Goal: Task Accomplishment & Management: Use online tool/utility

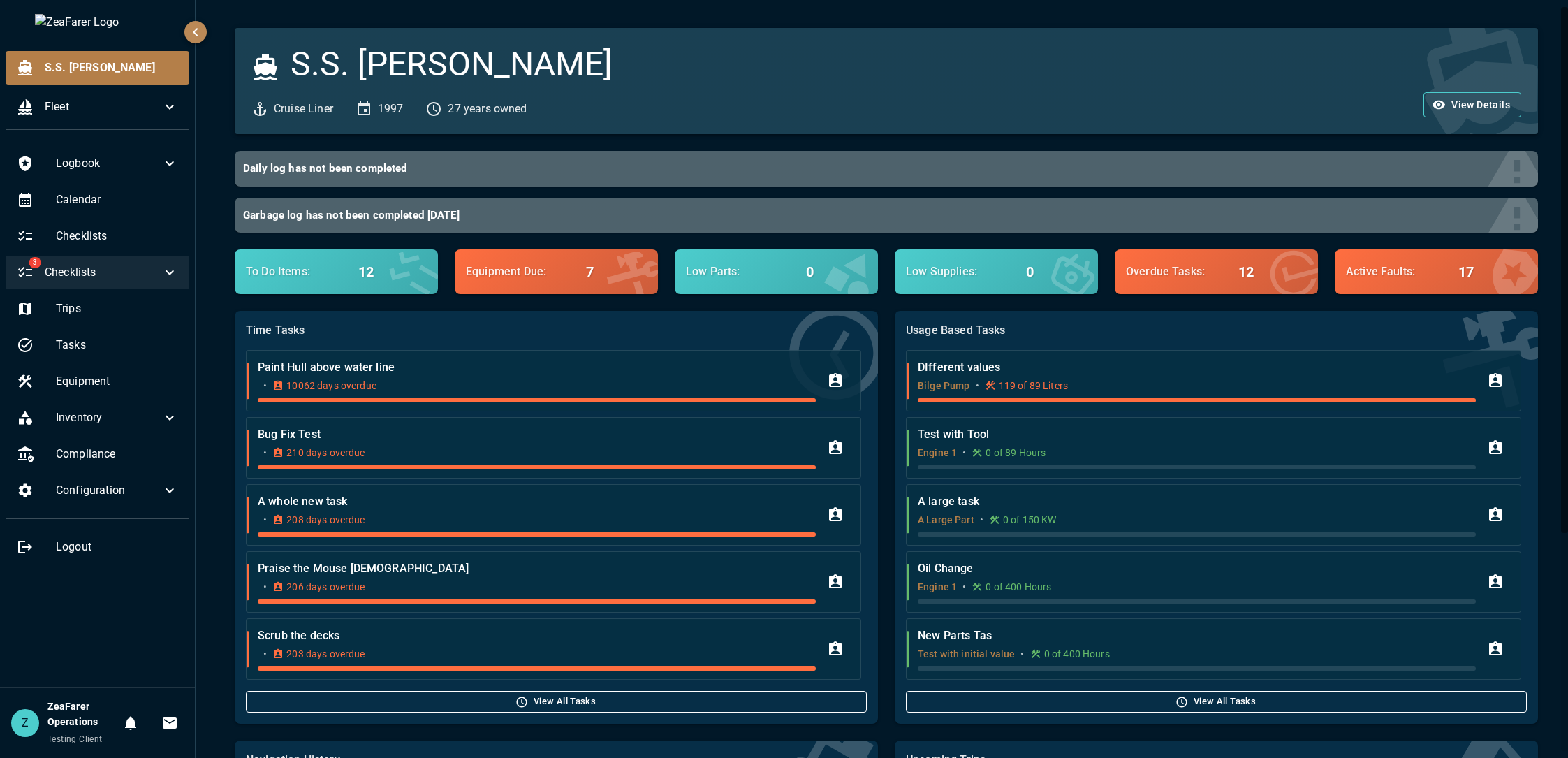
click at [169, 264] on div "3 Checklists" at bounding box center [97, 273] width 183 height 34
click at [113, 345] on span "Reviews" at bounding box center [116, 345] width 122 height 17
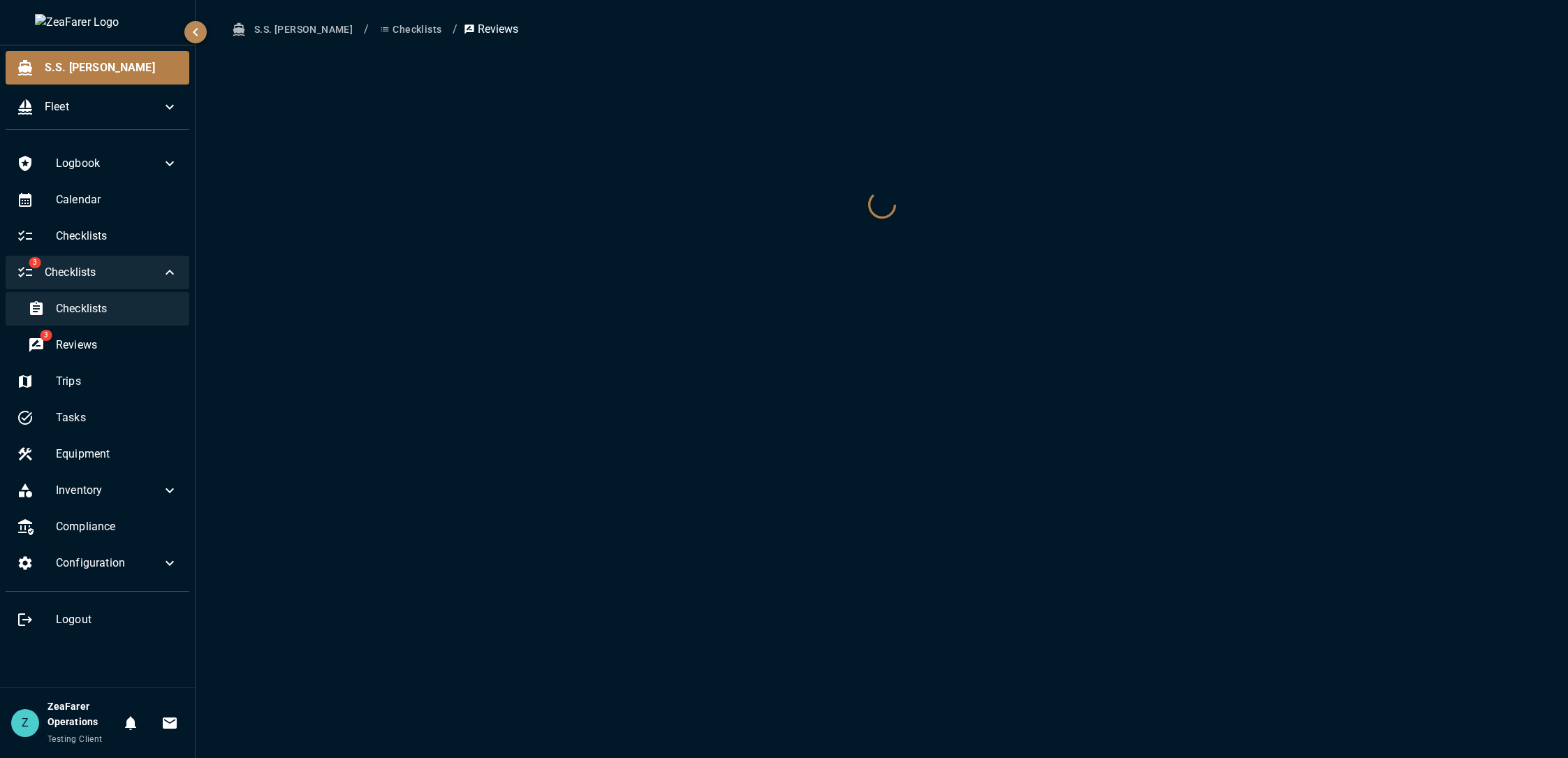
click at [132, 304] on span "Checklists" at bounding box center [116, 309] width 122 height 17
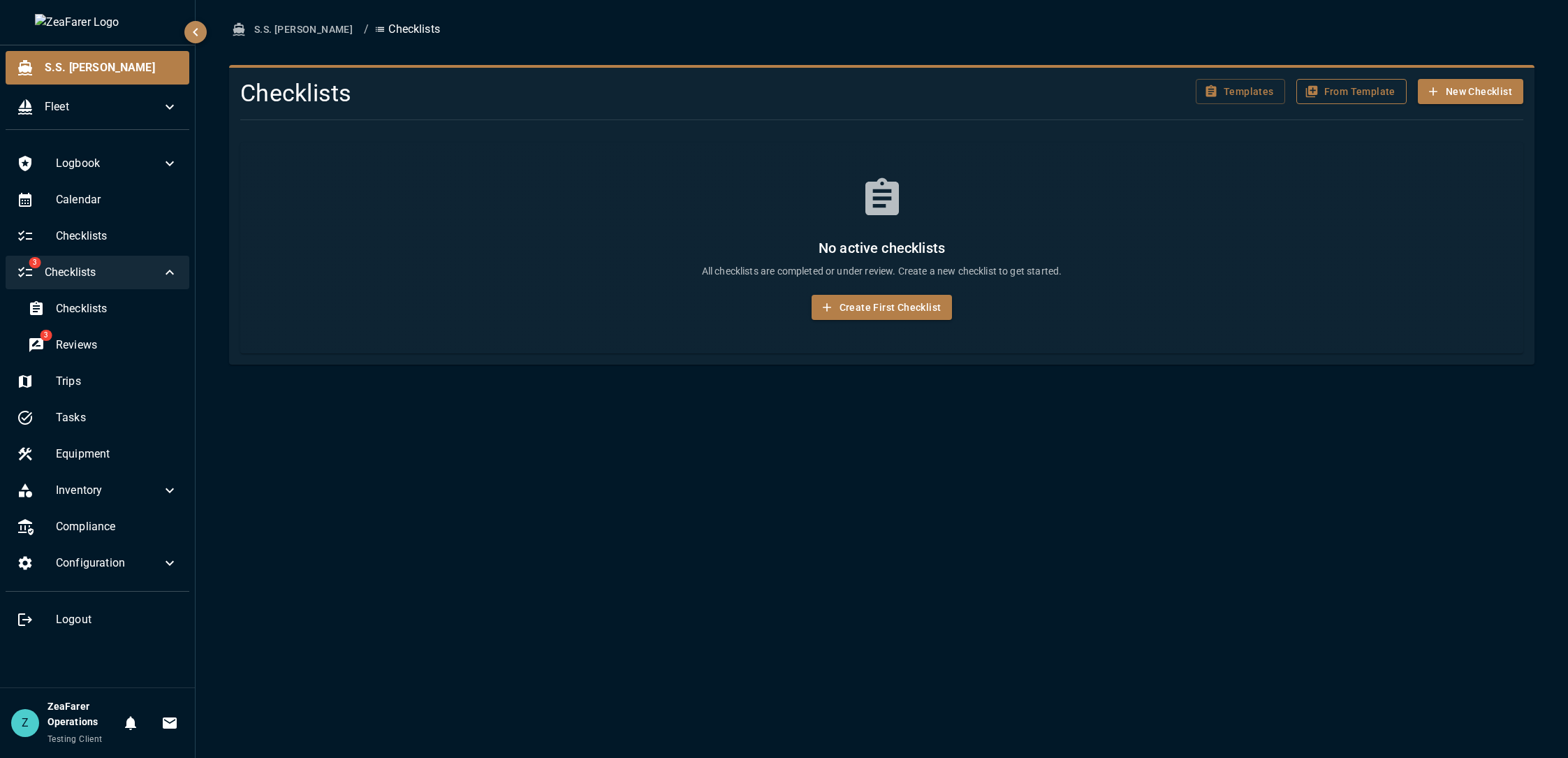
click at [1347, 100] on button "From Template" at bounding box center [1351, 92] width 111 height 26
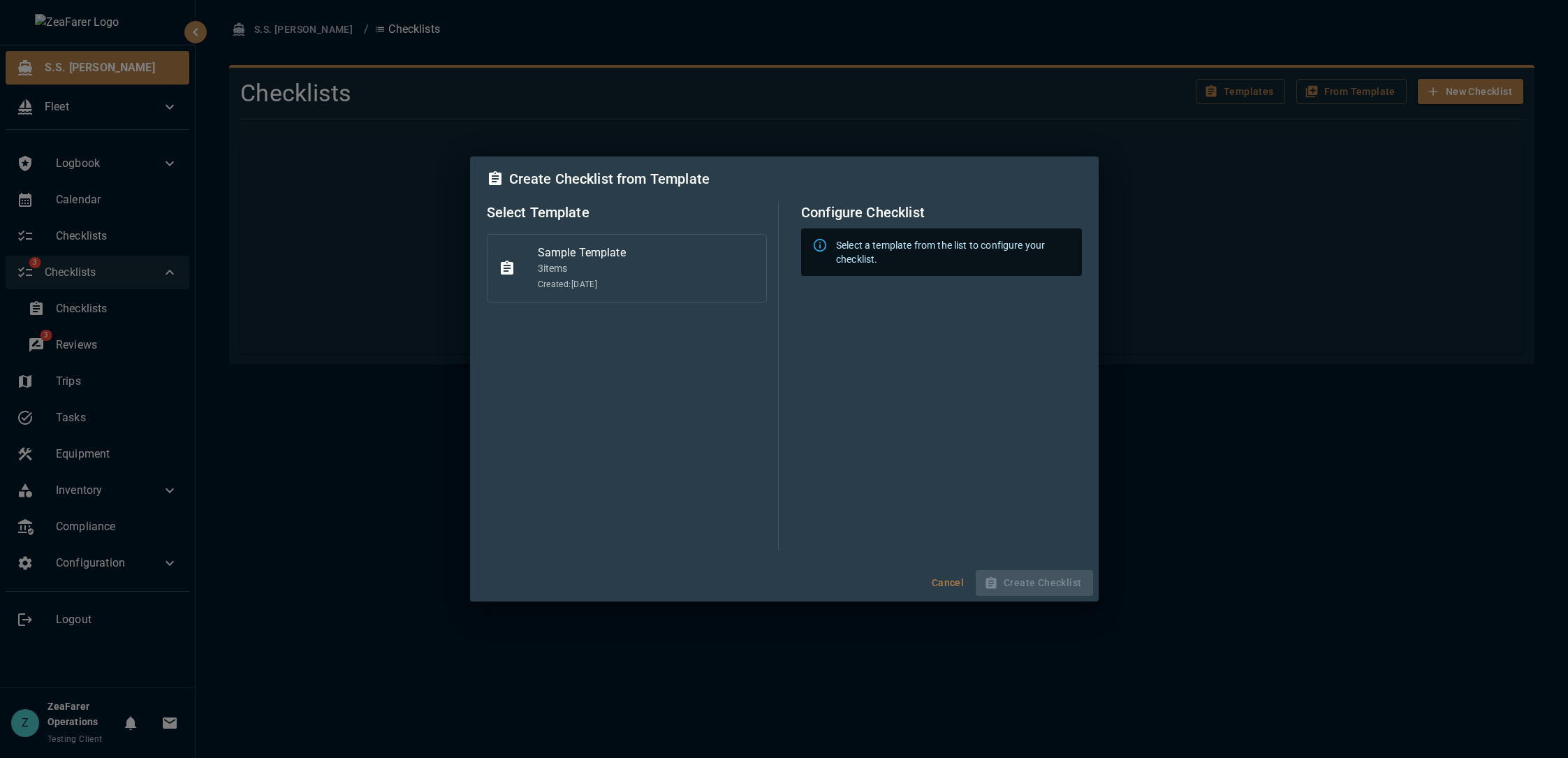
click at [564, 287] on span "Created: 7/11/2025" at bounding box center [647, 285] width 218 height 14
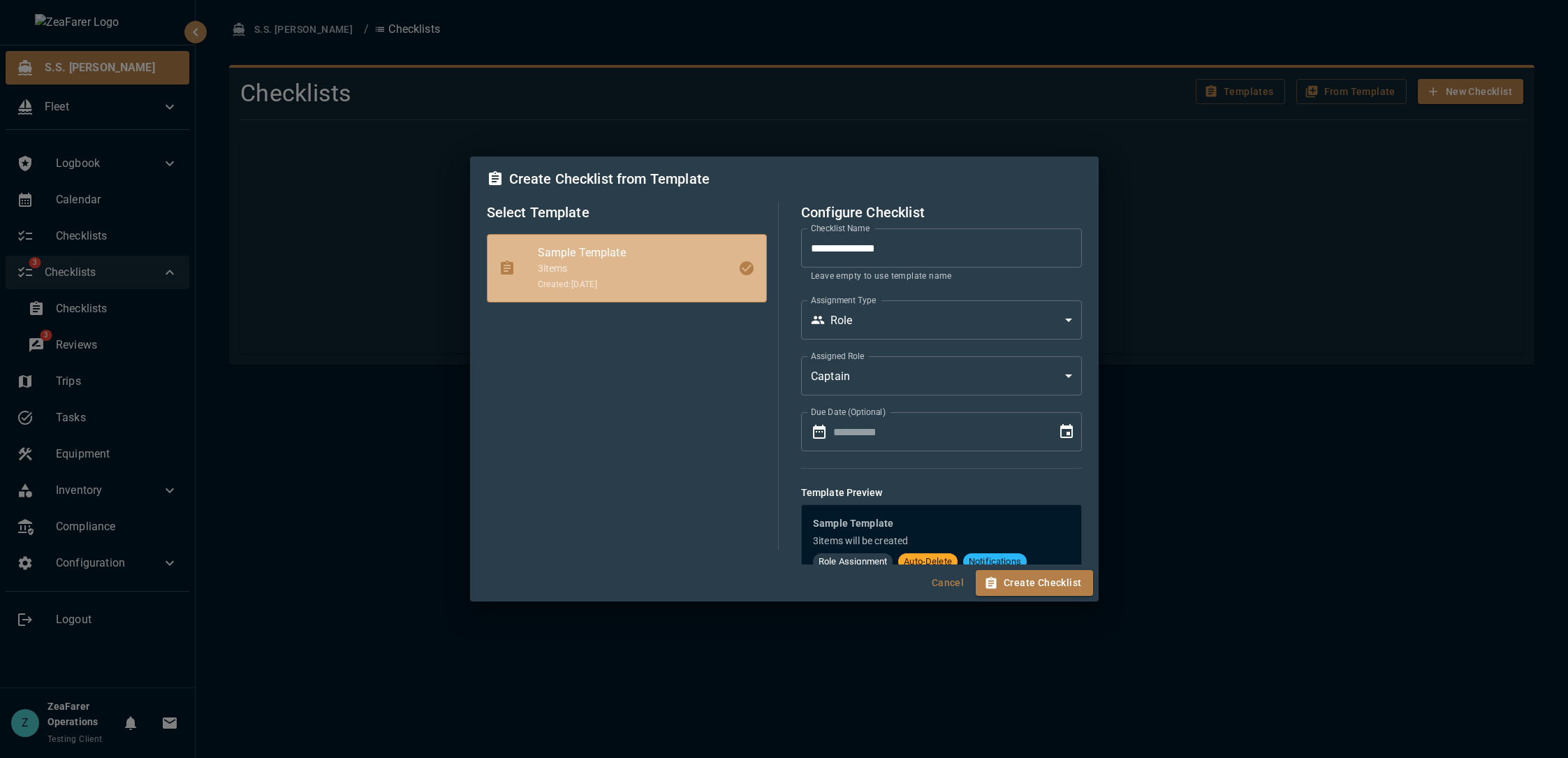
type input "**********"
click at [1047, 586] on button "Create Checklist" at bounding box center [1034, 583] width 116 height 26
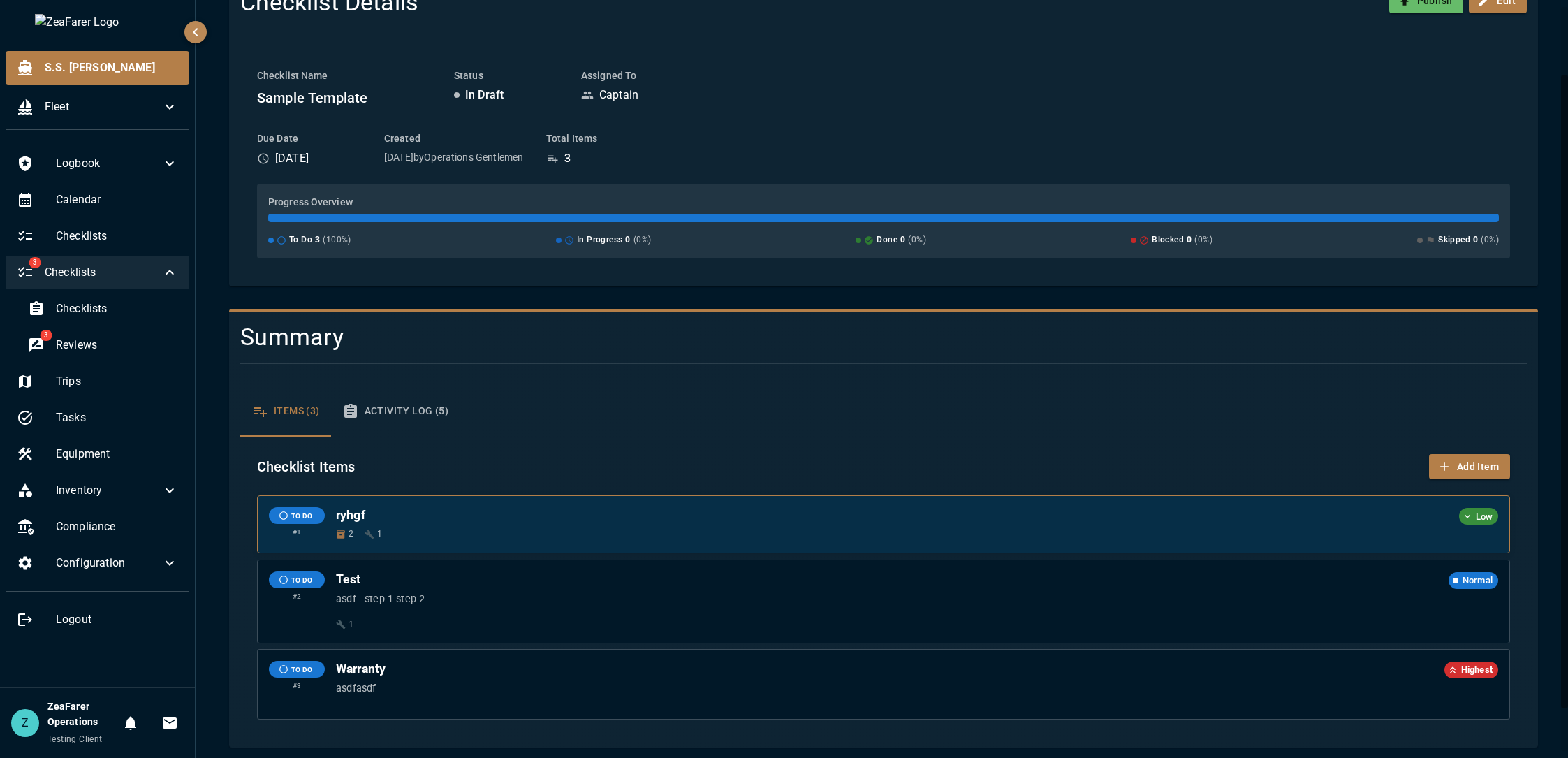
scroll to position [132, 0]
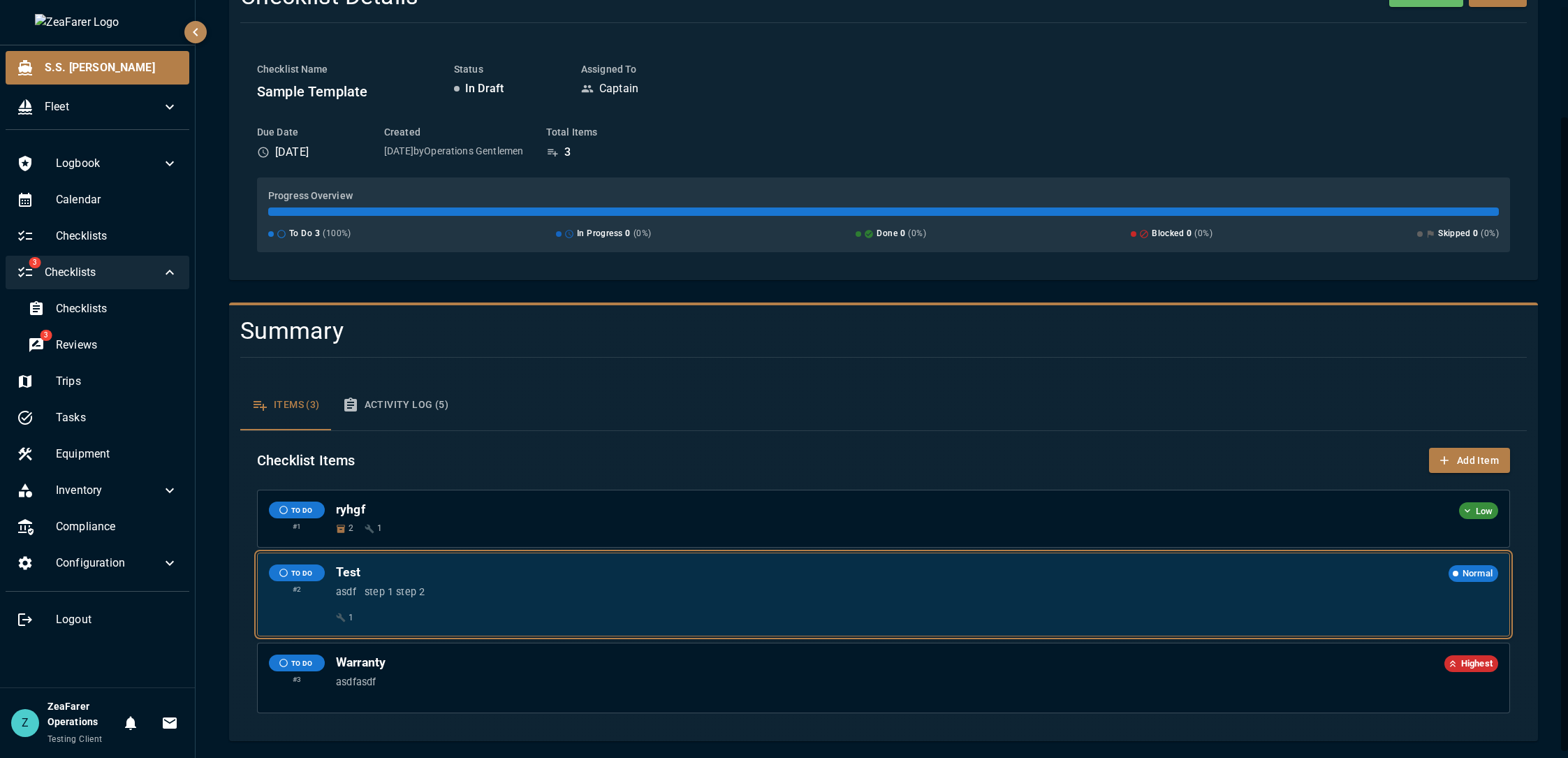
click at [909, 597] on p "asdf step 1 step 2" at bounding box center [917, 592] width 1162 height 16
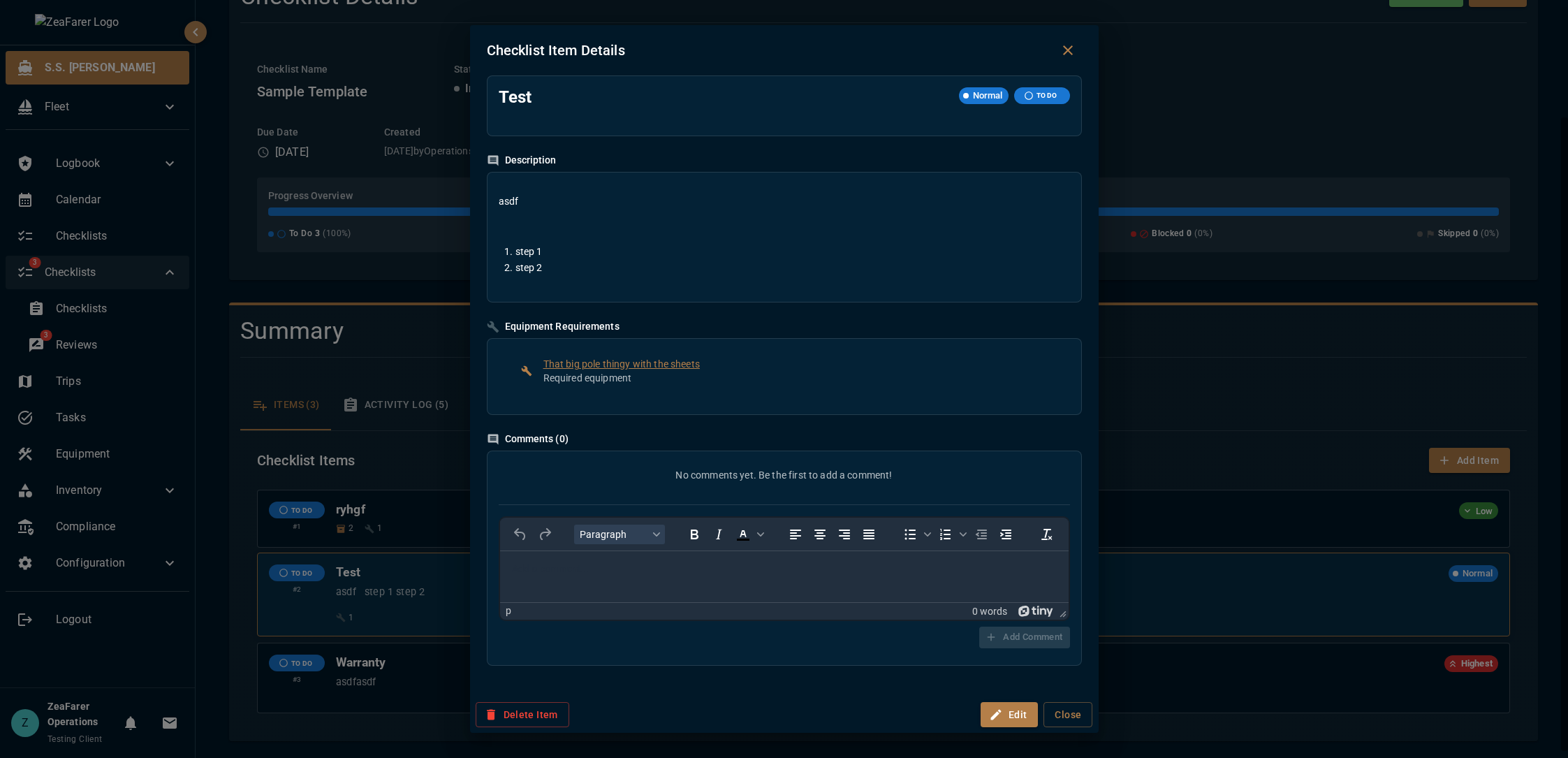
scroll to position [0, 0]
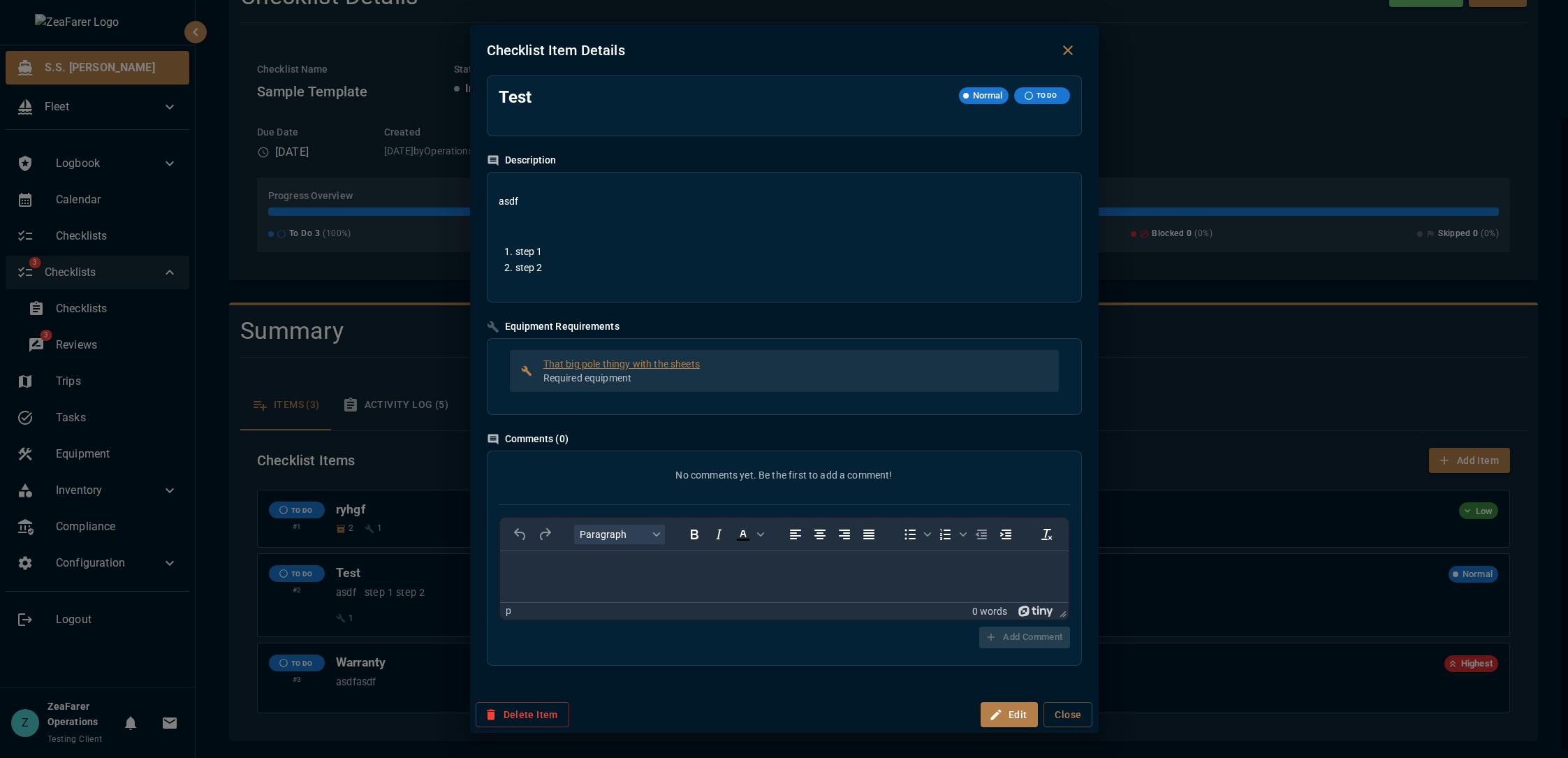
click at [594, 370] on span "That big pole thingy with the sheets" at bounding box center [796, 363] width 505 height 14
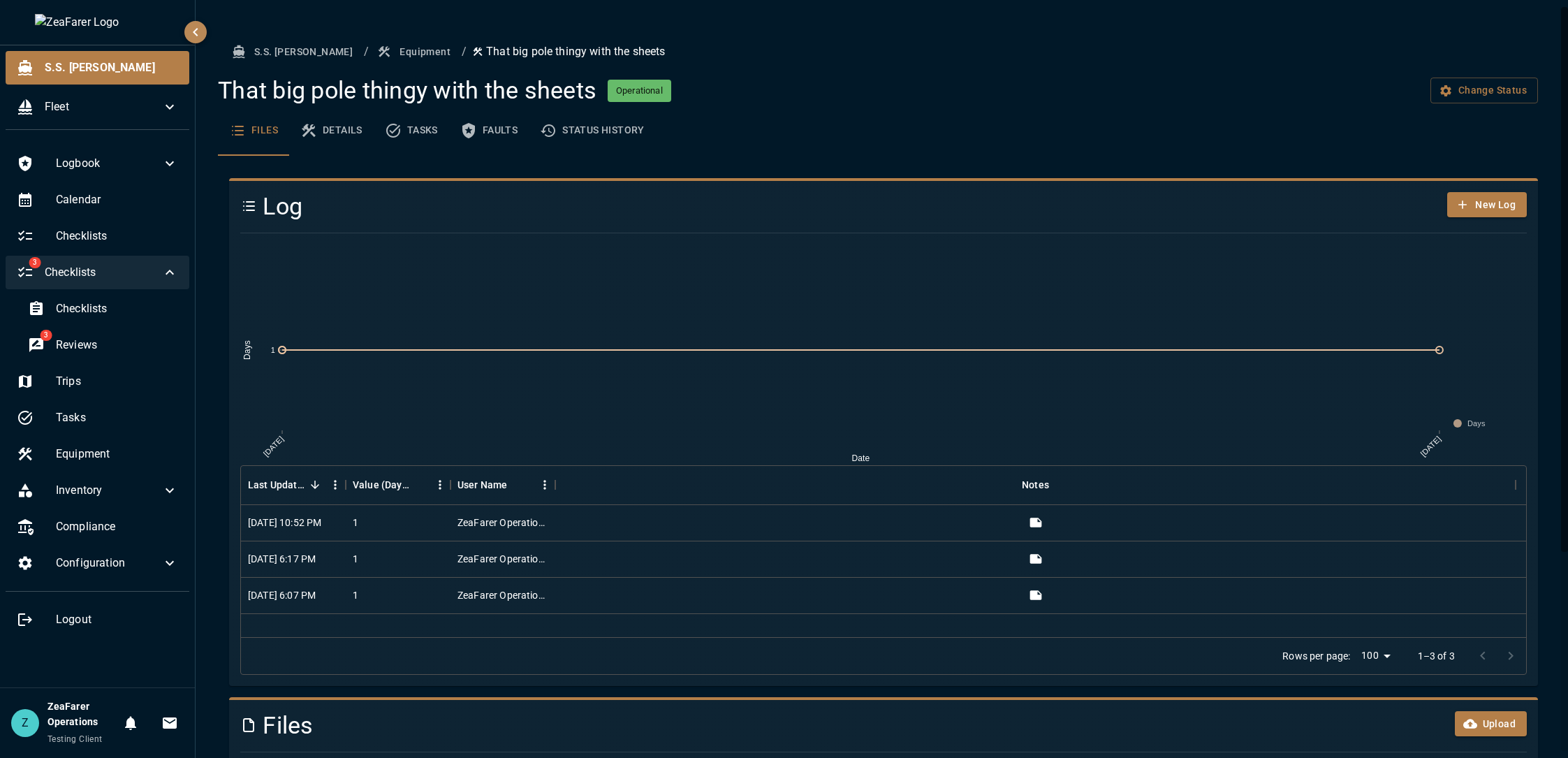
click at [339, 36] on div "S.S. Anne / Equipment / That big pole thingy with the sheets That big pole thin…" at bounding box center [884, 517] width 1376 height 1034
click at [374, 56] on button "Equipment" at bounding box center [415, 52] width 82 height 26
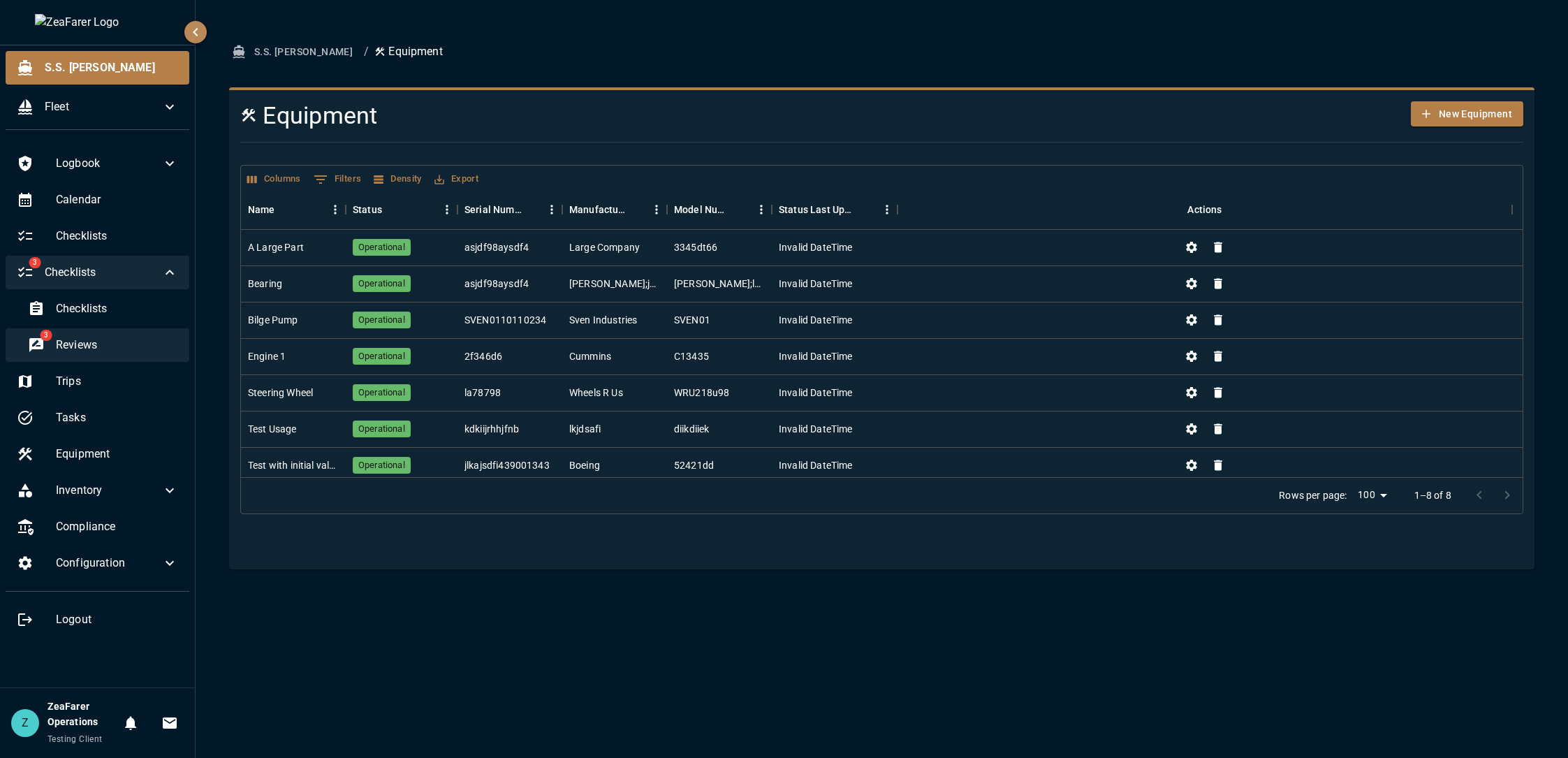
click at [84, 337] on span "Reviews" at bounding box center [116, 345] width 122 height 17
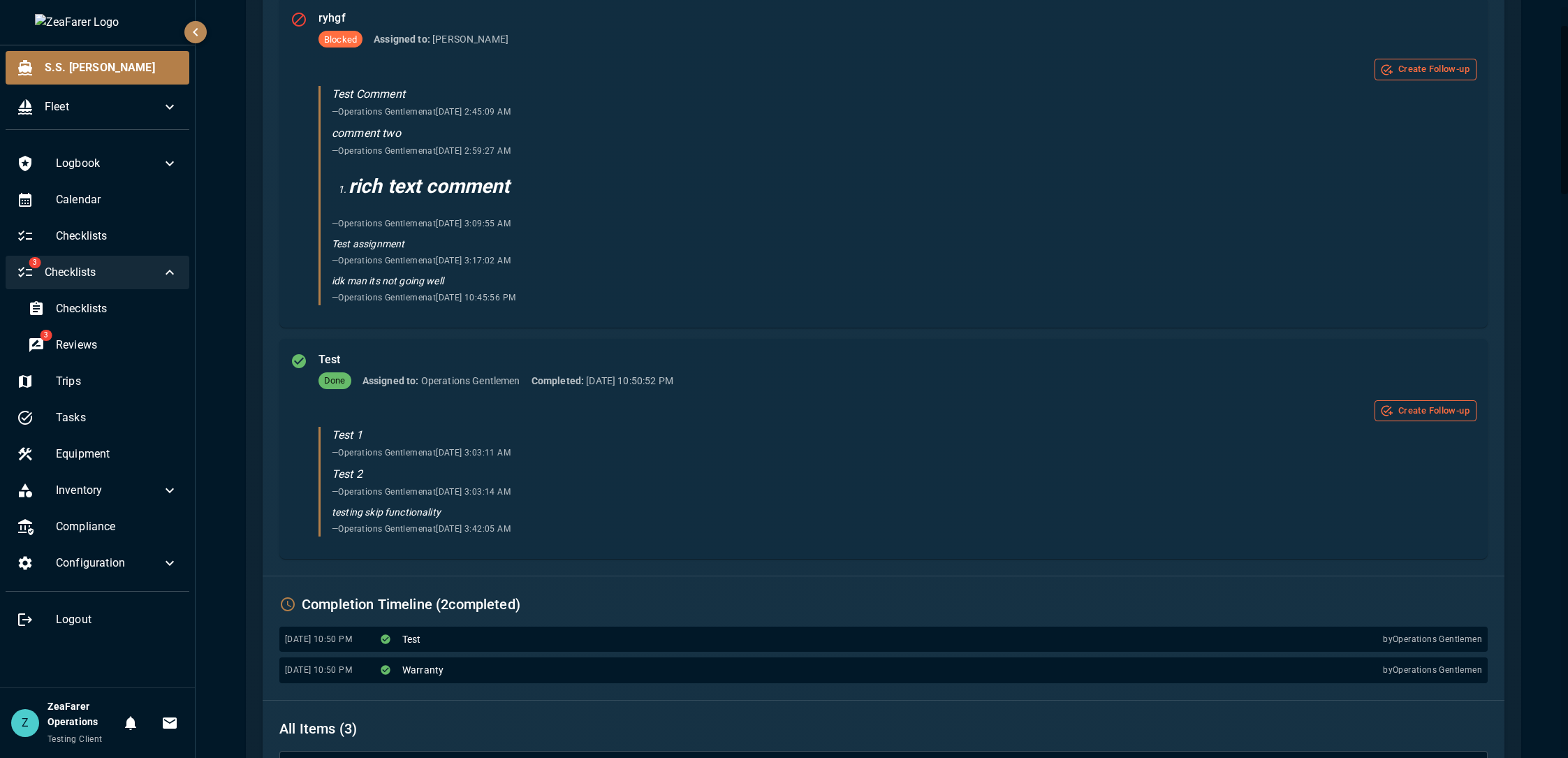
scroll to position [489, 0]
click at [618, 226] on div "rich text comment — Operations Gentlemen at 8/7/2025, 3:09:55 AM" at bounding box center [903, 197] width 1144 height 60
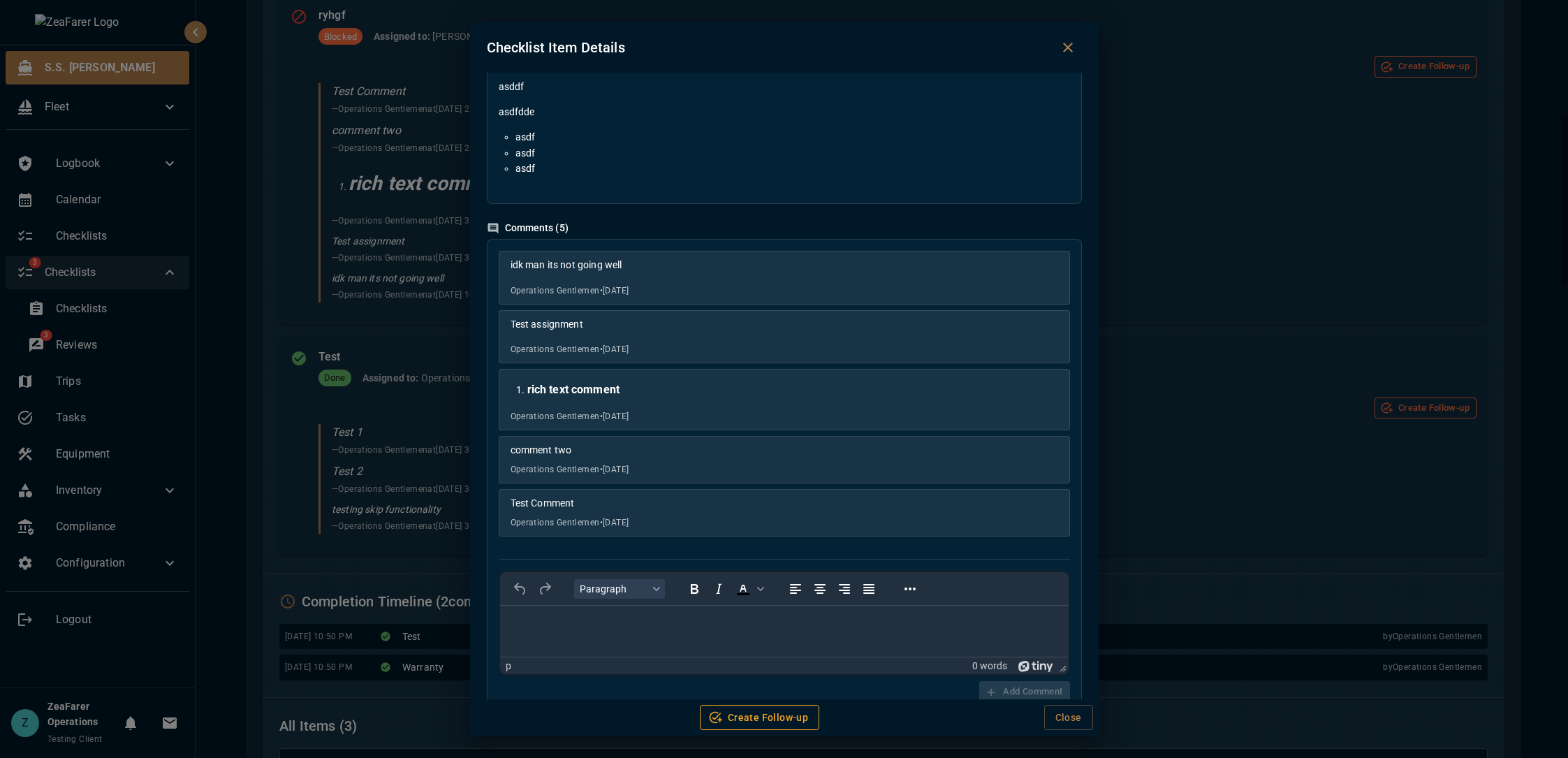
scroll to position [178, 0]
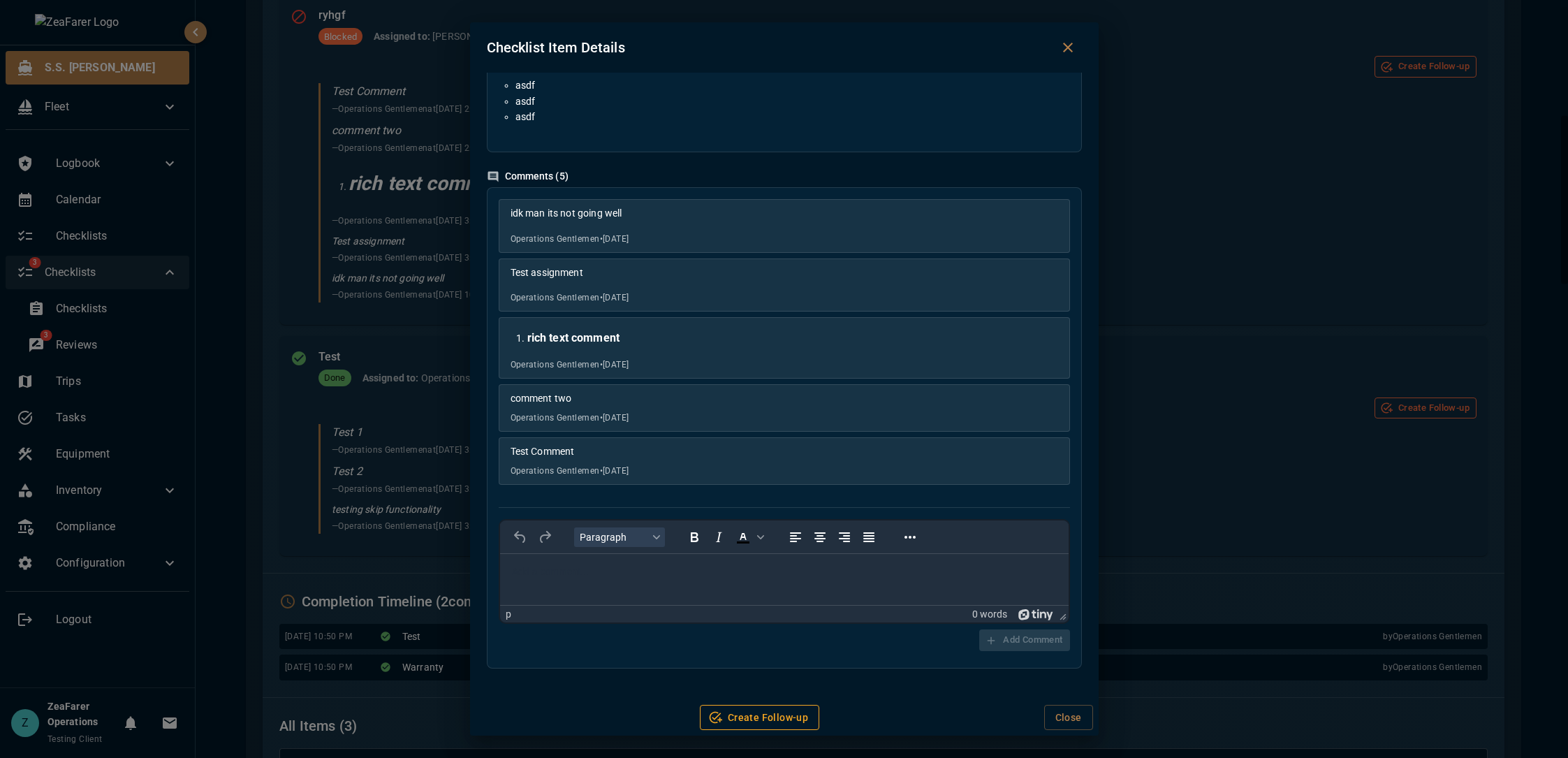
click at [1264, 240] on div "Checklist Item Details ryhgf Low BLOCKED Assigned to Jon Description asddf asdf…" at bounding box center [784, 379] width 1568 height 758
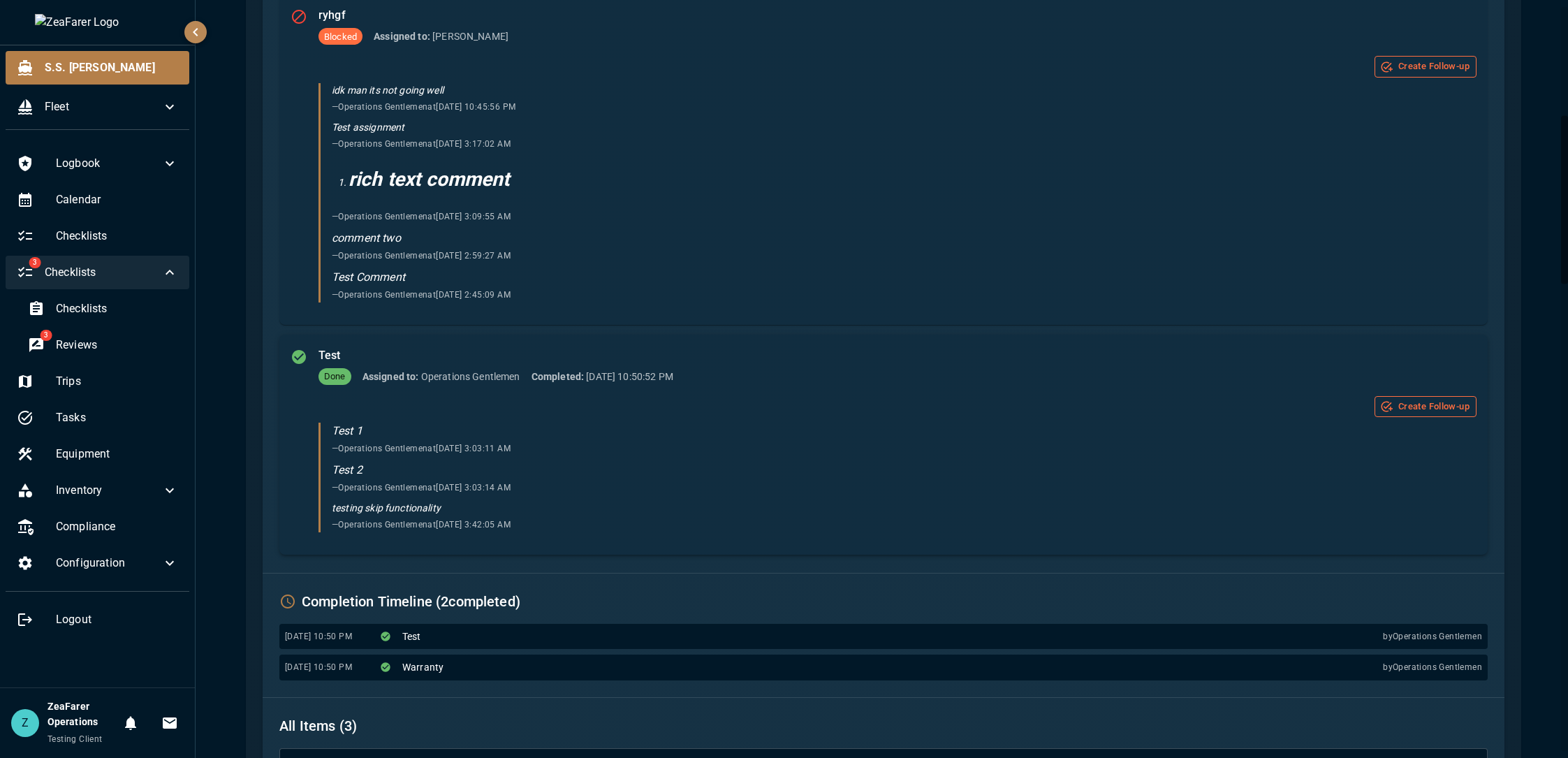
click at [619, 453] on div "Test 1 — Operations Gentlemen at 8/7/2025, 3:03:11 AM" at bounding box center [903, 440] width 1144 height 34
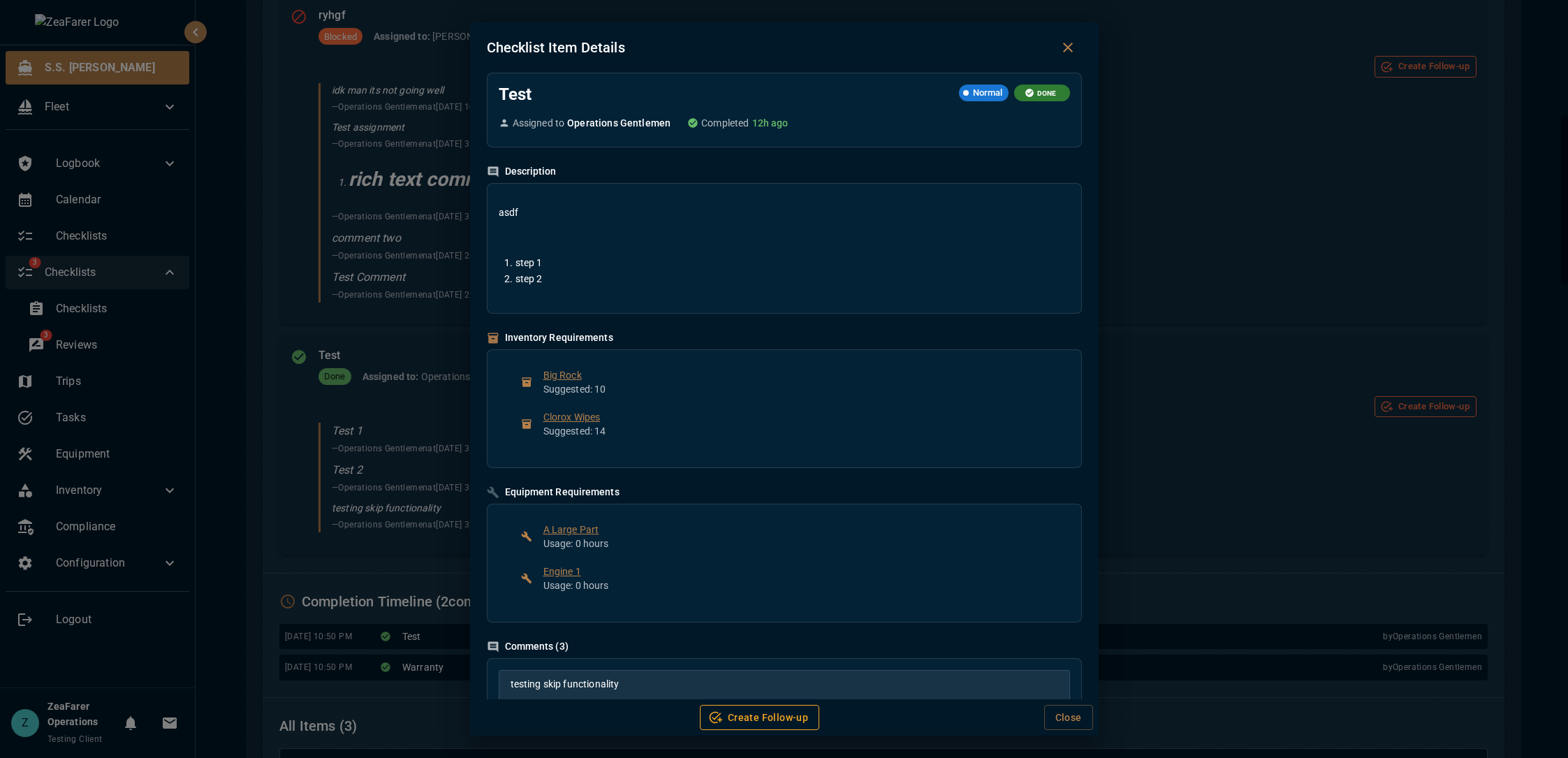
scroll to position [0, 0]
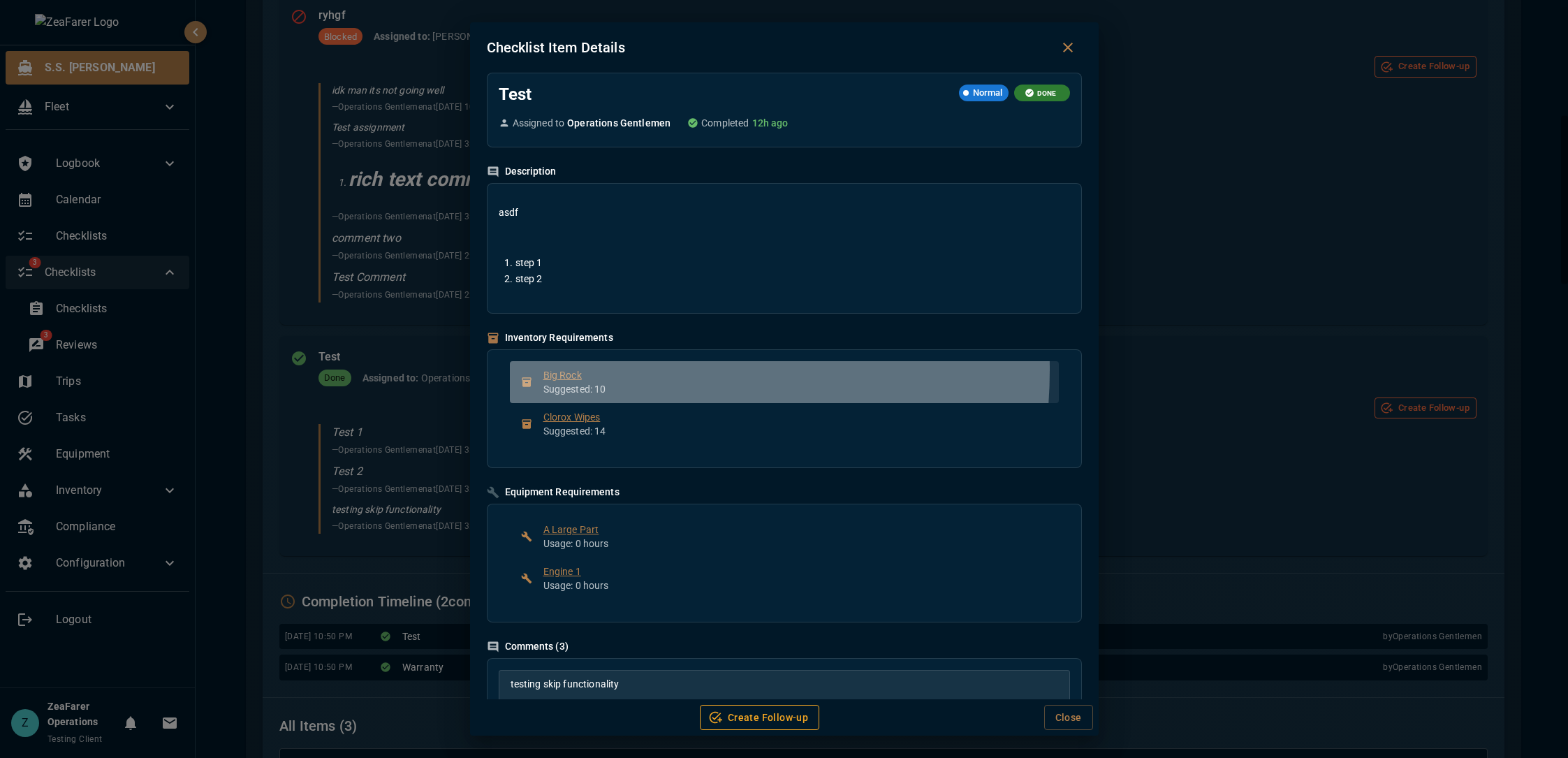
click at [580, 370] on span "Big Rock" at bounding box center [796, 374] width 505 height 14
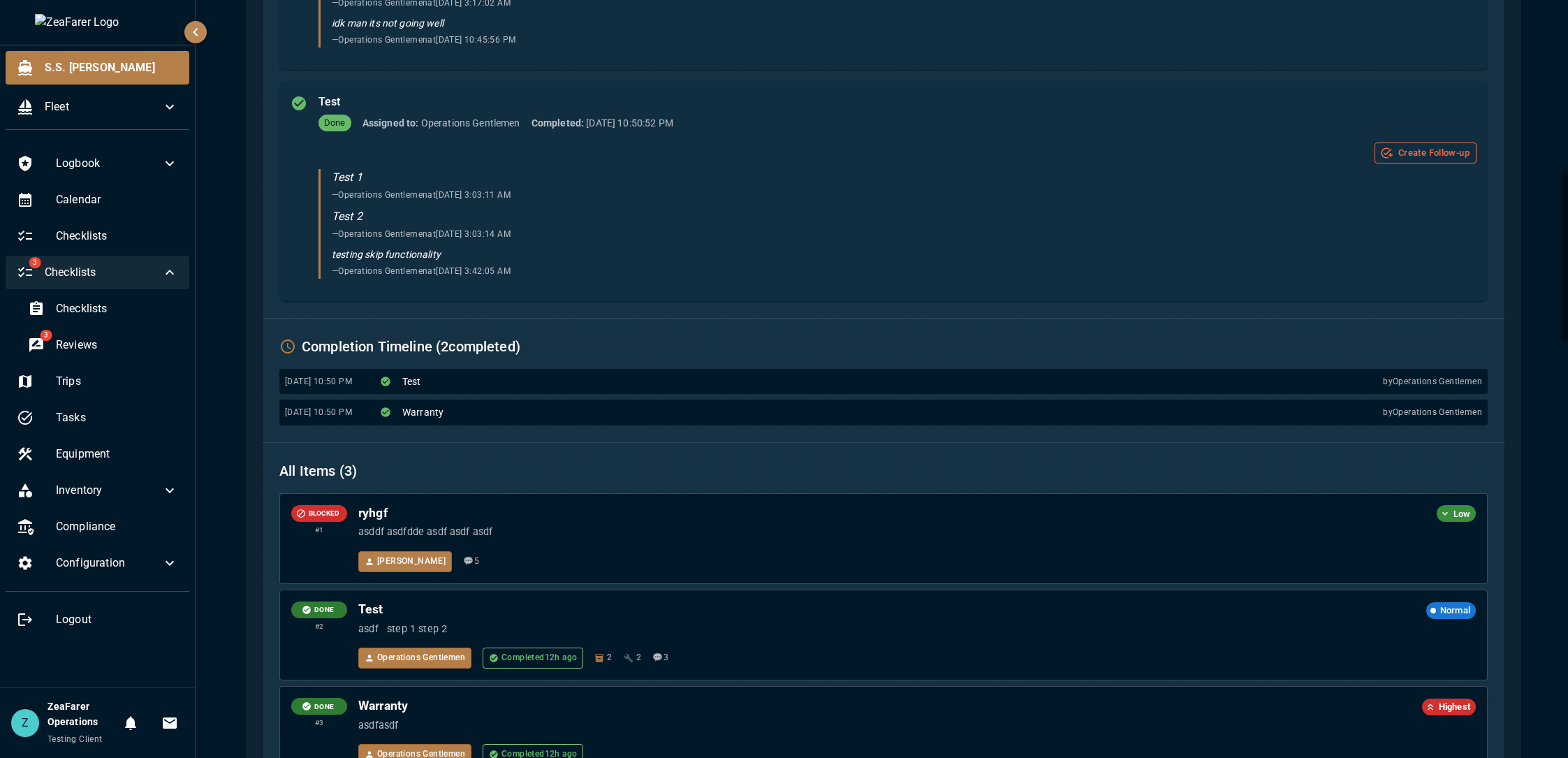
scroll to position [629, 0]
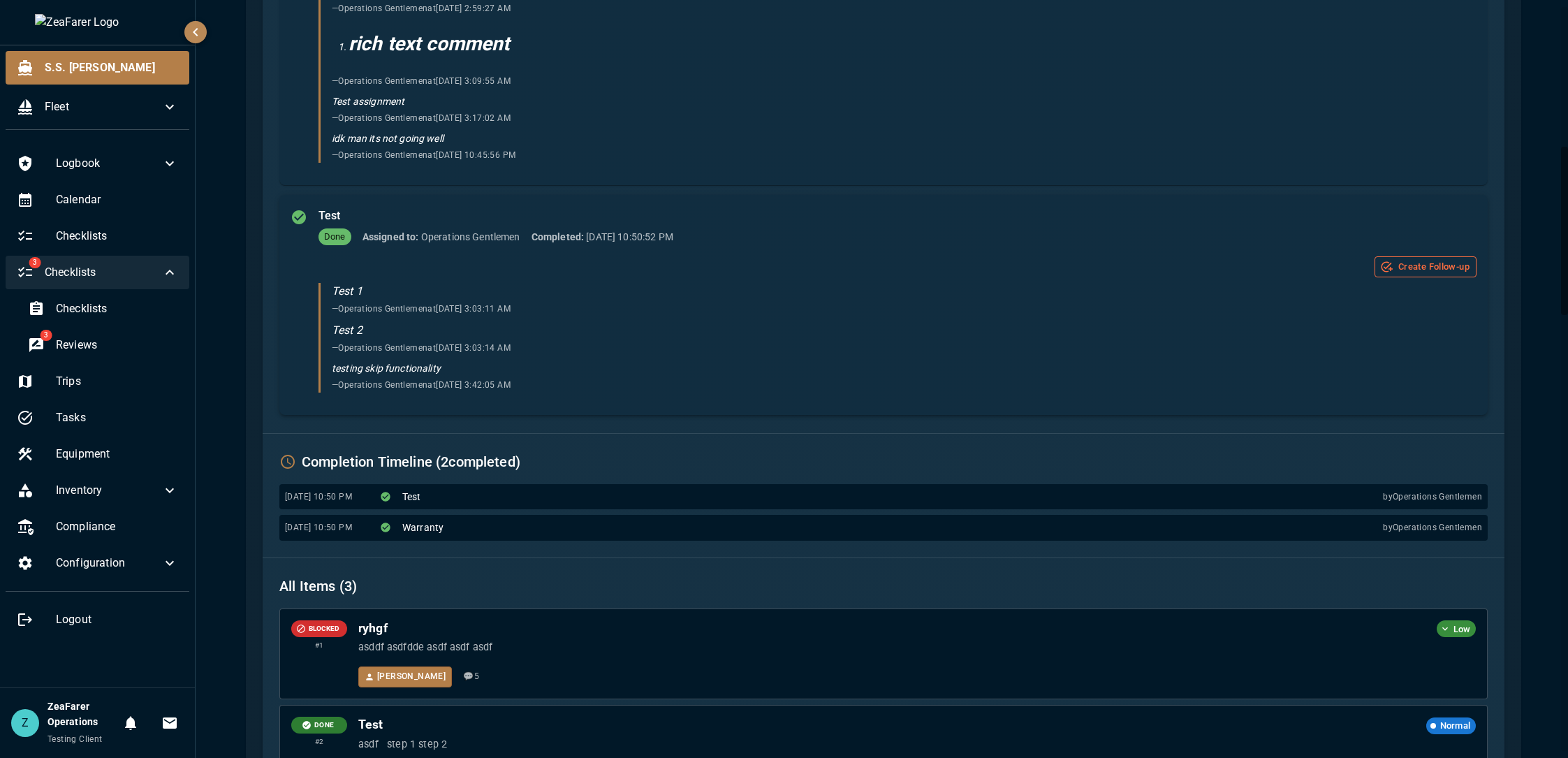
click at [491, 246] on div "Test Done Assigned to: Operations Gentlemen Completed: 8/12/2025, 10:50:52 PM C…" at bounding box center [898, 302] width 1158 height 193
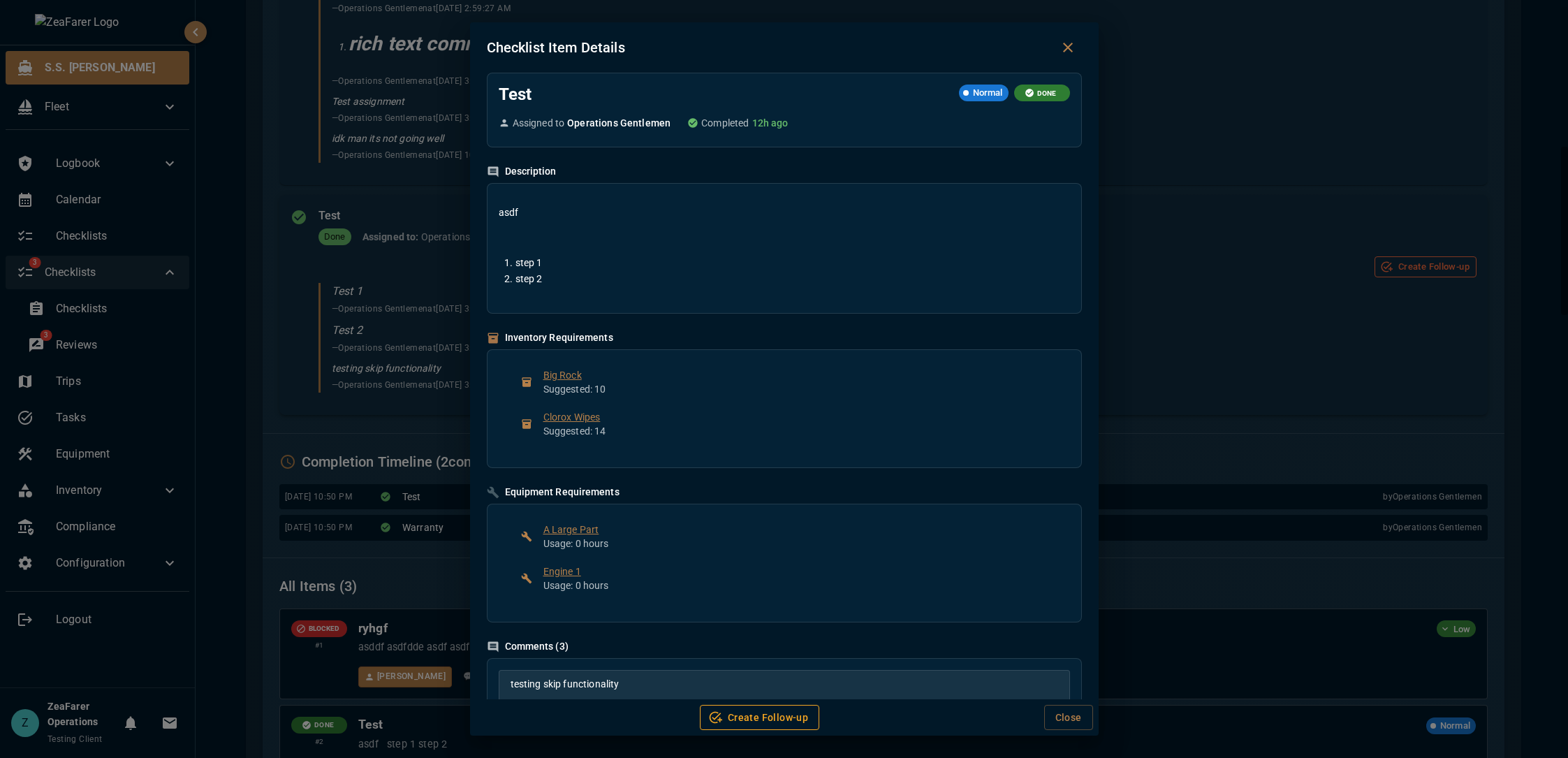
scroll to position [0, 0]
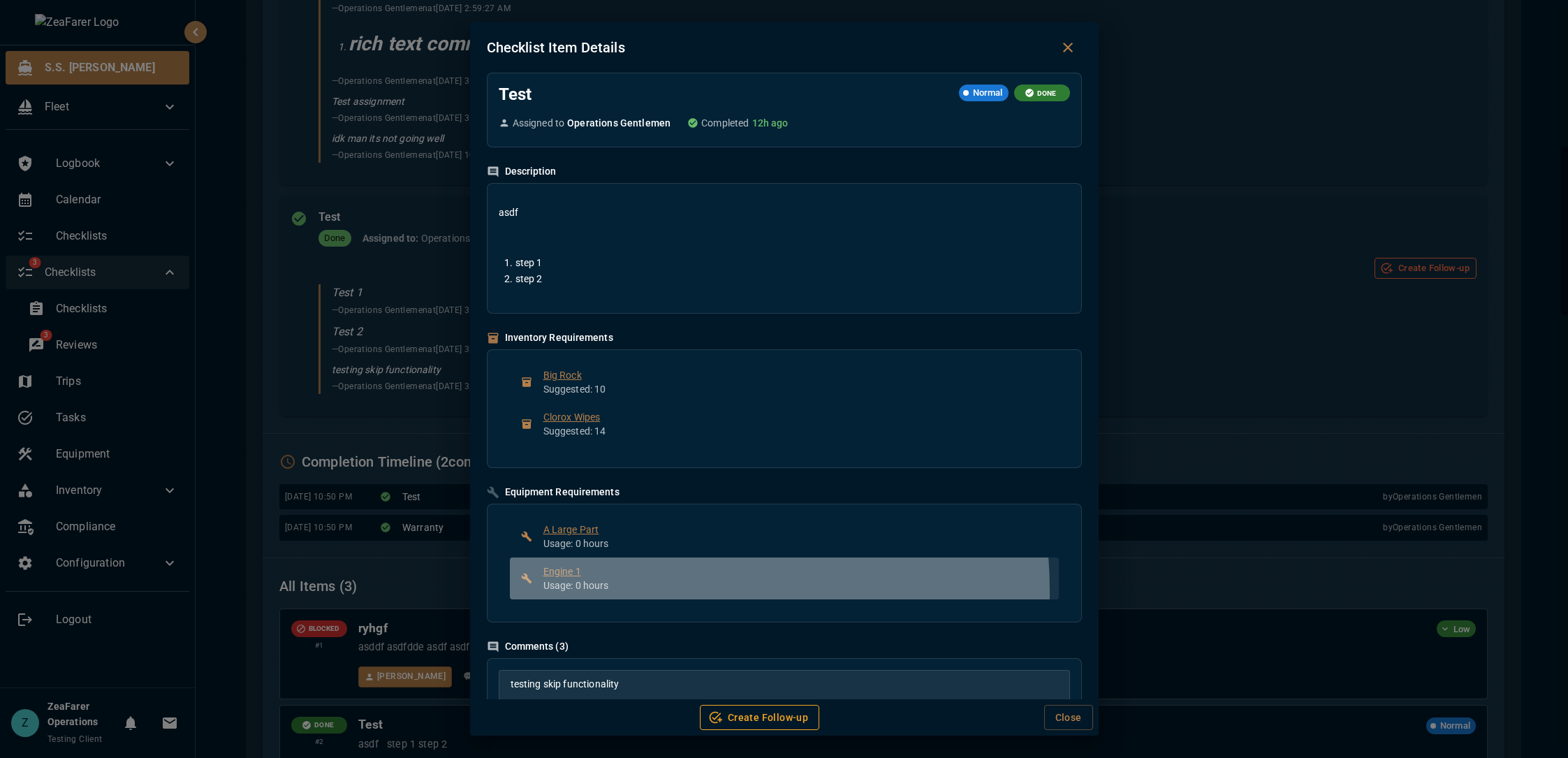
click at [601, 591] on p "Usage: 0 hours" at bounding box center [796, 585] width 505 height 14
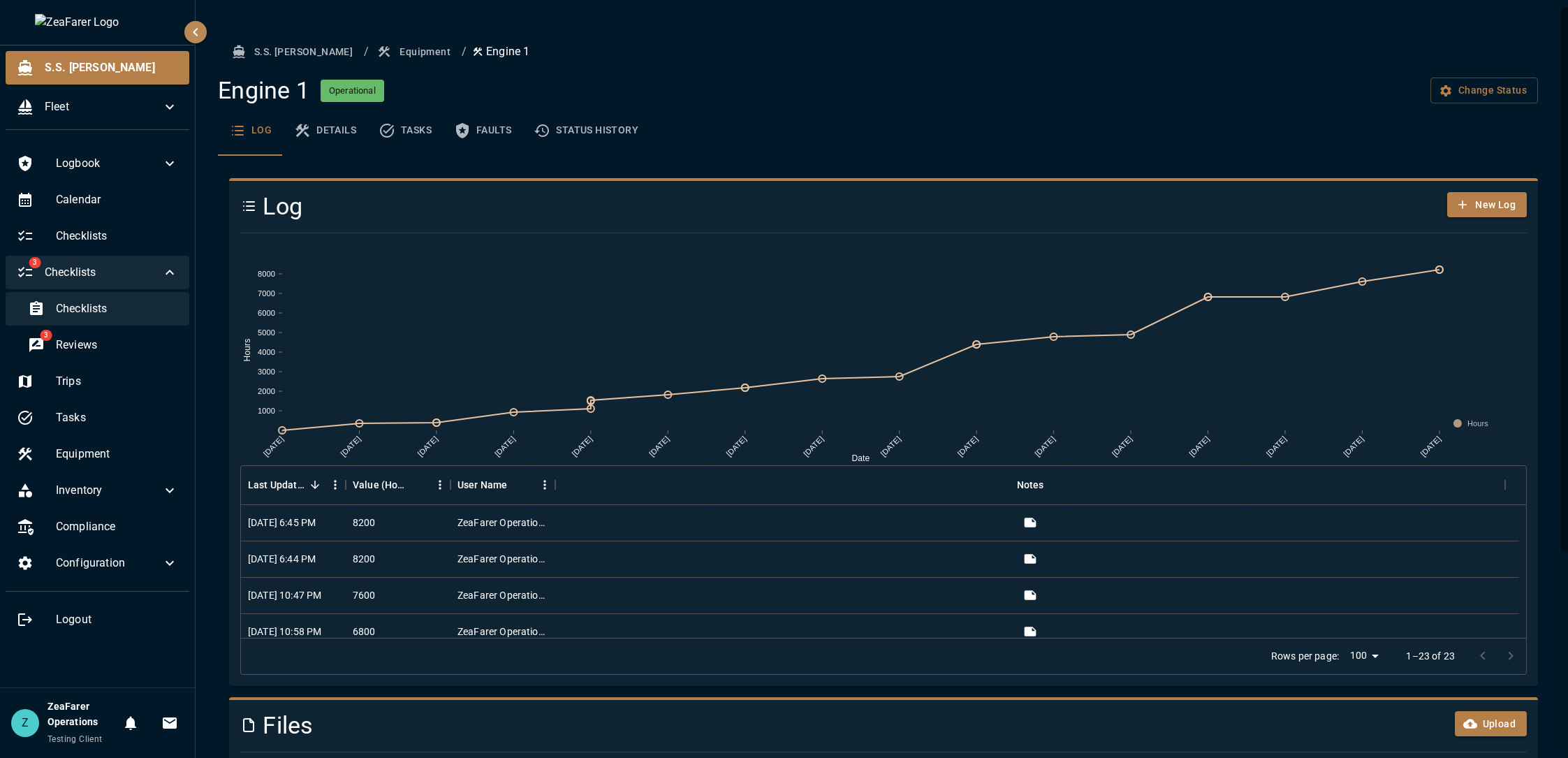
click at [91, 312] on span "Checklists" at bounding box center [116, 309] width 122 height 17
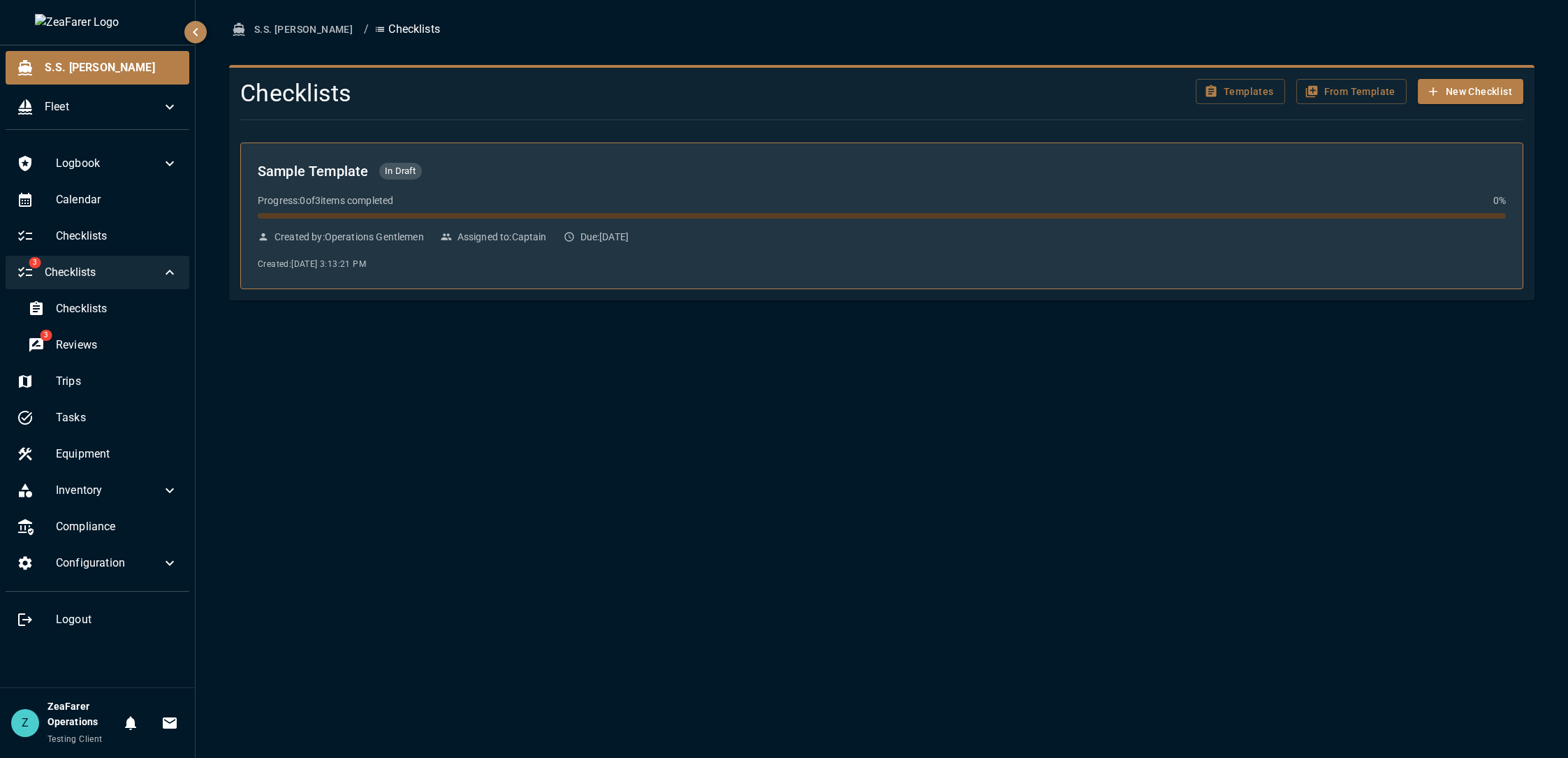
click at [568, 232] on icon at bounding box center [569, 237] width 11 height 11
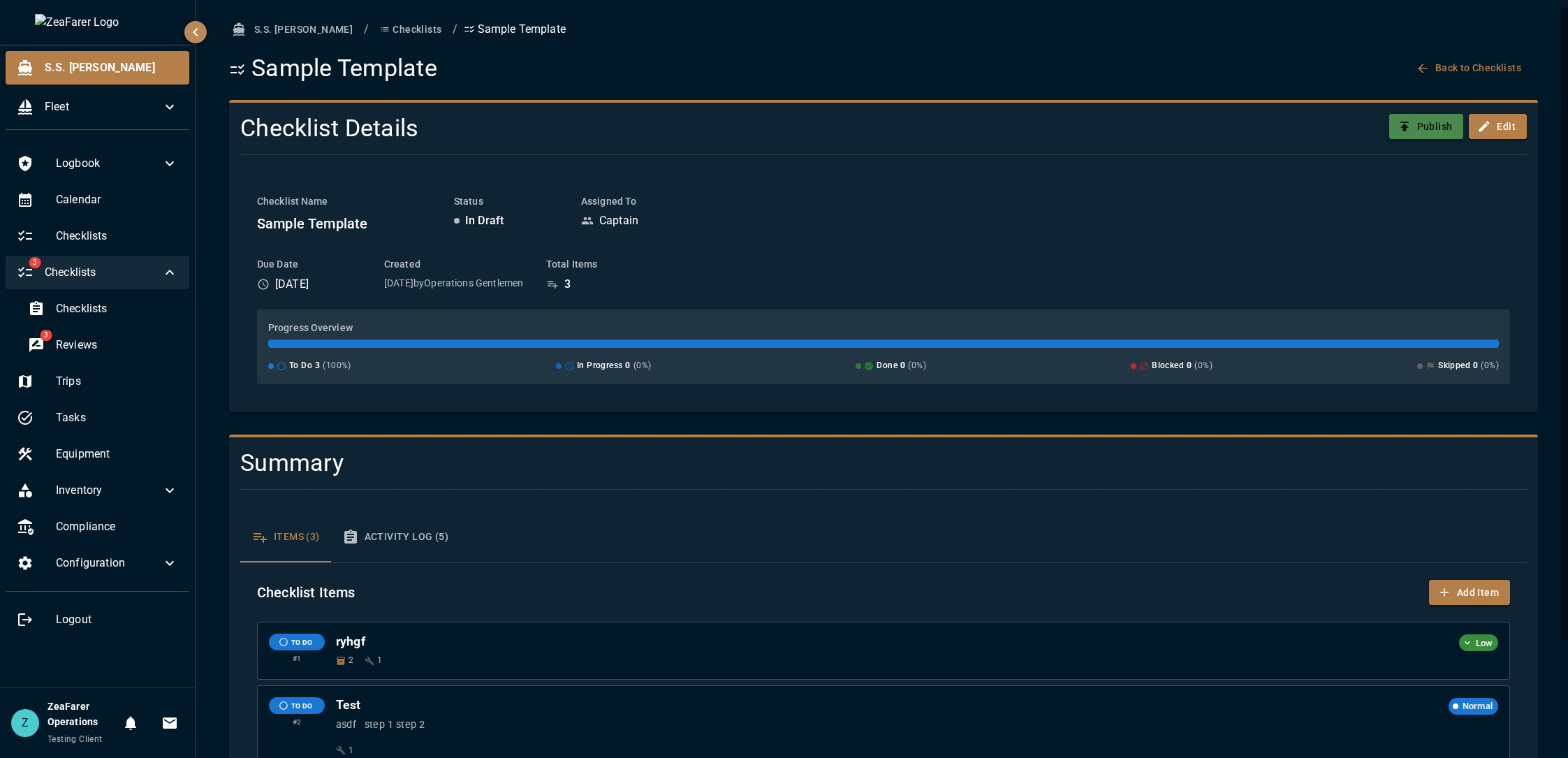
click at [1400, 129] on icon "button" at bounding box center [1404, 126] width 14 height 14
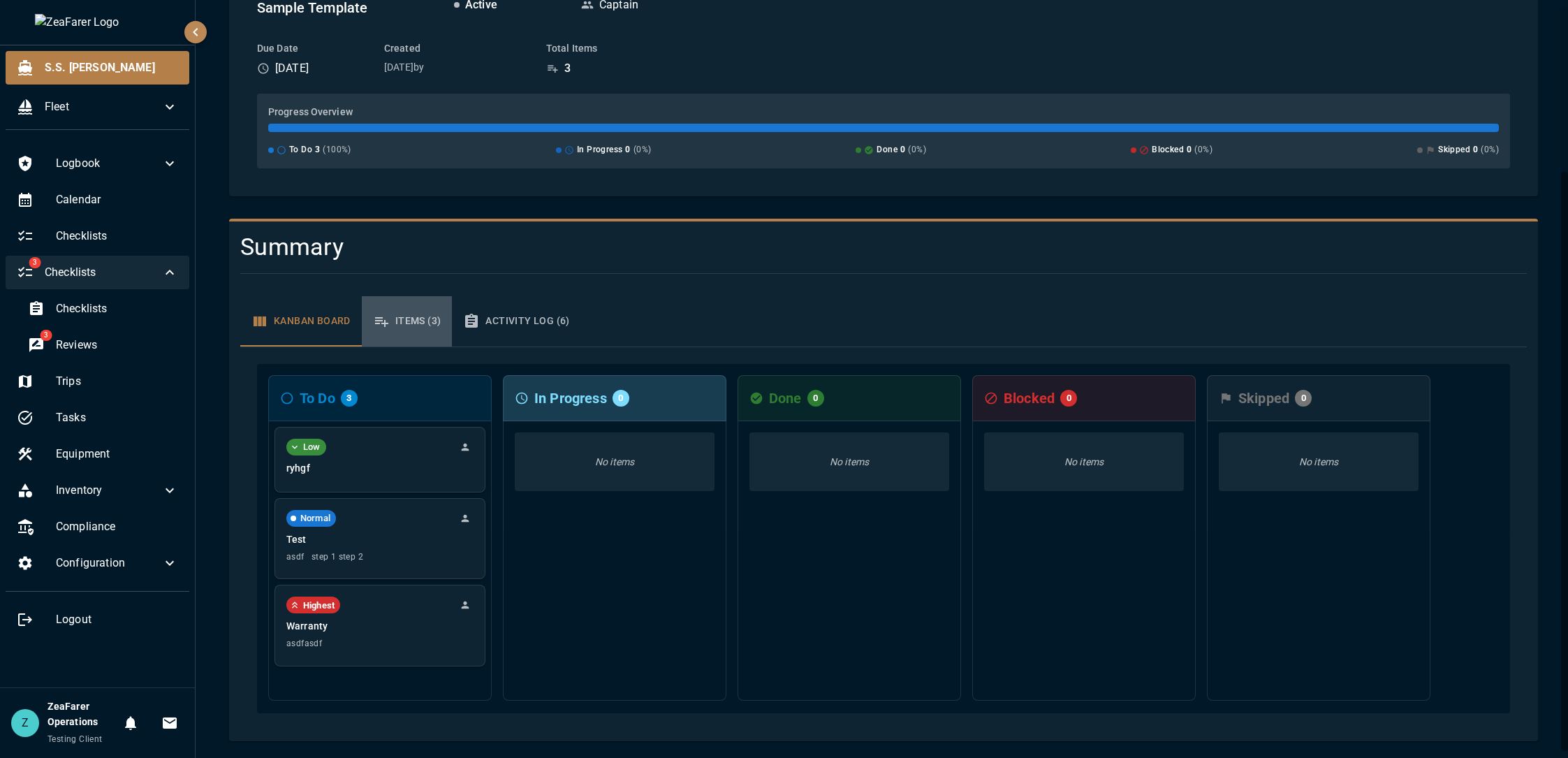
click at [393, 315] on button "Items (3)" at bounding box center [408, 321] width 91 height 50
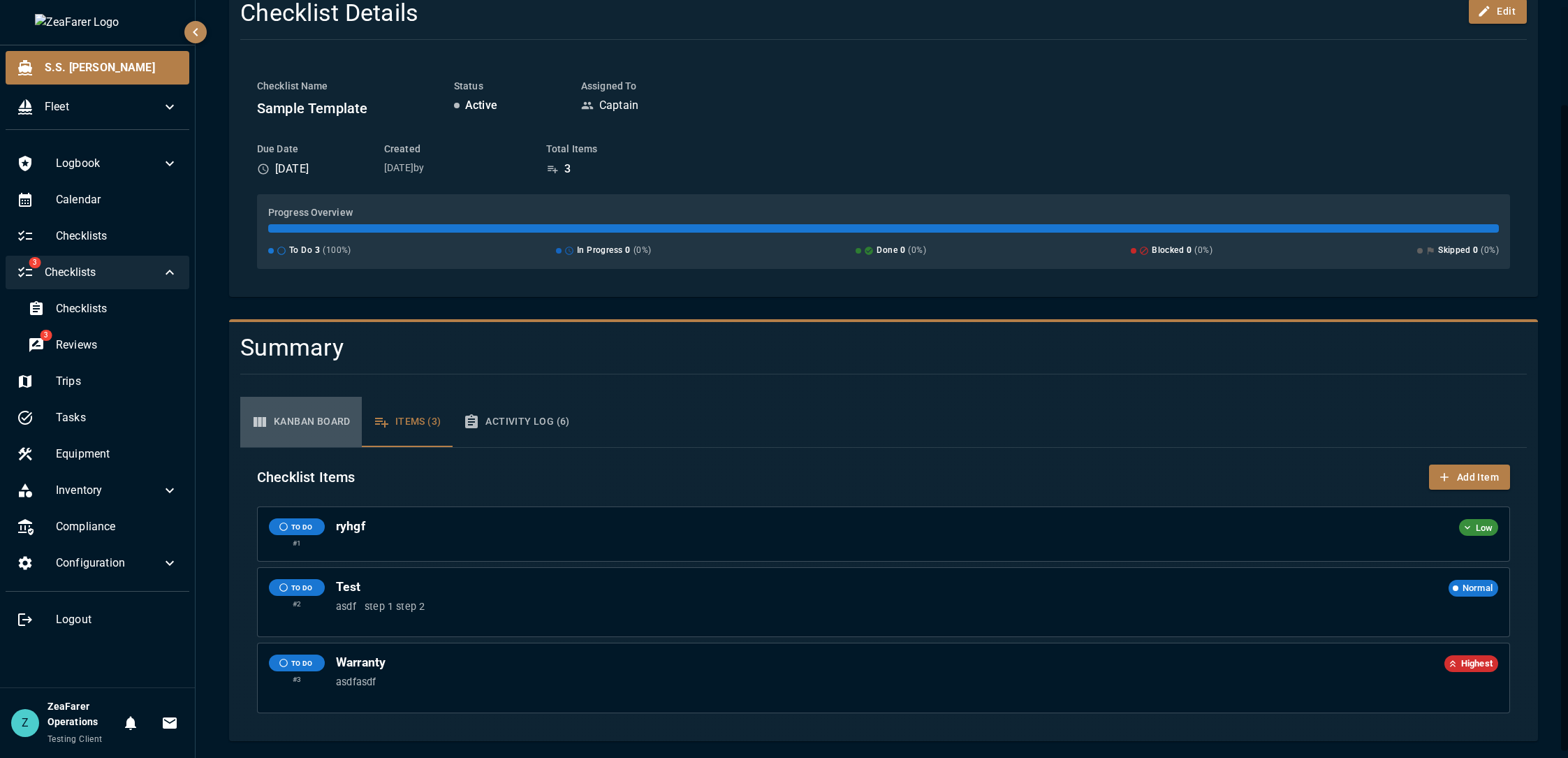
click at [342, 422] on button "Kanban Board" at bounding box center [301, 422] width 122 height 50
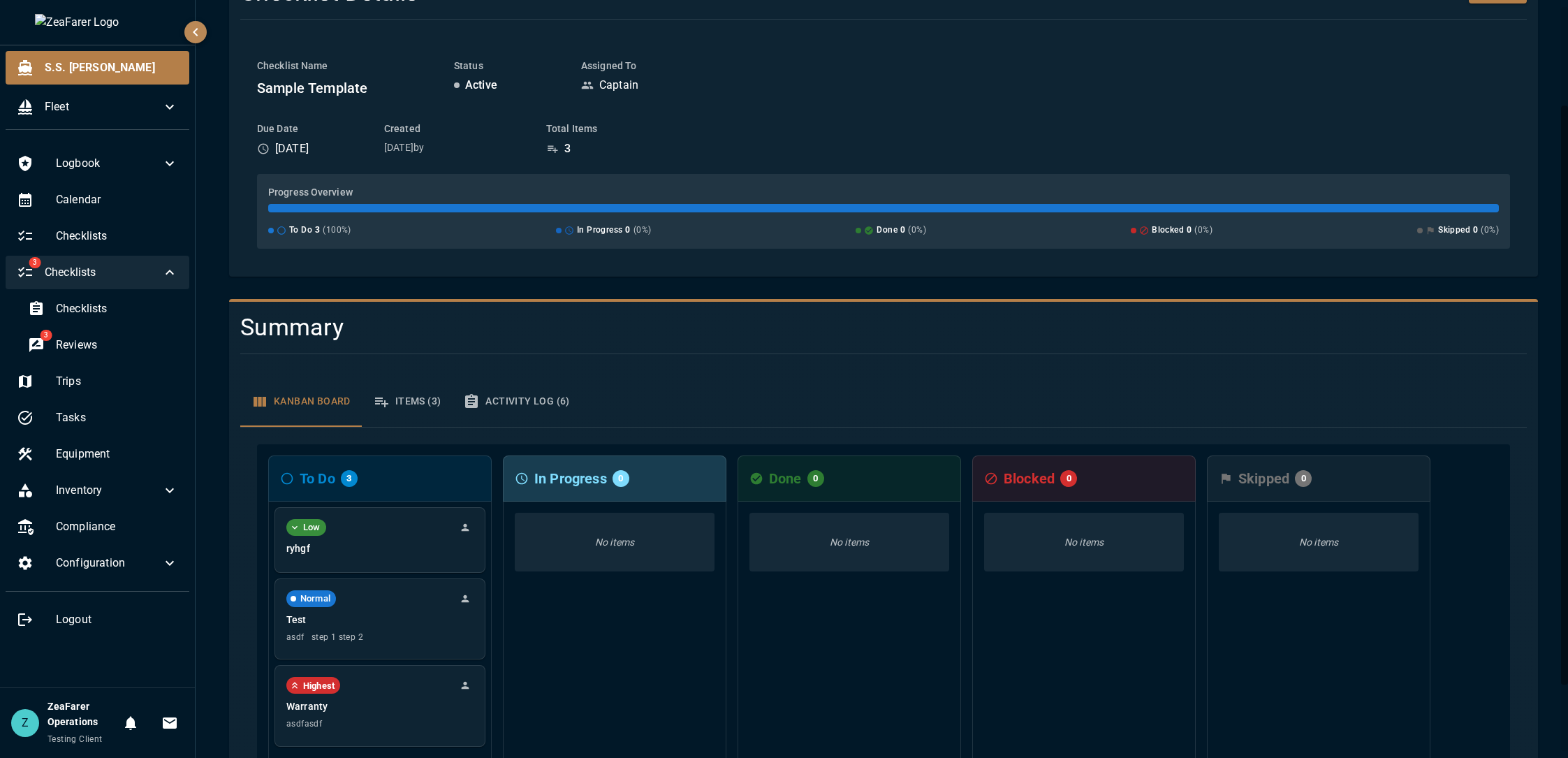
scroll to position [216, 0]
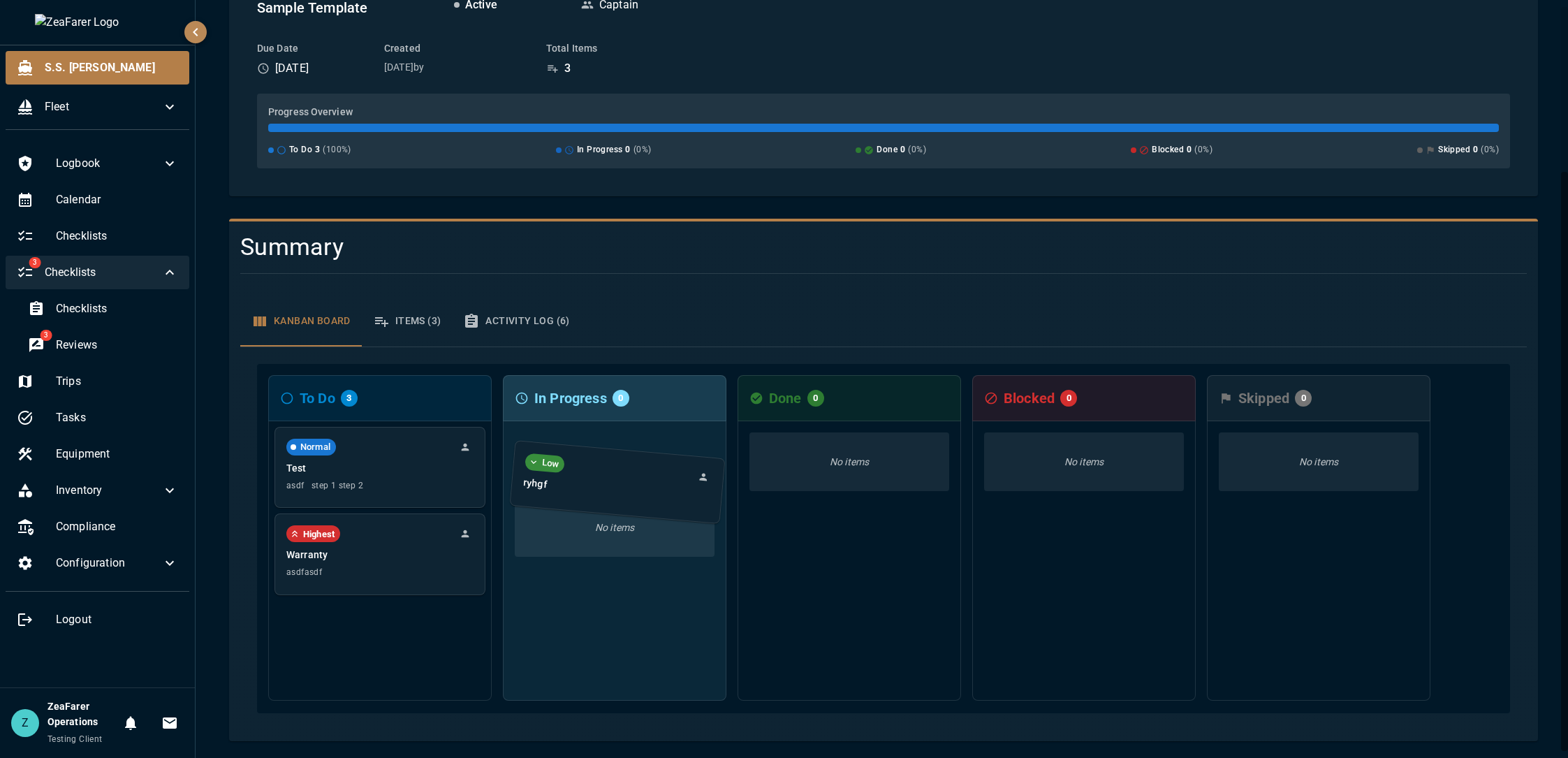
drag, startPoint x: 355, startPoint y: 463, endPoint x: 597, endPoint y: 485, distance: 243.0
click at [597, 485] on div "To Do 3 Low ryhgf Normal Test asdf step 1 step 2 Highest Warranty asdfasdf In P…" at bounding box center [884, 538] width 1253 height 349
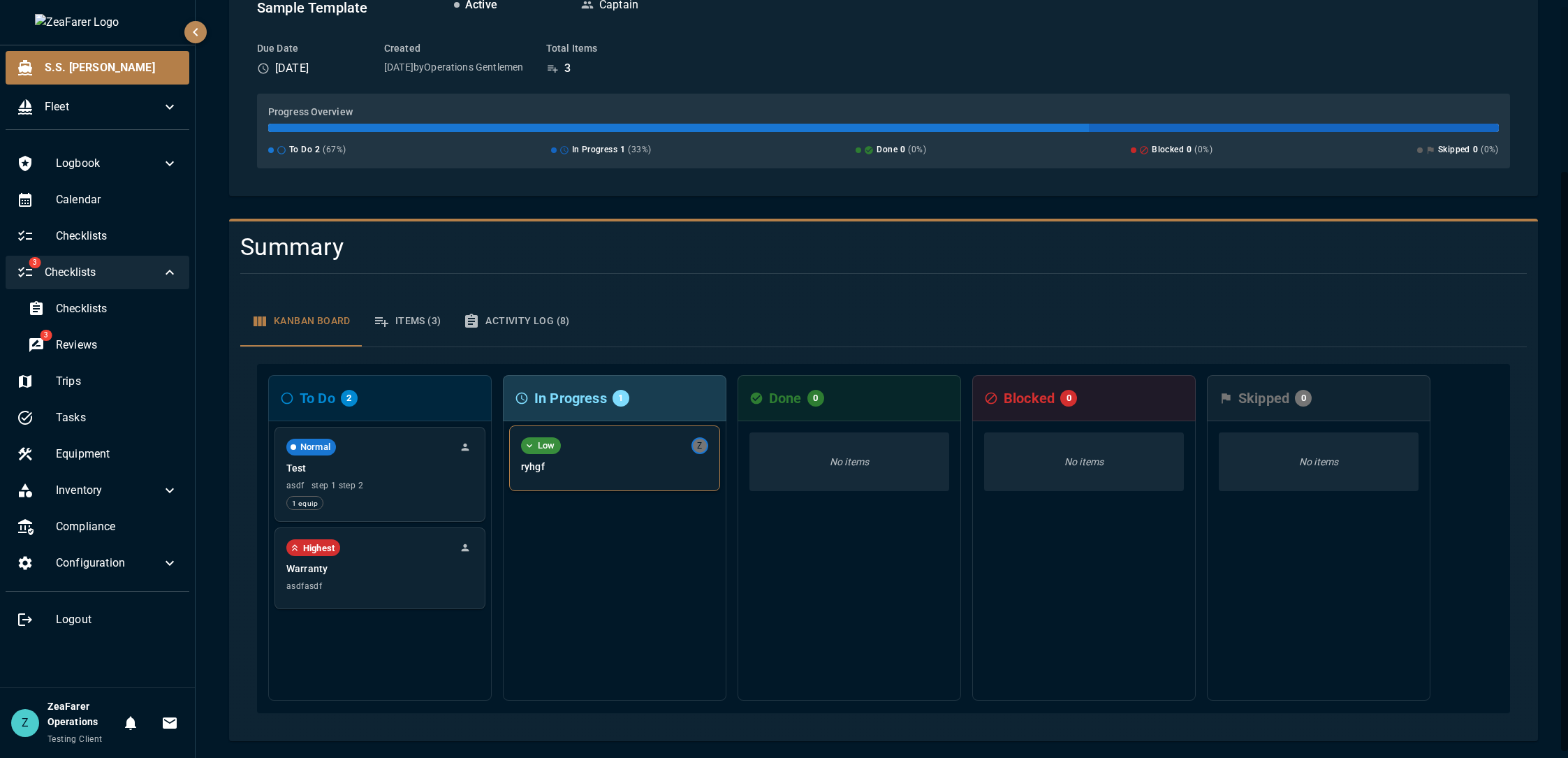
click at [597, 476] on div "Low Z ryhgf" at bounding box center [615, 458] width 210 height 64
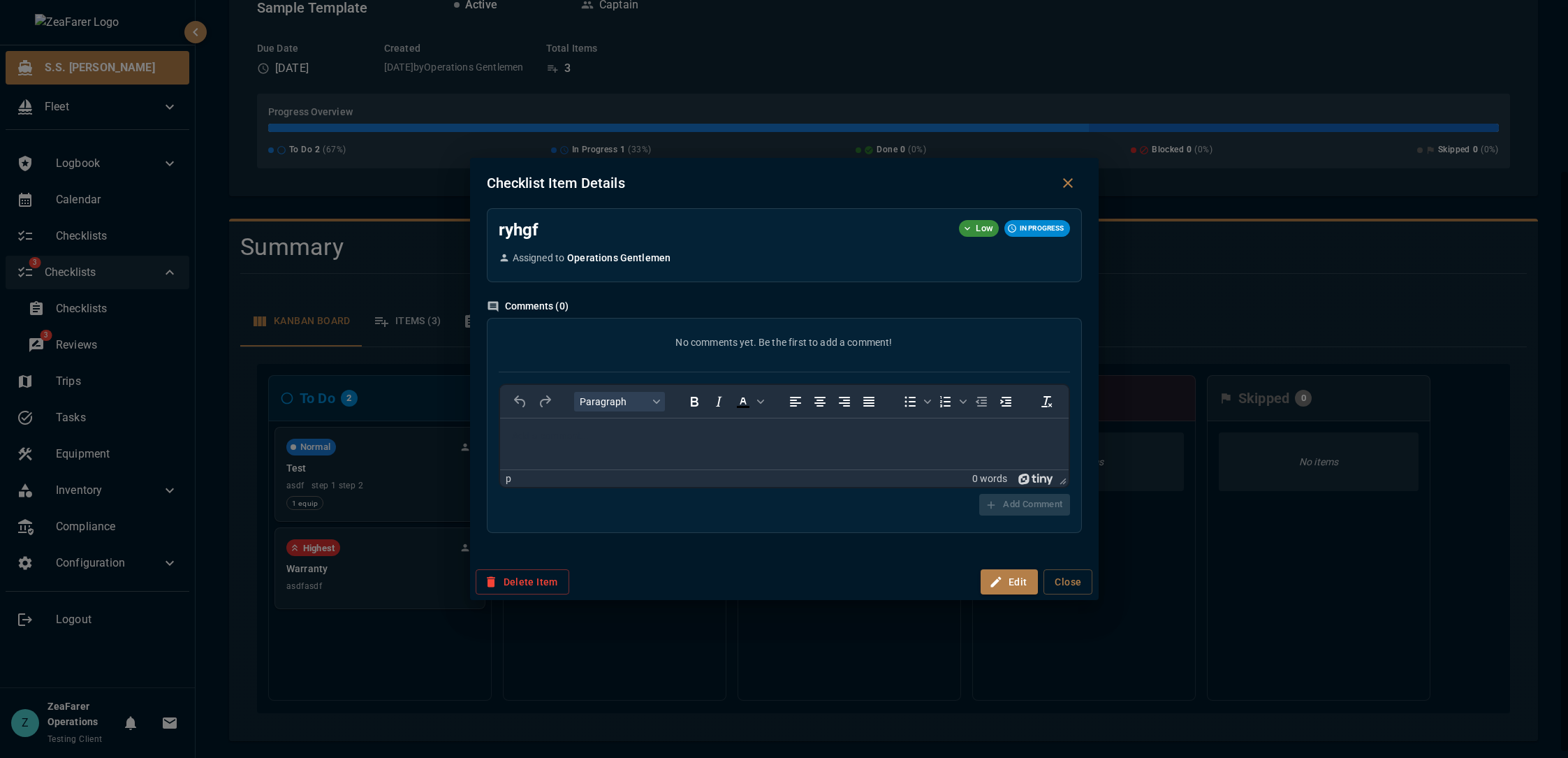
scroll to position [0, 0]
click at [643, 607] on div "Checklist Item Details ryhgf Low IN PROGRESS Assigned to Operations Gentlemen C…" at bounding box center [784, 379] width 1568 height 758
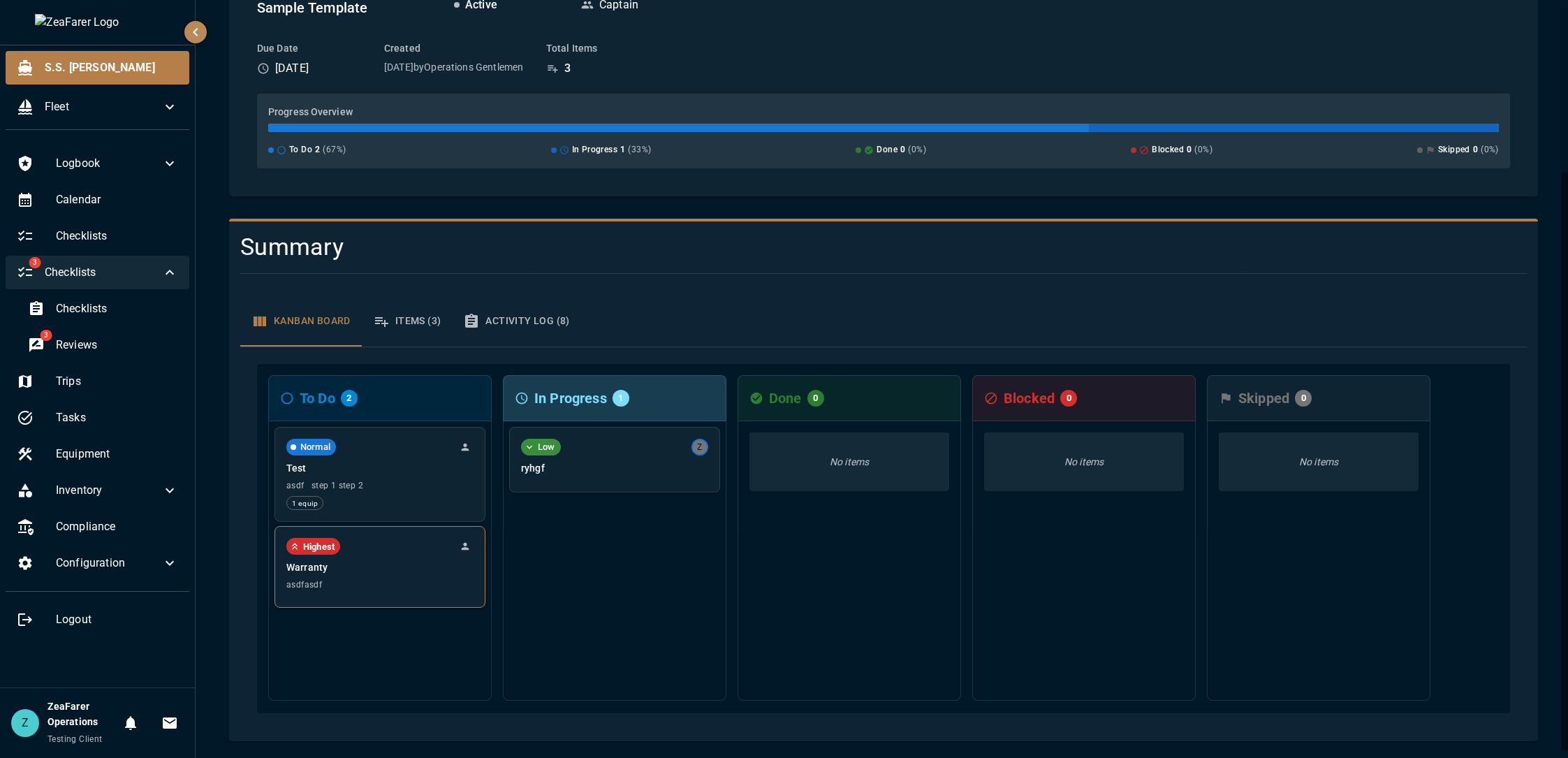
click at [353, 568] on p "Warranty" at bounding box center [380, 567] width 187 height 14
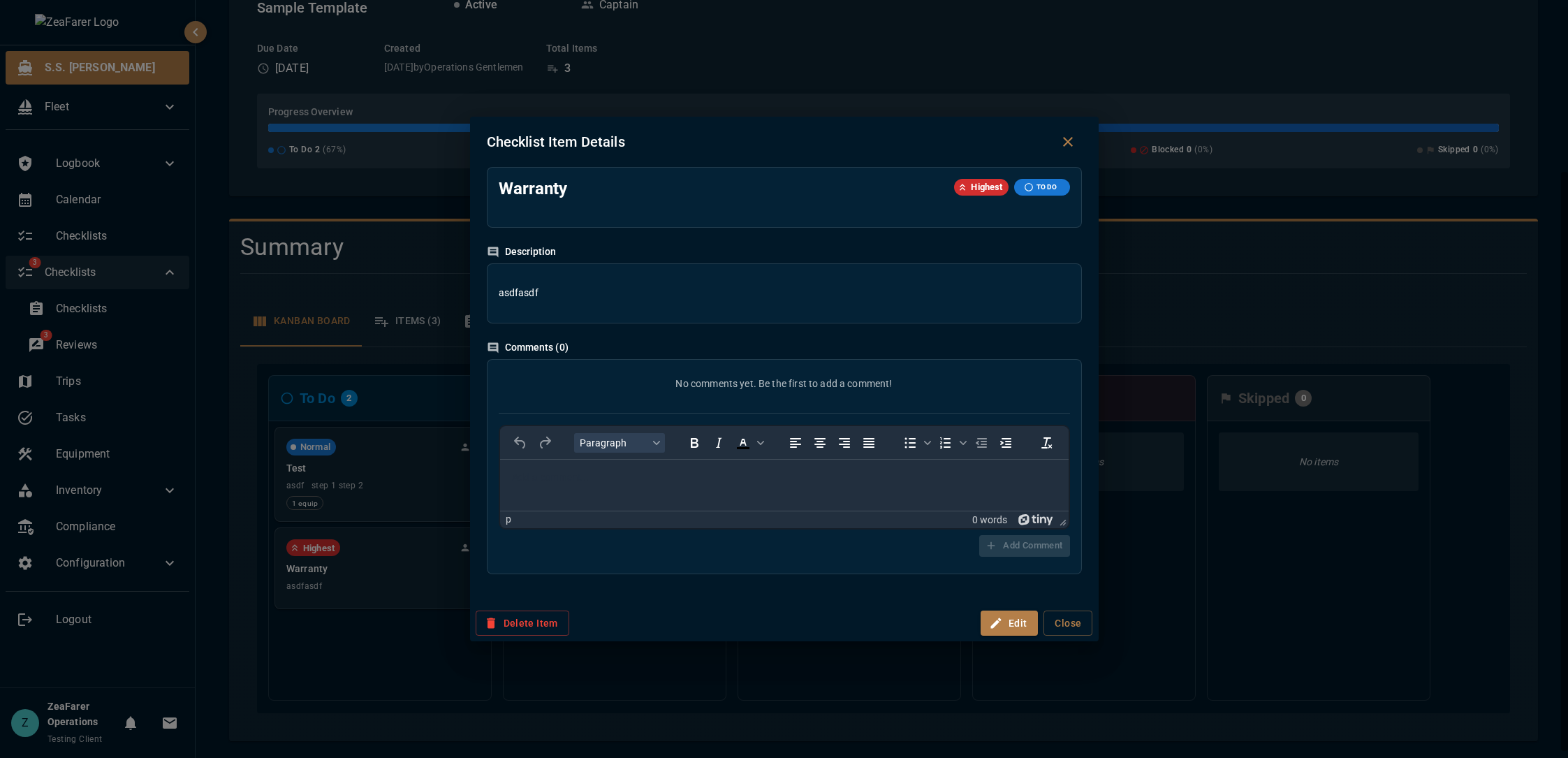
click at [609, 647] on div "Checklist Item Details Warranty Highest TO DO Description asdfasdf Comments ( 0…" at bounding box center [784, 379] width 1568 height 758
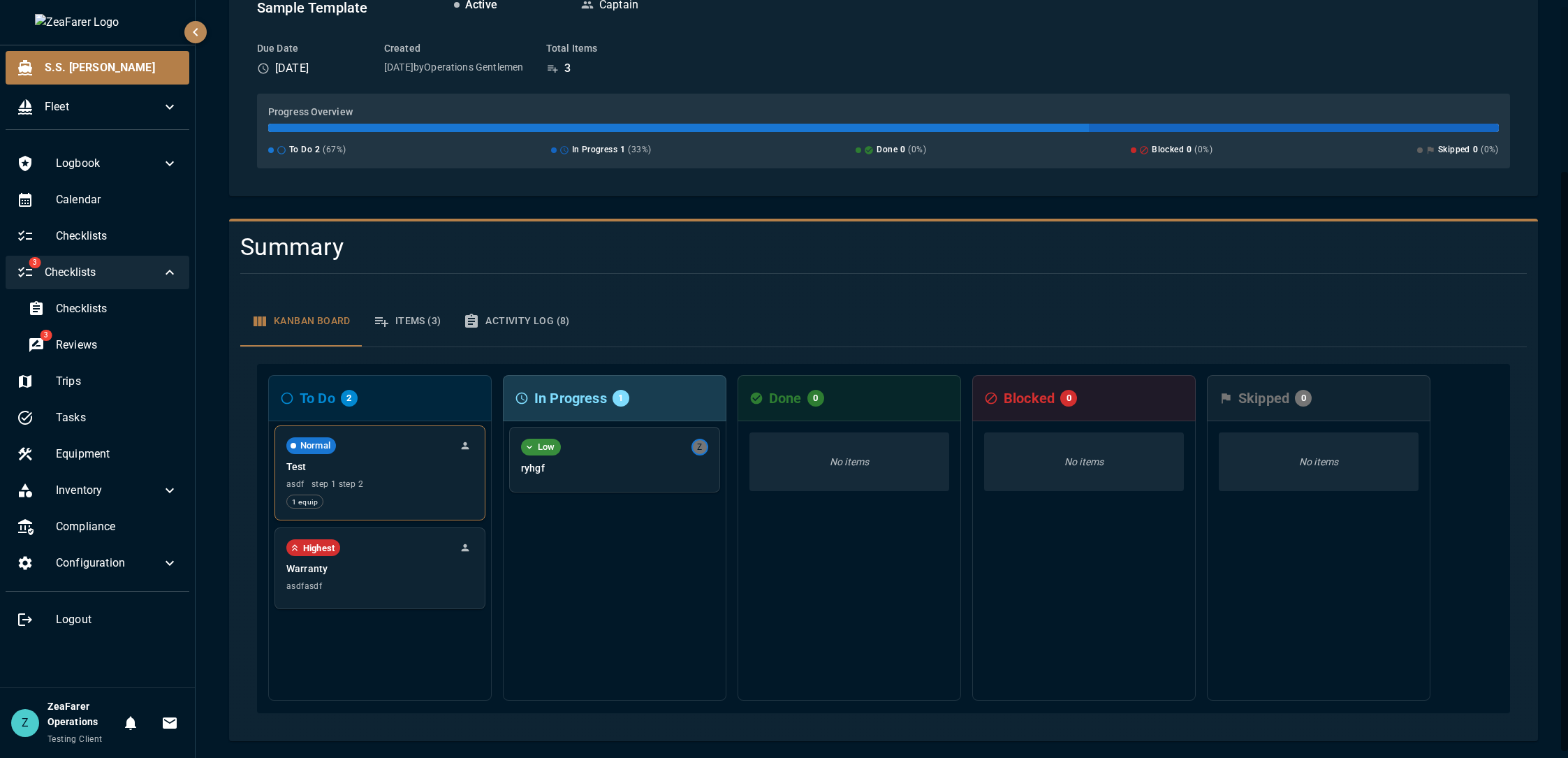
click at [321, 499] on span "1 equip" at bounding box center [304, 502] width 35 height 11
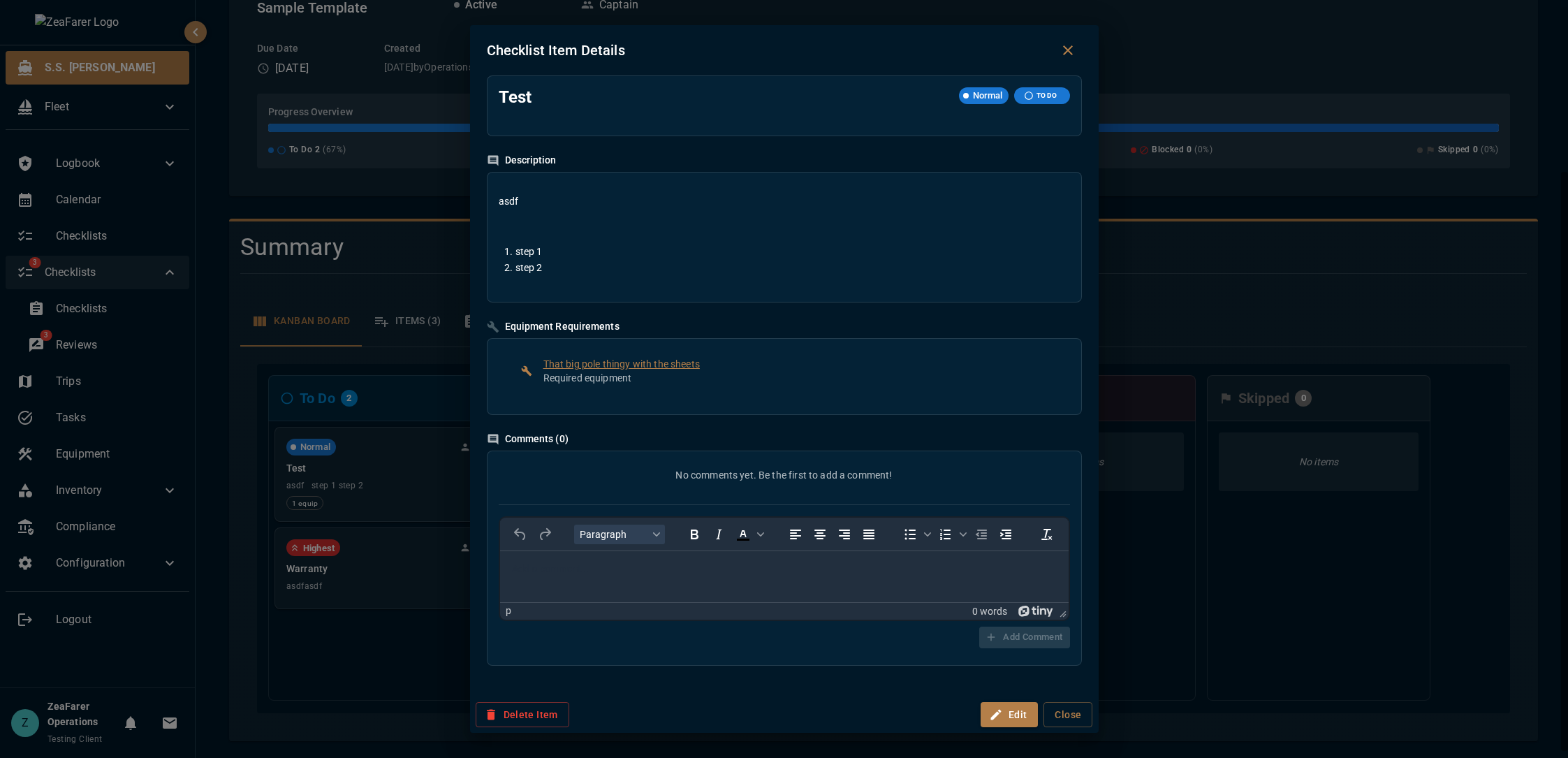
click at [349, 385] on div "Checklist Item Details Test Normal TO DO Description asdf step 1 step 2 Equipme…" at bounding box center [784, 379] width 1568 height 758
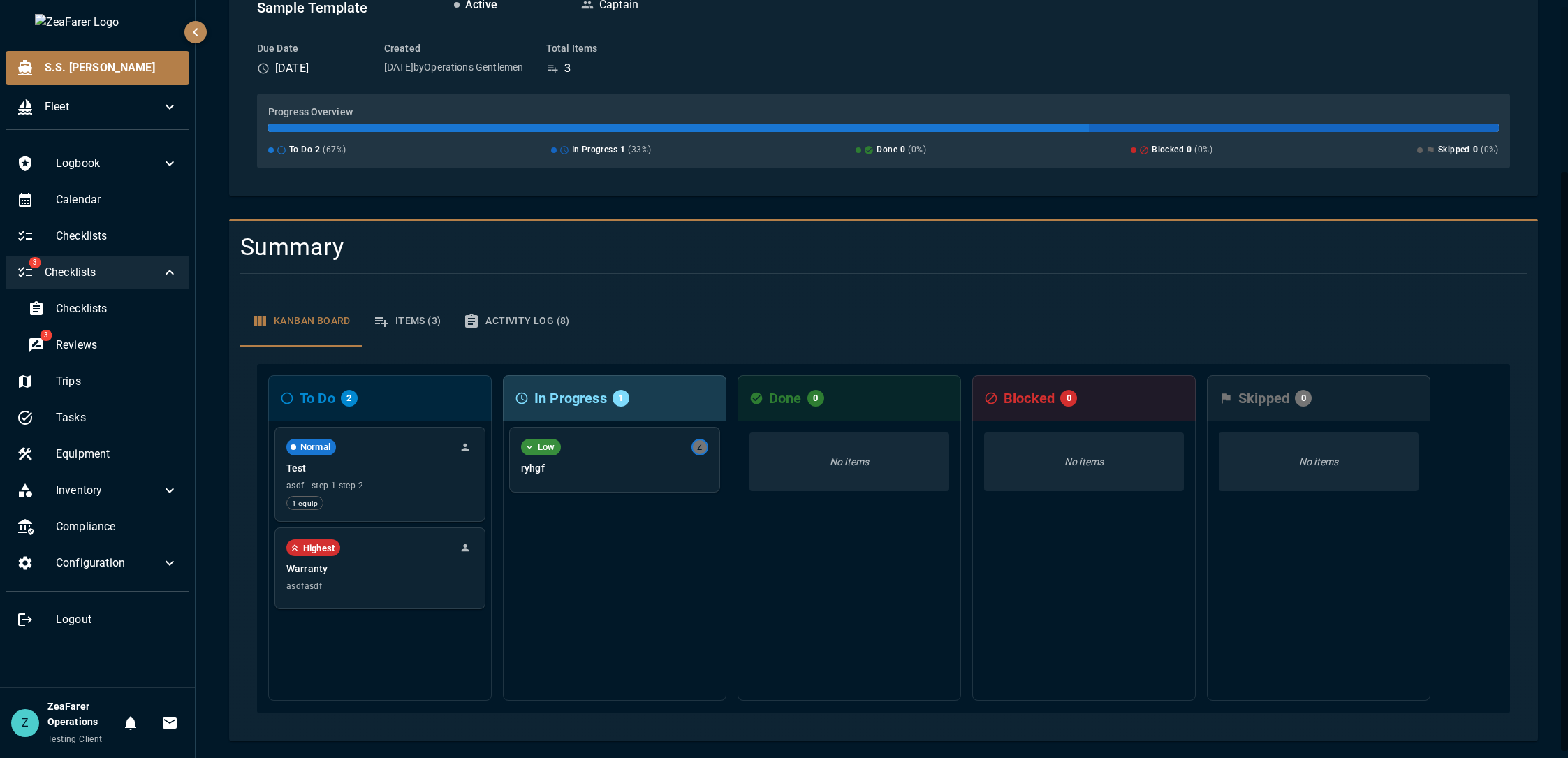
click at [388, 315] on icon "button" at bounding box center [382, 321] width 17 height 17
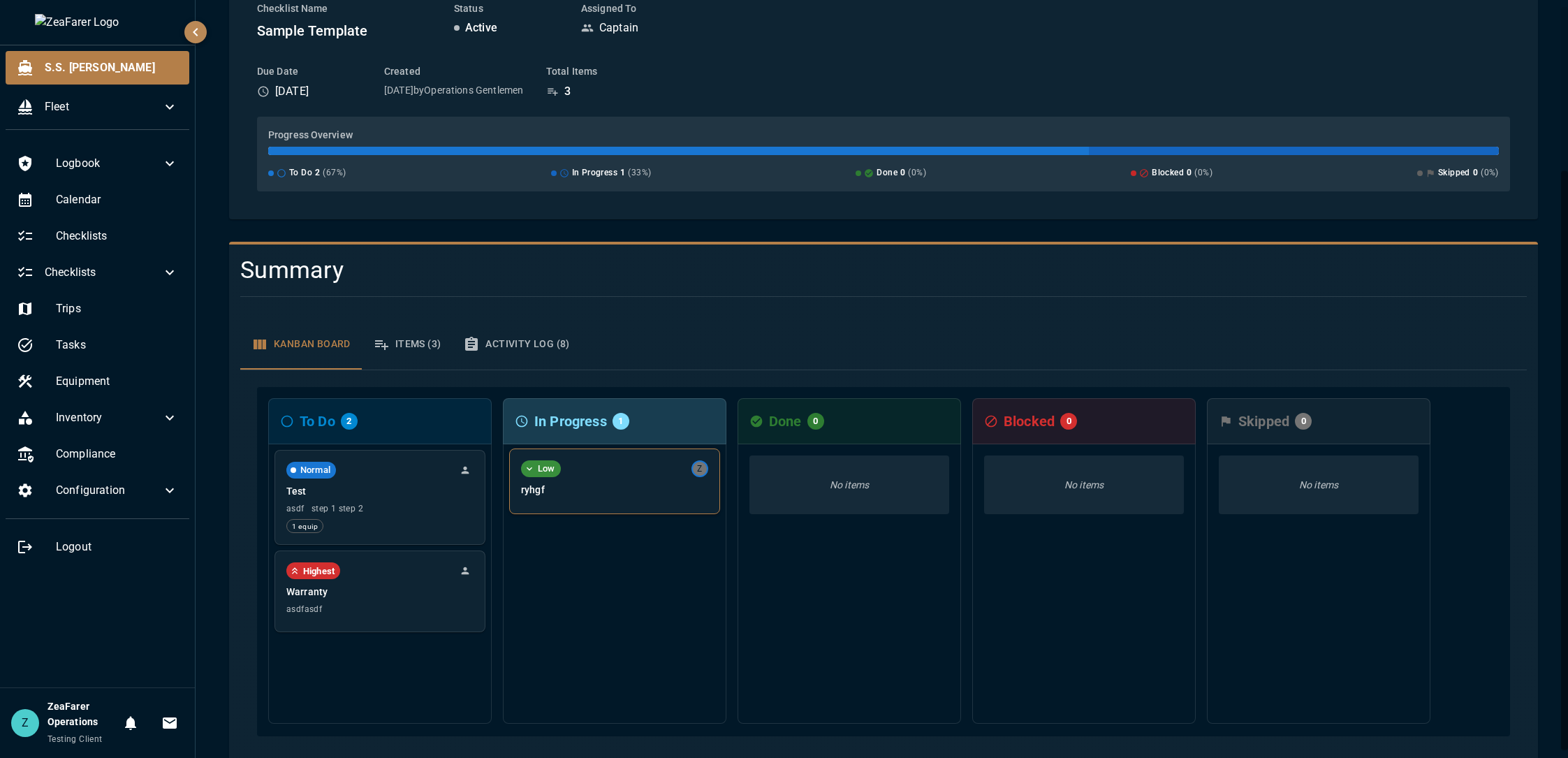
scroll to position [216, 0]
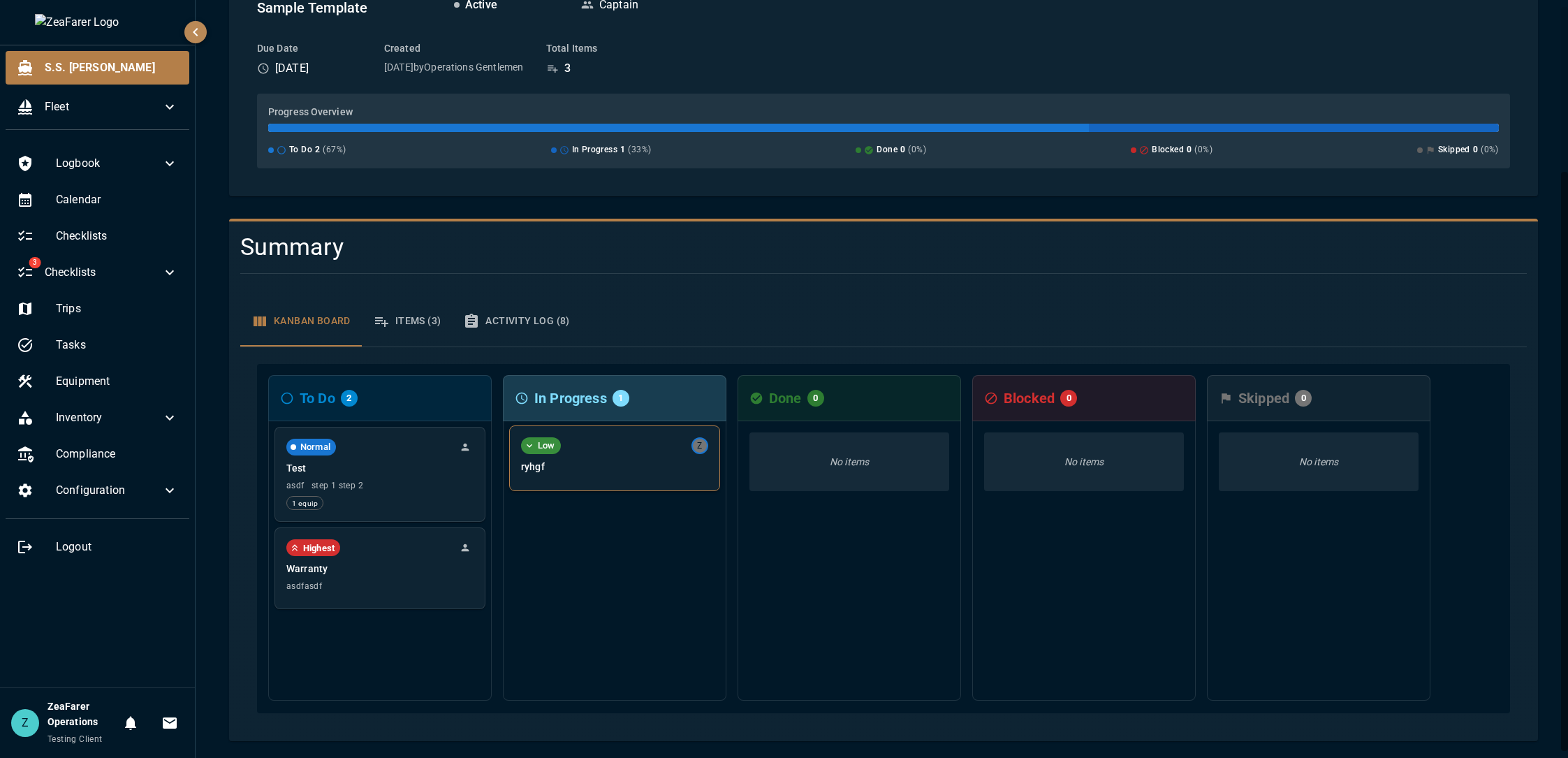
click at [614, 486] on div "Low Z ryhgf" at bounding box center [615, 458] width 210 height 64
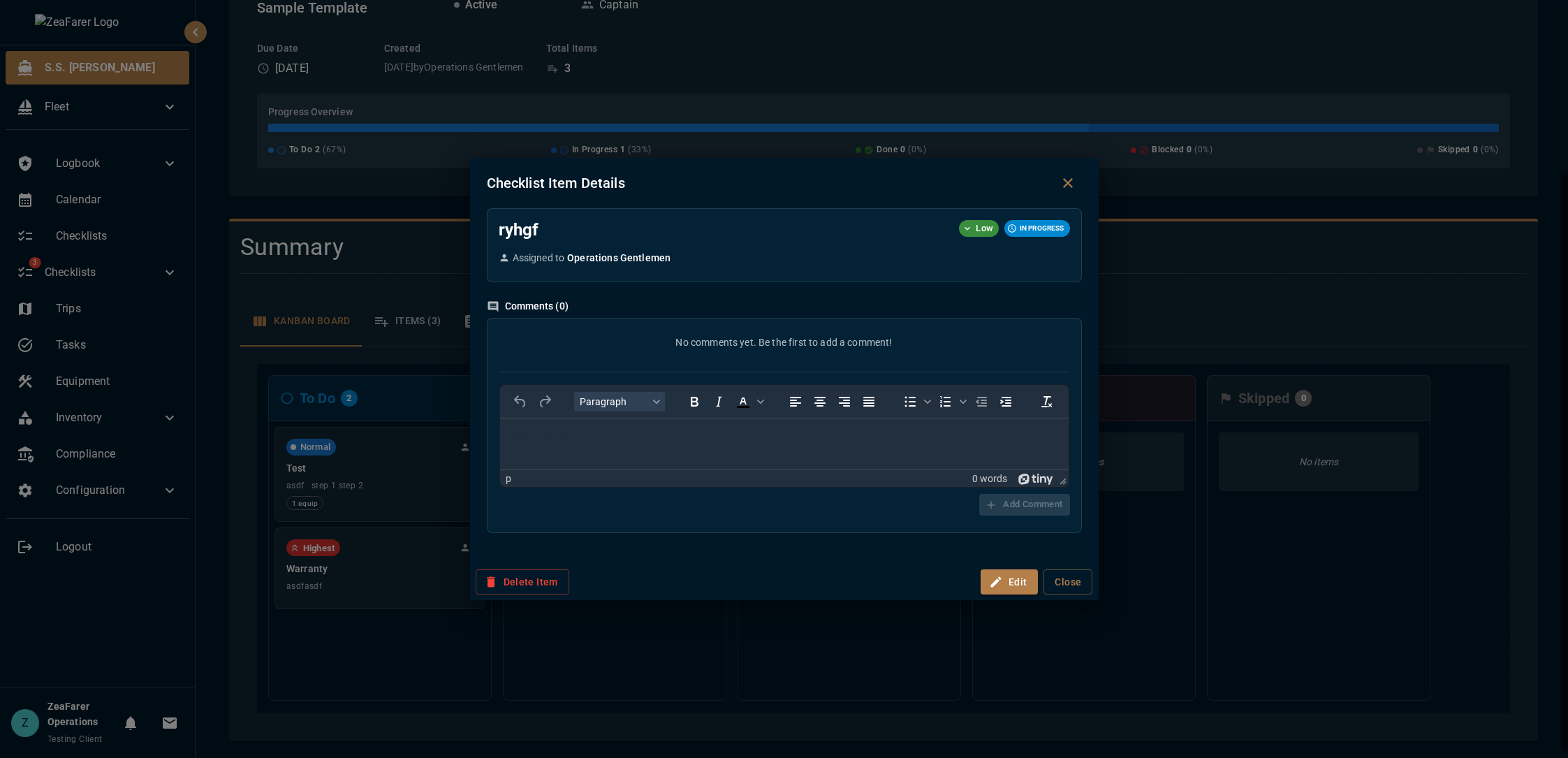
scroll to position [0, 0]
click at [633, 716] on div "Checklist Item Details ryhgf Low IN PROGRESS Assigned to Operations Gentlemen C…" at bounding box center [784, 379] width 1568 height 758
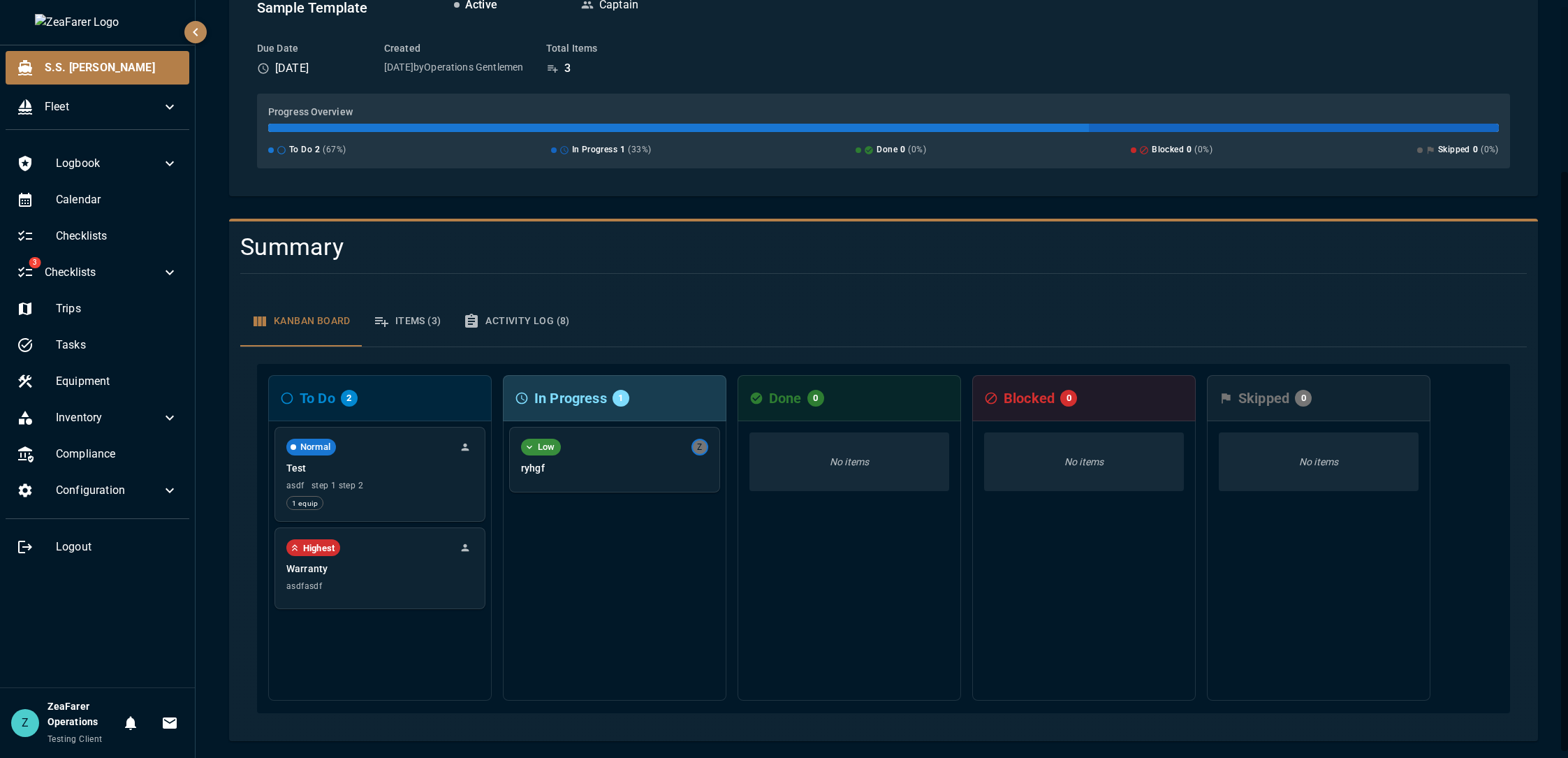
click at [600, 597] on div "Low Z ryhgf" at bounding box center [615, 561] width 223 height 279
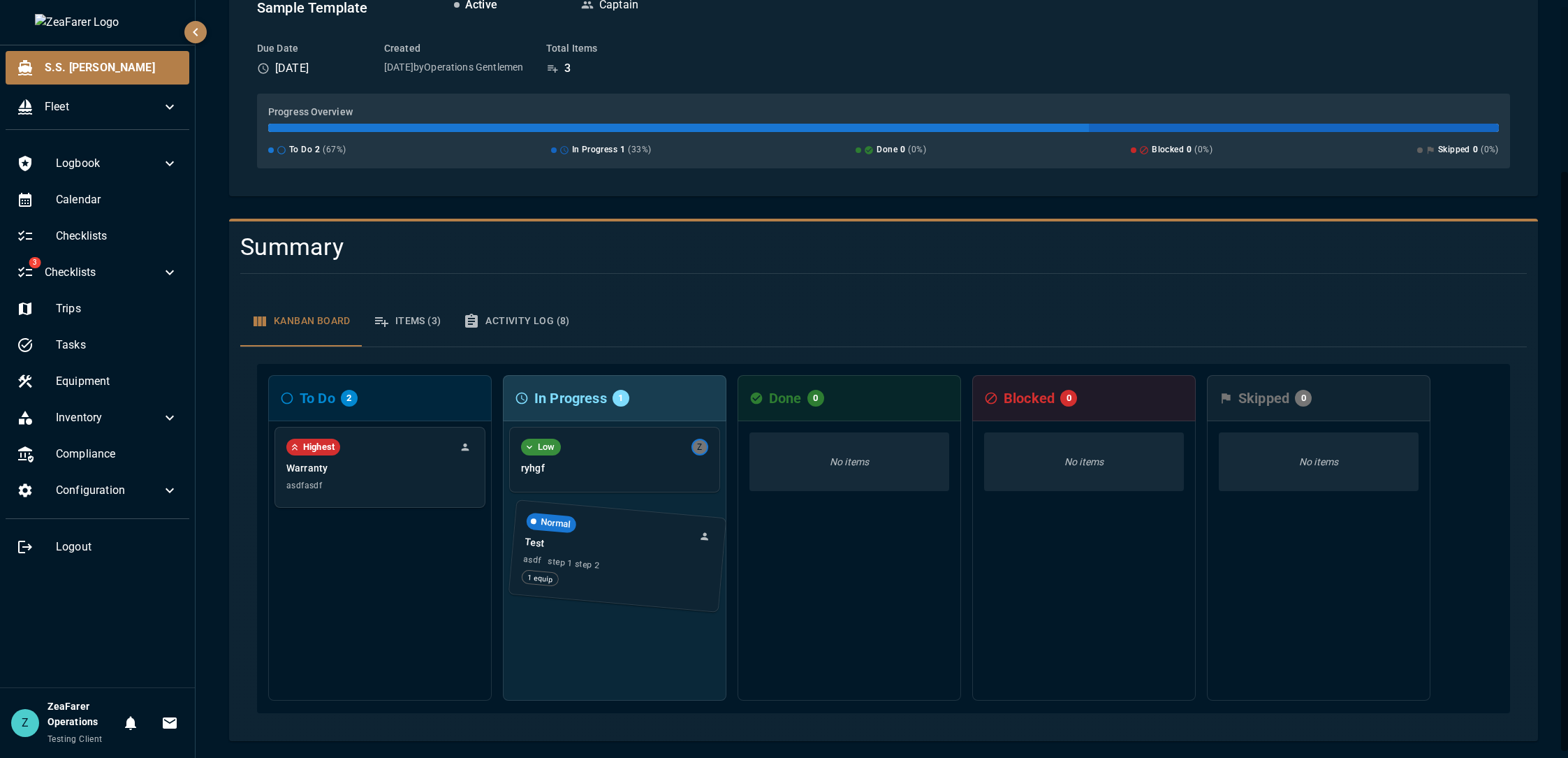
drag, startPoint x: 388, startPoint y: 486, endPoint x: 632, endPoint y: 571, distance: 258.4
click at [632, 571] on div "To Do 2 Normal Test asdf step 1 step 2 1 equip Highest Warranty asdfasdf In Pro…" at bounding box center [884, 538] width 1253 height 349
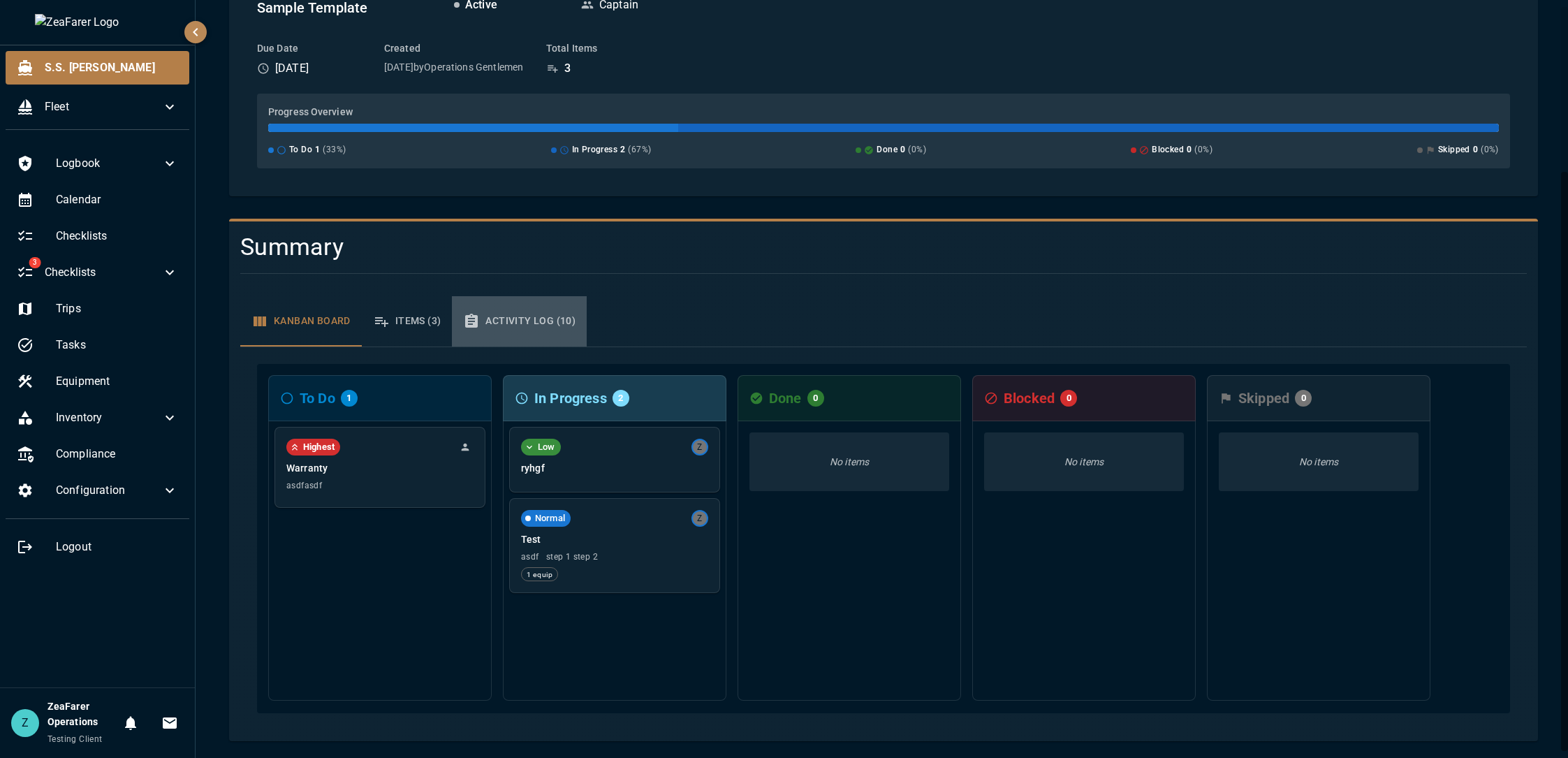
click at [527, 329] on button "Activity Log (10)" at bounding box center [519, 321] width 135 height 50
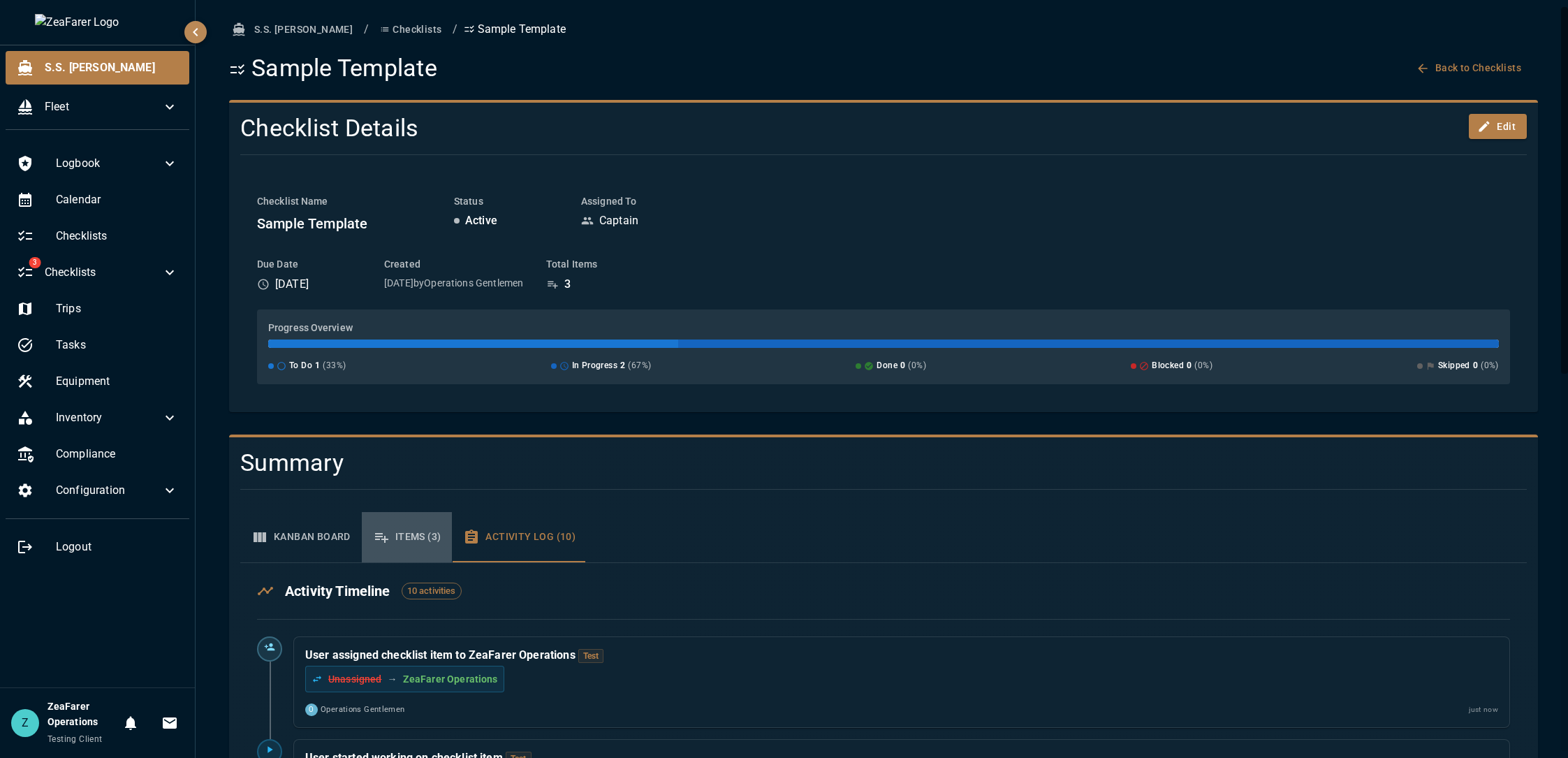
click at [426, 533] on button "Items (3)" at bounding box center [408, 537] width 91 height 50
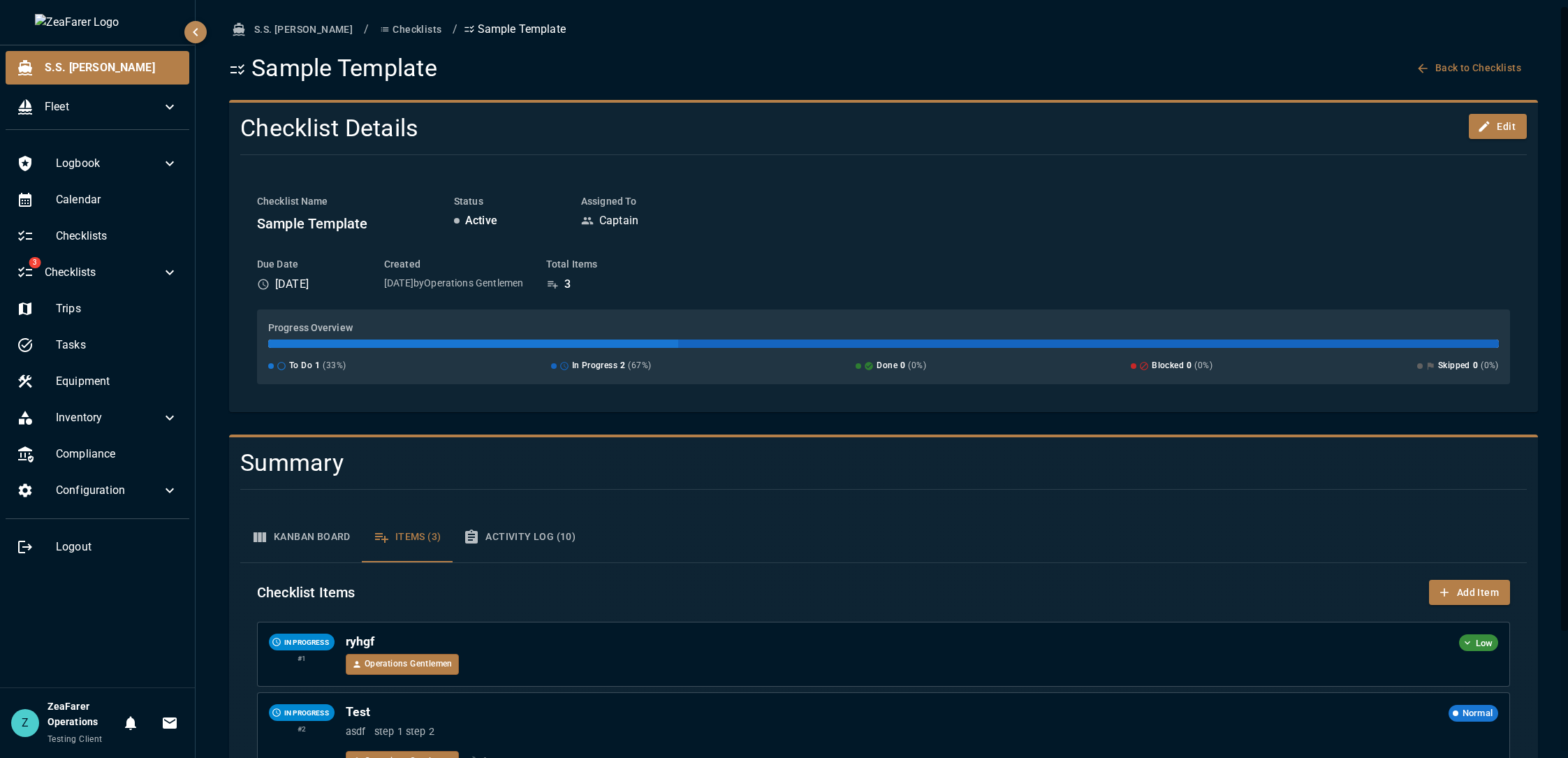
click at [276, 539] on button "Kanban Board" at bounding box center [301, 537] width 122 height 50
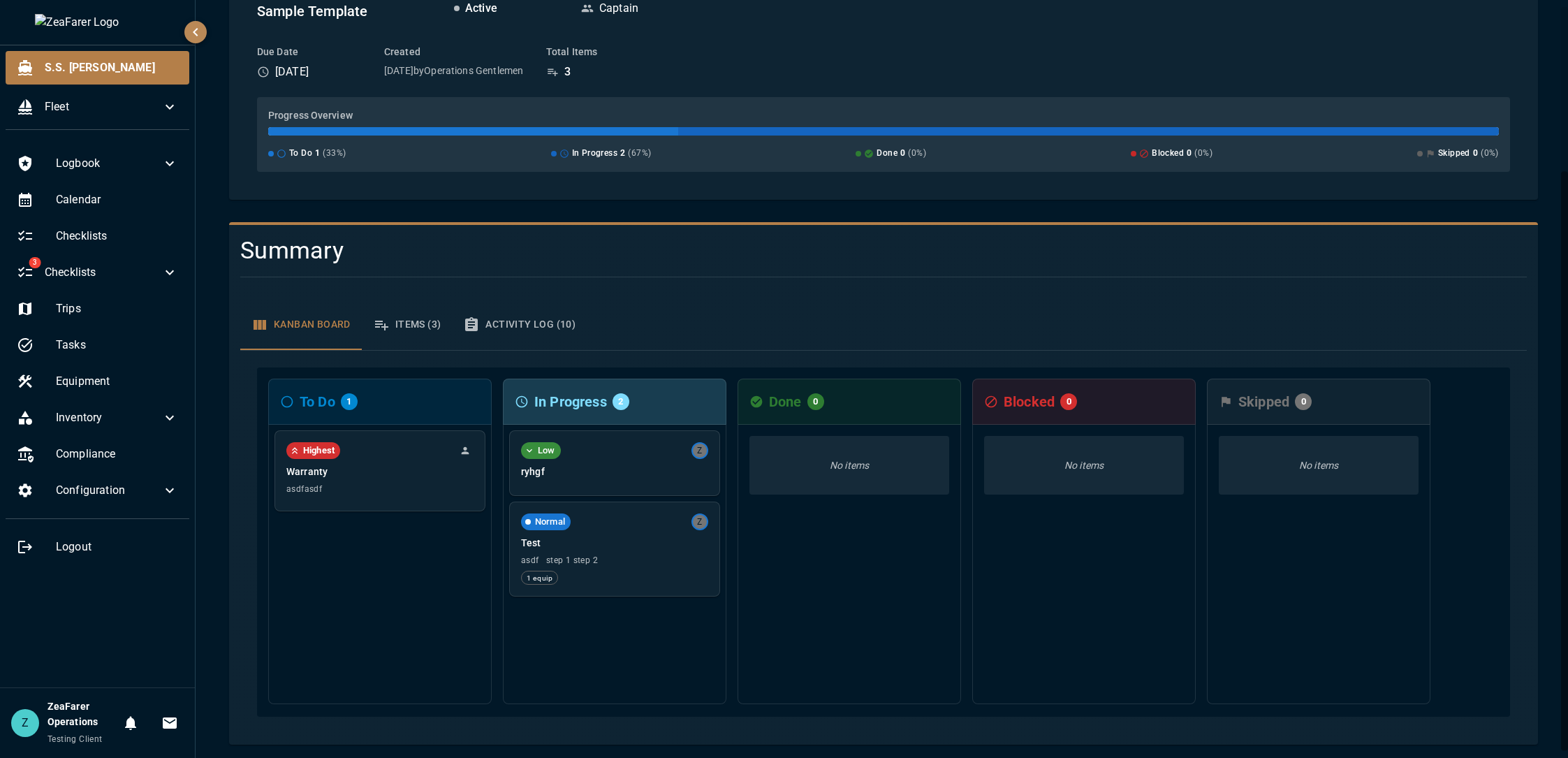
scroll to position [216, 0]
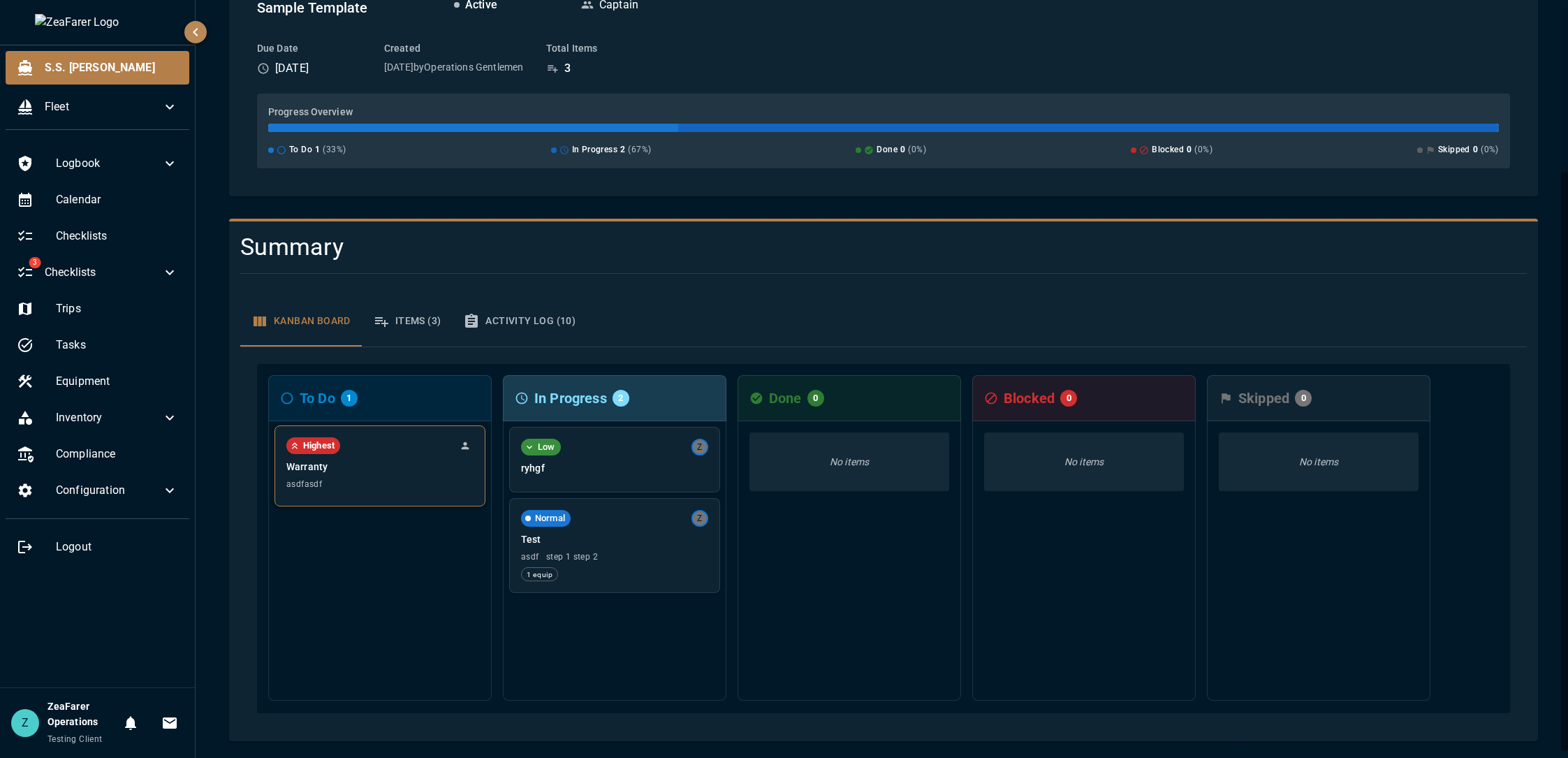
click at [375, 481] on span "asdfasdf" at bounding box center [380, 484] width 187 height 10
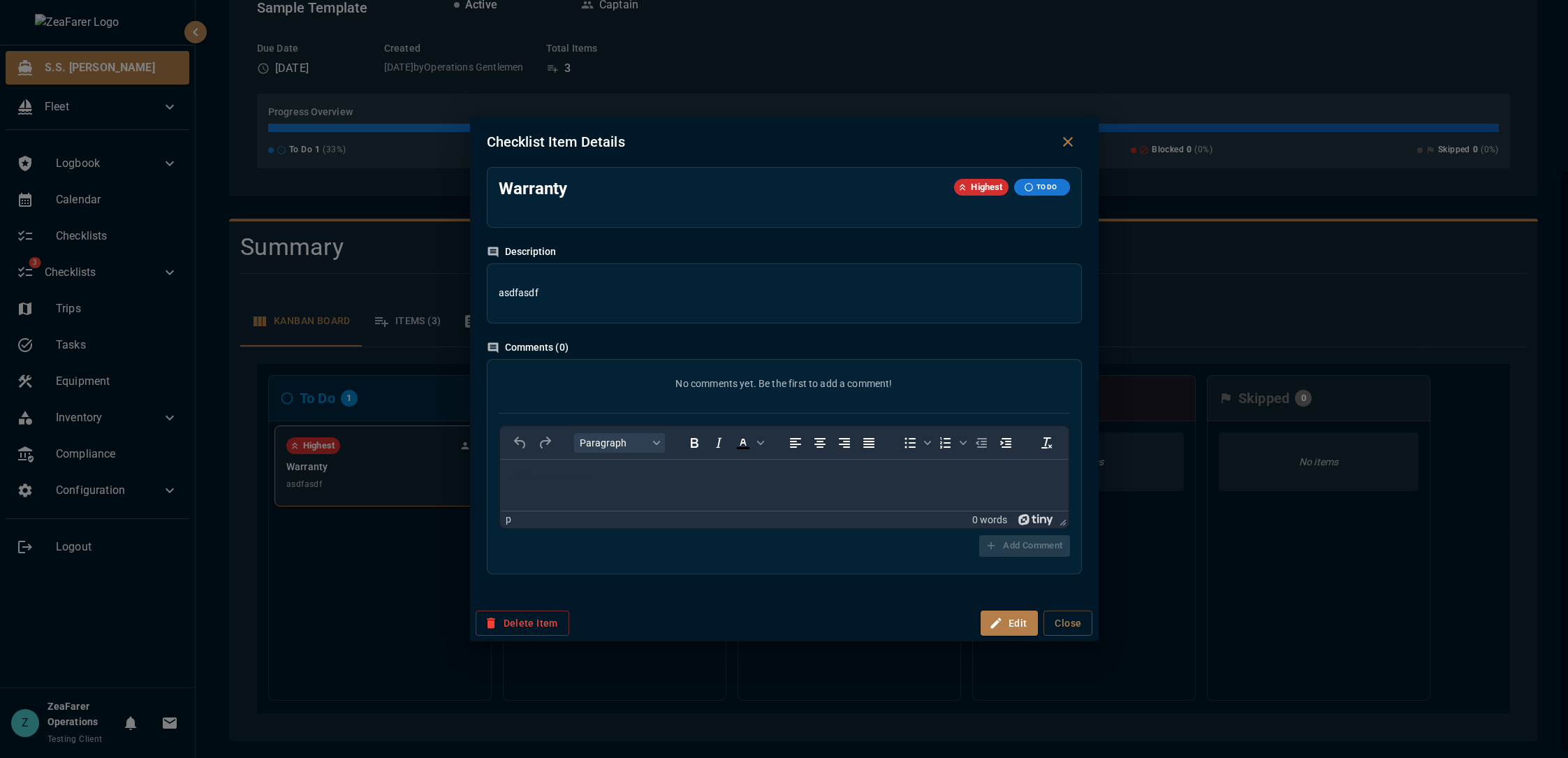
scroll to position [0, 0]
click at [359, 587] on div "Checklist Item Details Warranty Highest TO DO Description asdfasdf Comments ( 0…" at bounding box center [784, 379] width 1568 height 758
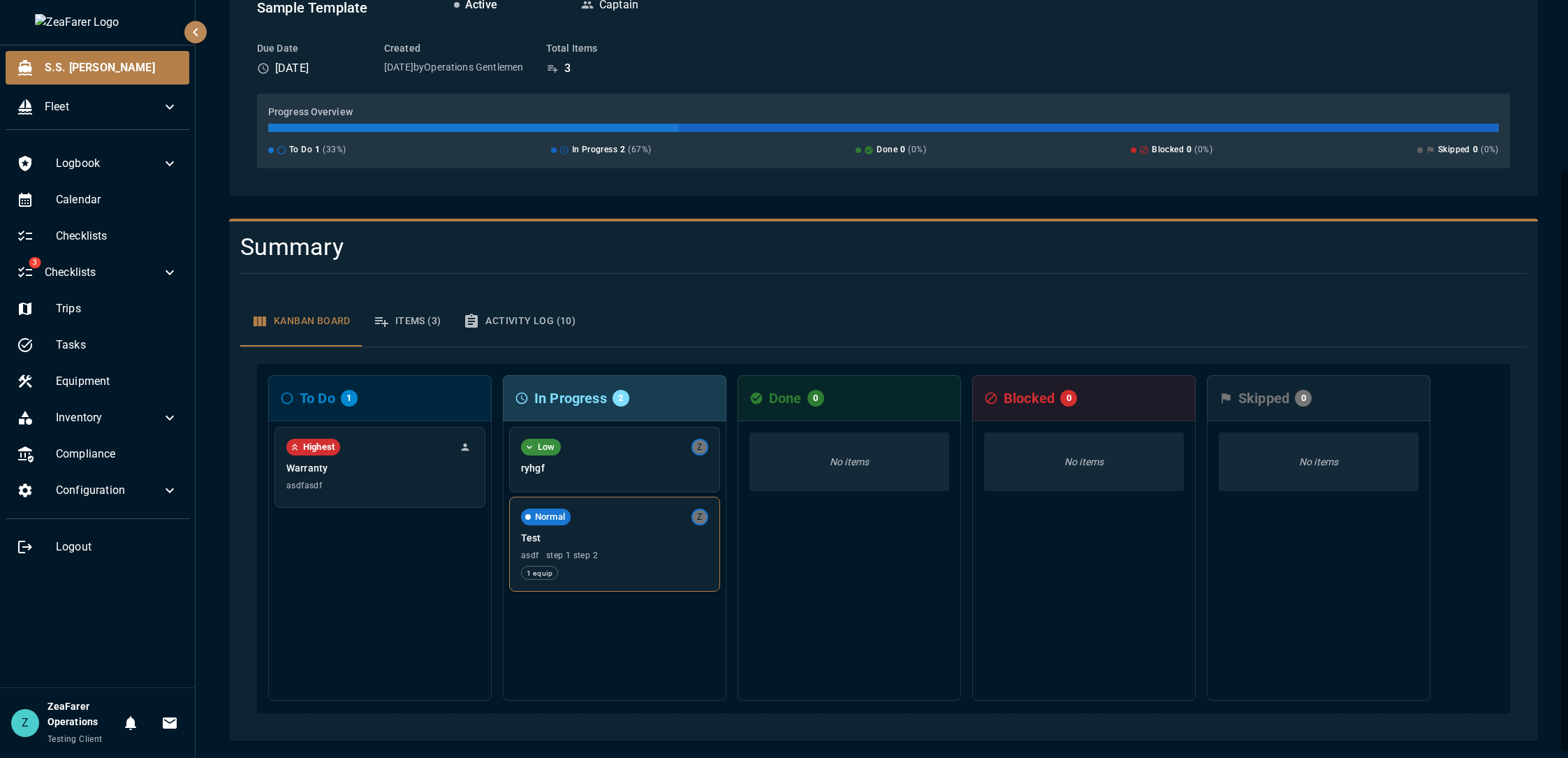
click at [598, 547] on div "Normal Z Test asdf step 1 step 2 1 equip" at bounding box center [615, 544] width 210 height 94
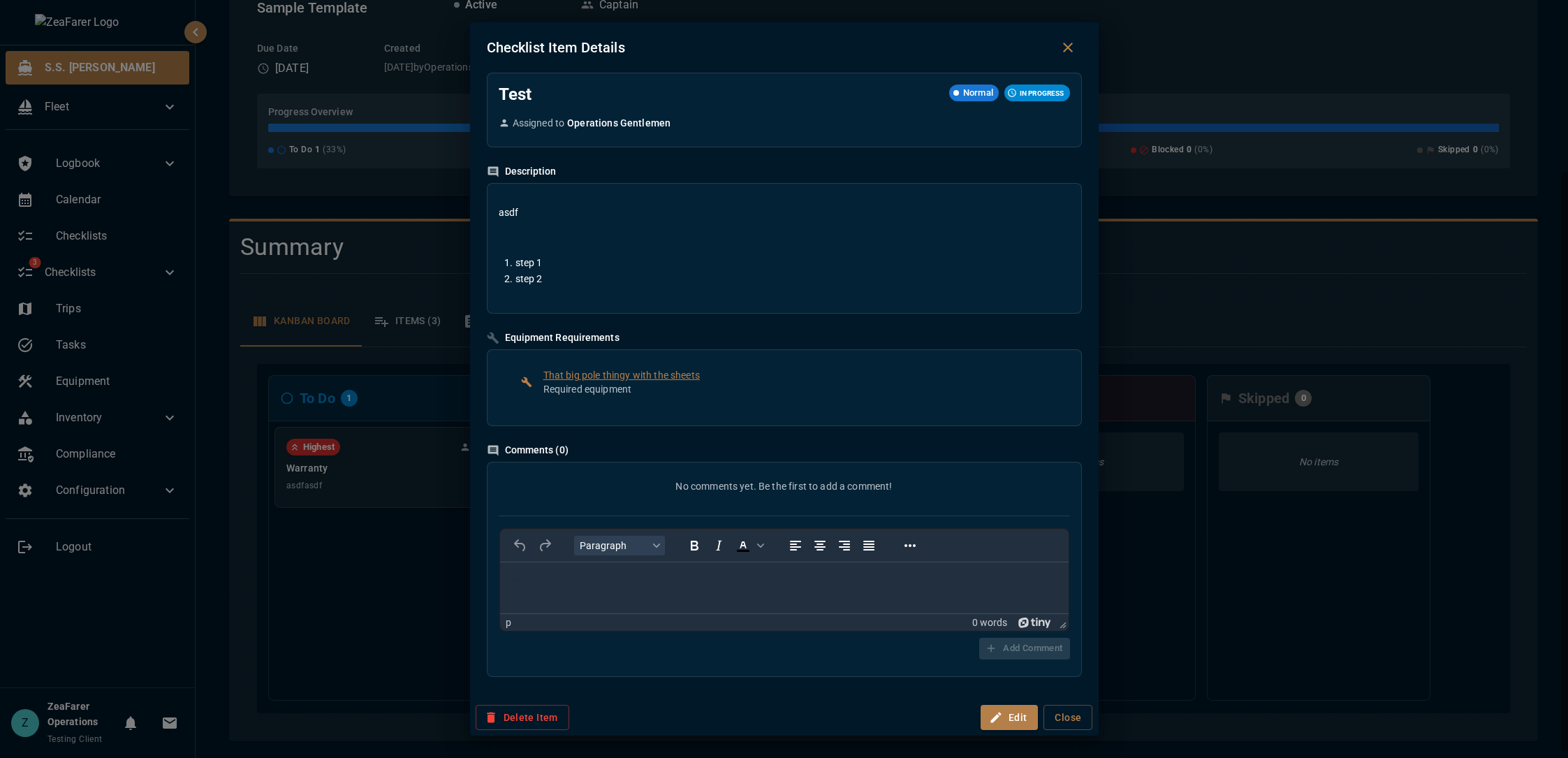
click at [325, 600] on div "Checklist Item Details Test Normal IN PROGRESS Assigned to Operations Gentlemen…" at bounding box center [784, 379] width 1568 height 758
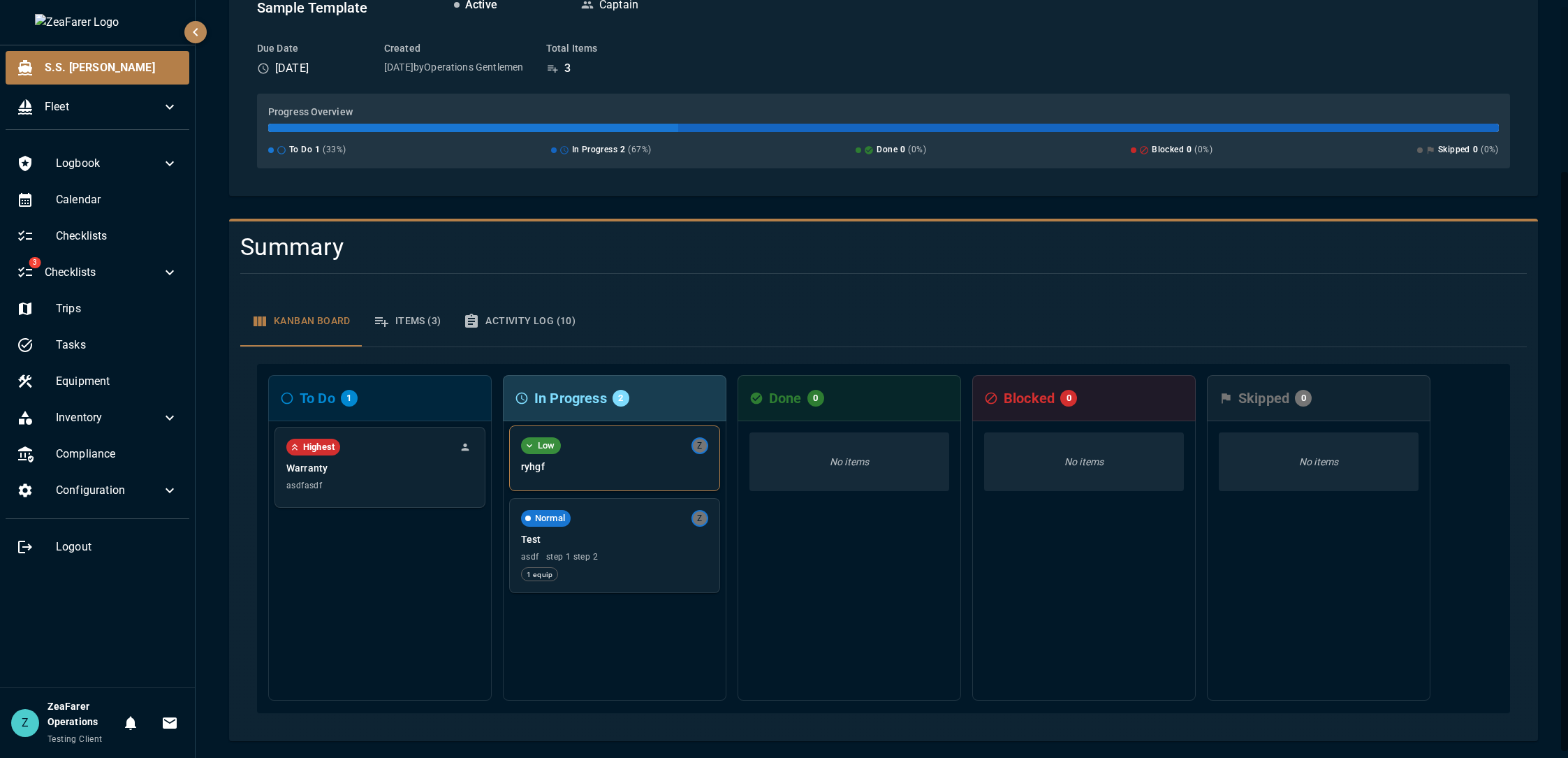
click at [595, 471] on p "ryhgf" at bounding box center [615, 467] width 187 height 14
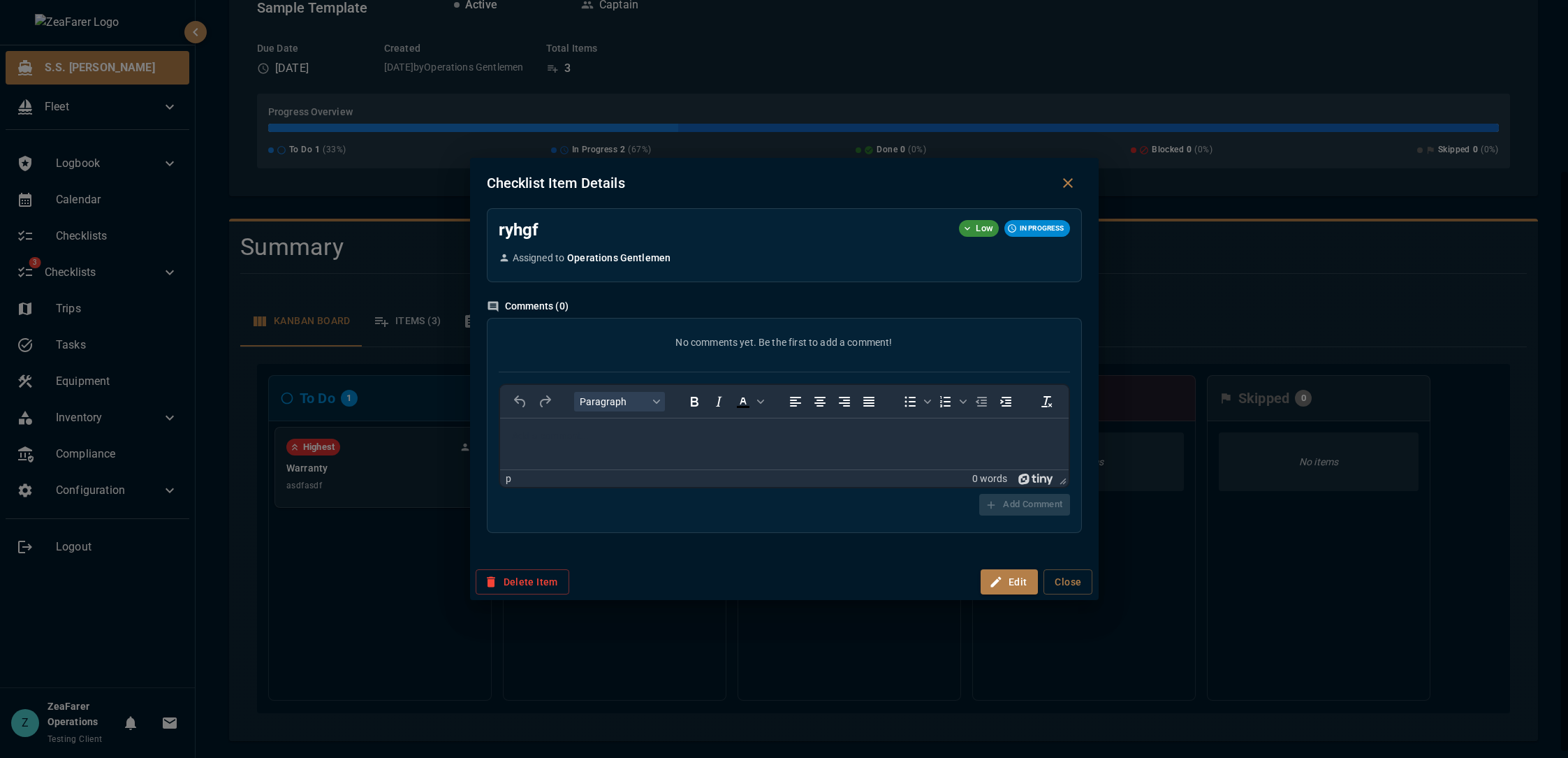
click at [385, 605] on div "Checklist Item Details ryhgf Low IN PROGRESS Assigned to Operations Gentlemen C…" at bounding box center [784, 379] width 1568 height 758
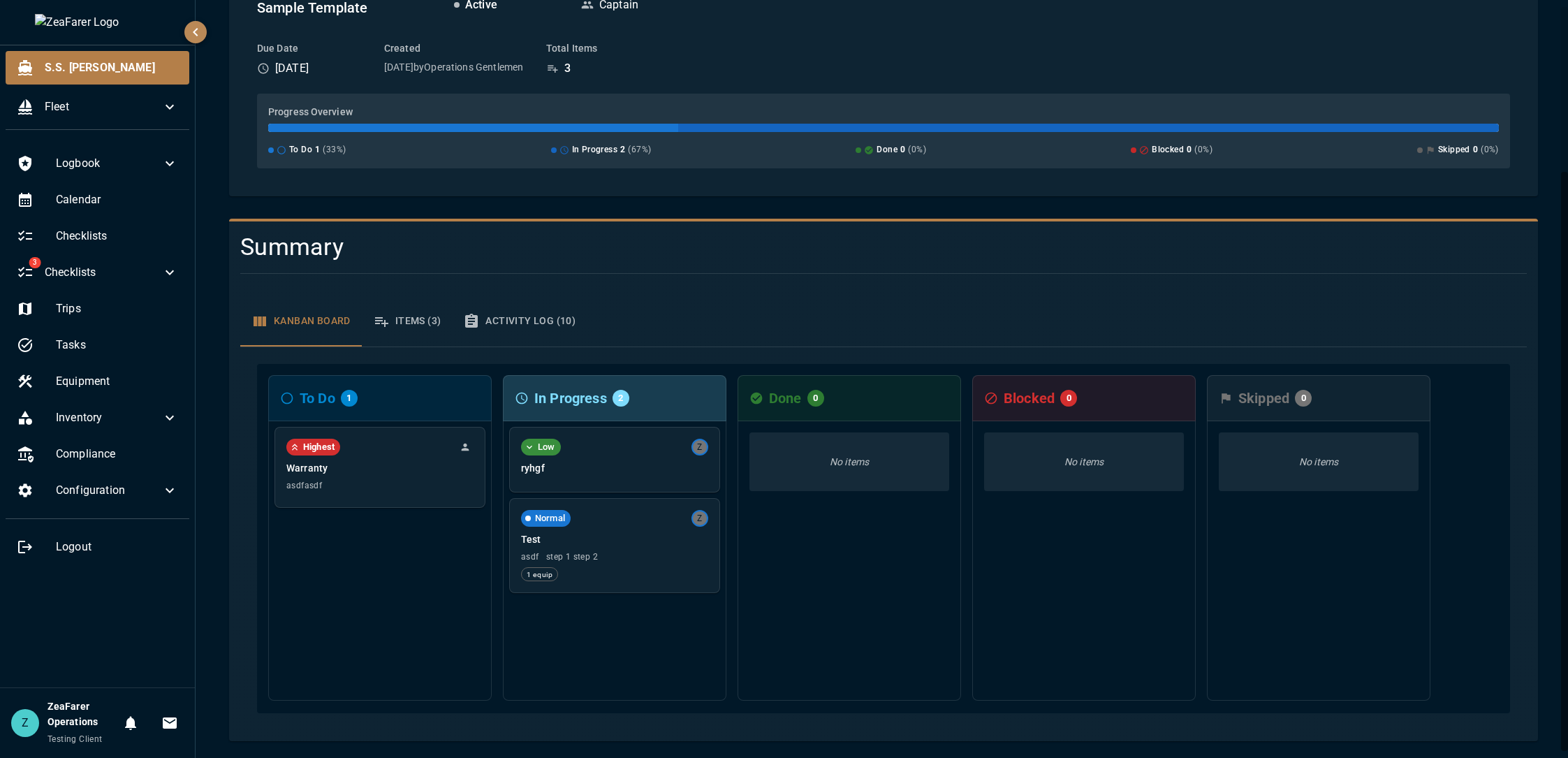
click at [1048, 320] on div "Kanban Board Items (3) Activity Log (10)" at bounding box center [884, 321] width 1287 height 50
click at [401, 323] on button "Items (3)" at bounding box center [408, 321] width 91 height 50
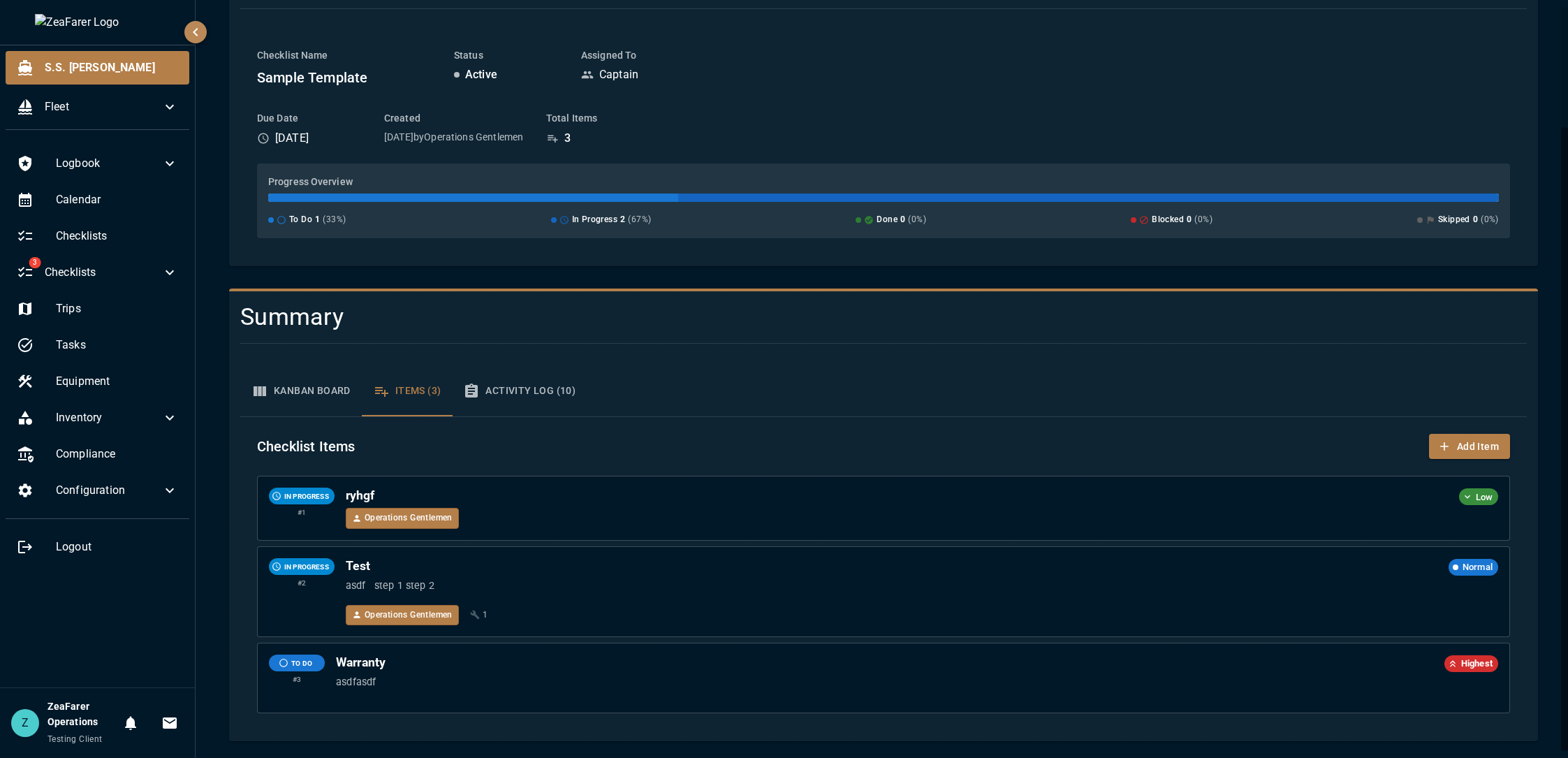
scroll to position [146, 0]
click at [291, 381] on button "Kanban Board" at bounding box center [301, 391] width 122 height 50
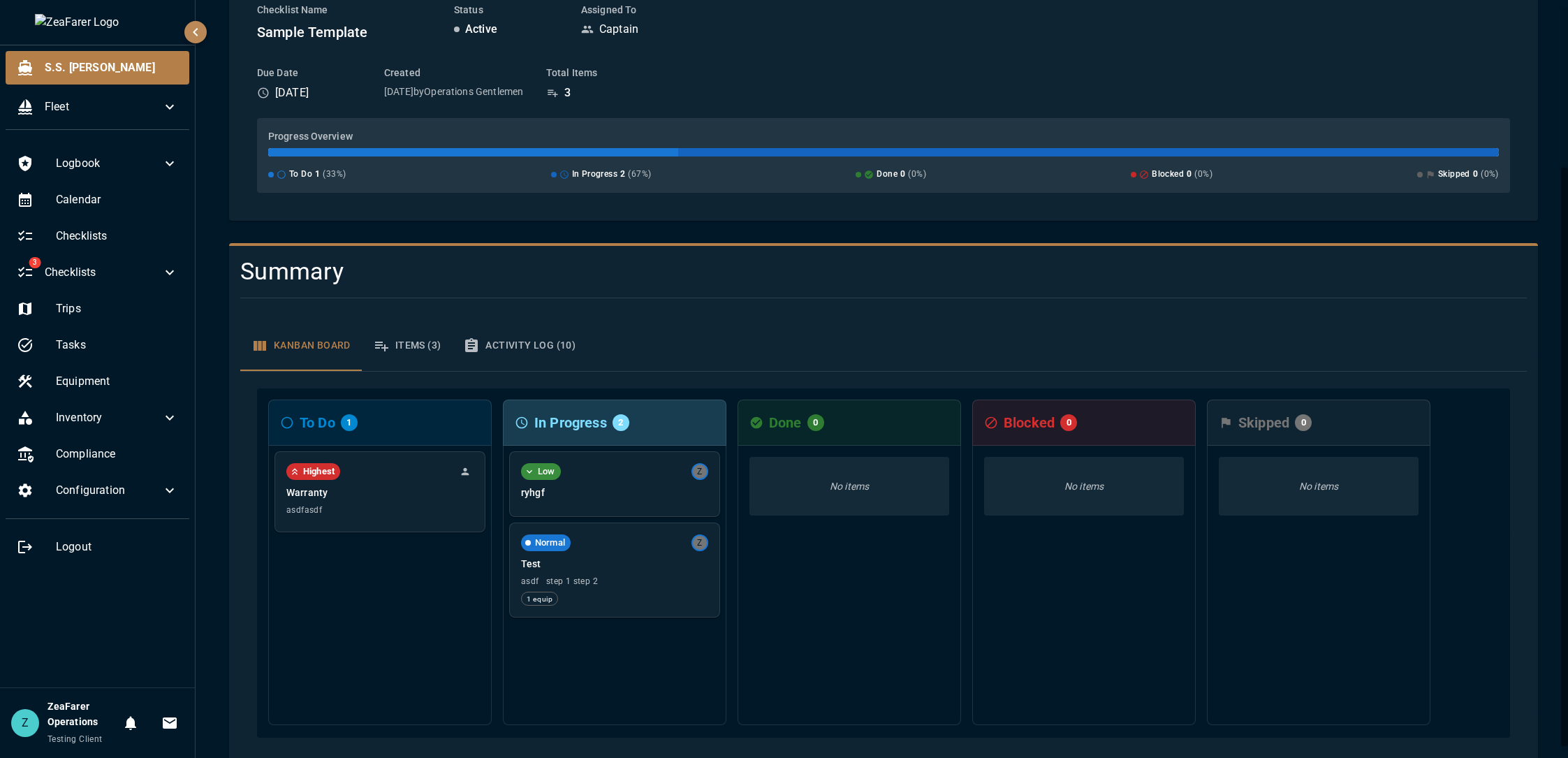
scroll to position [210, 0]
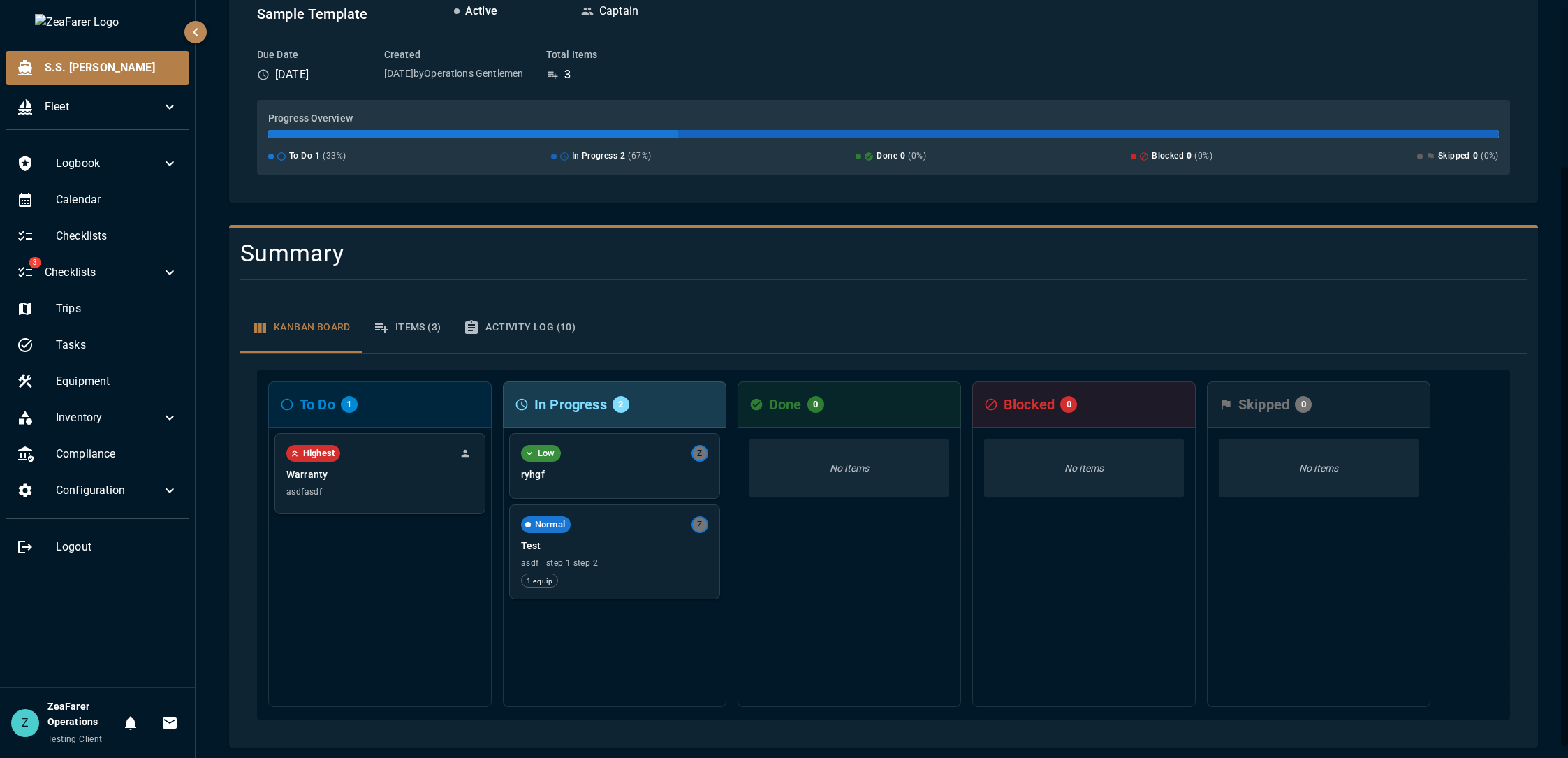
click at [415, 328] on button "Items (3)" at bounding box center [408, 328] width 91 height 50
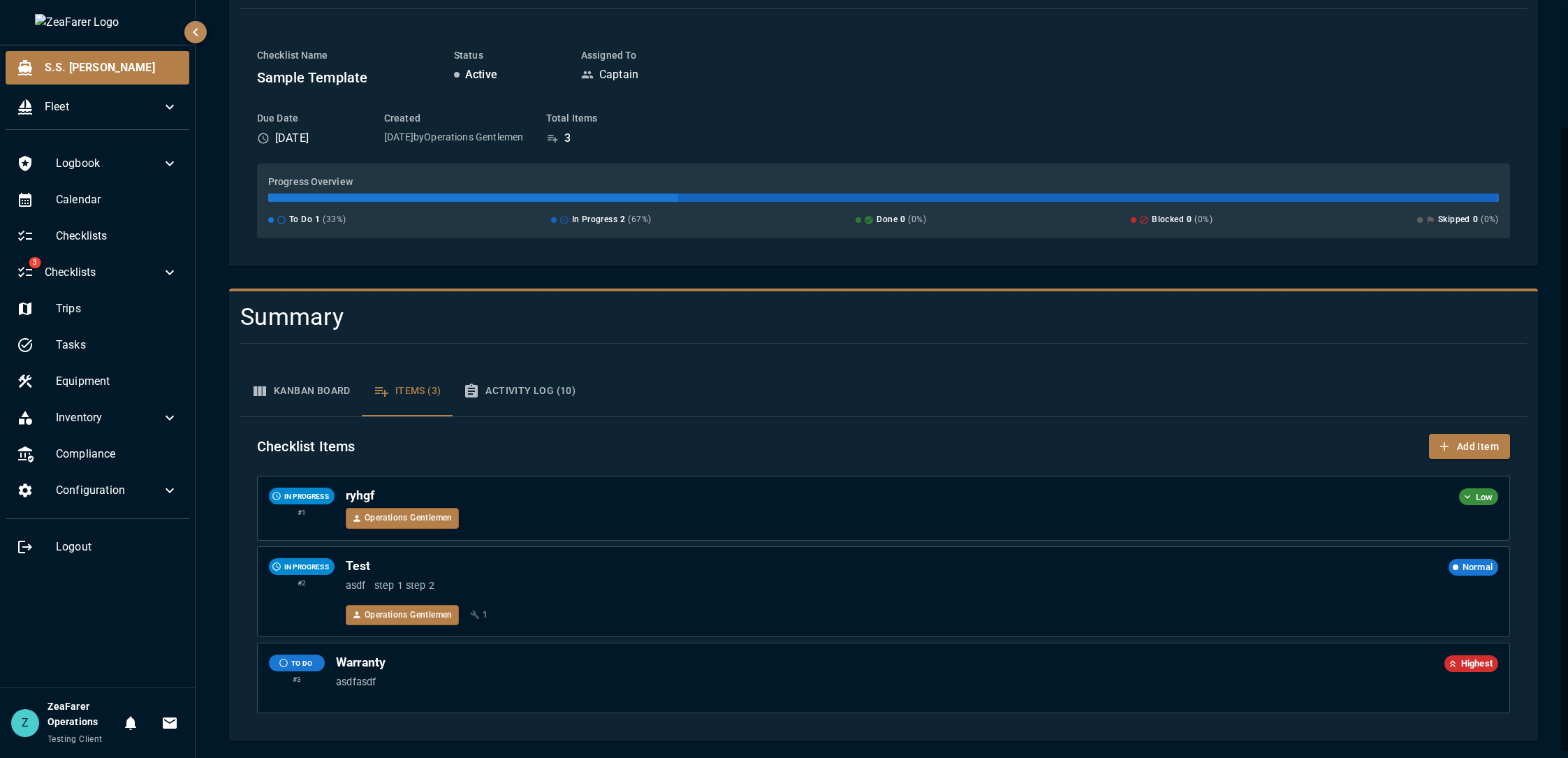
scroll to position [146, 0]
click at [321, 355] on div "Kanban Board Items (3) Activity Log (10) Checklist Items Add Item IN PROGRESS #…" at bounding box center [878, 542] width 1298 height 375
click at [294, 388] on button "Kanban Board" at bounding box center [301, 391] width 122 height 50
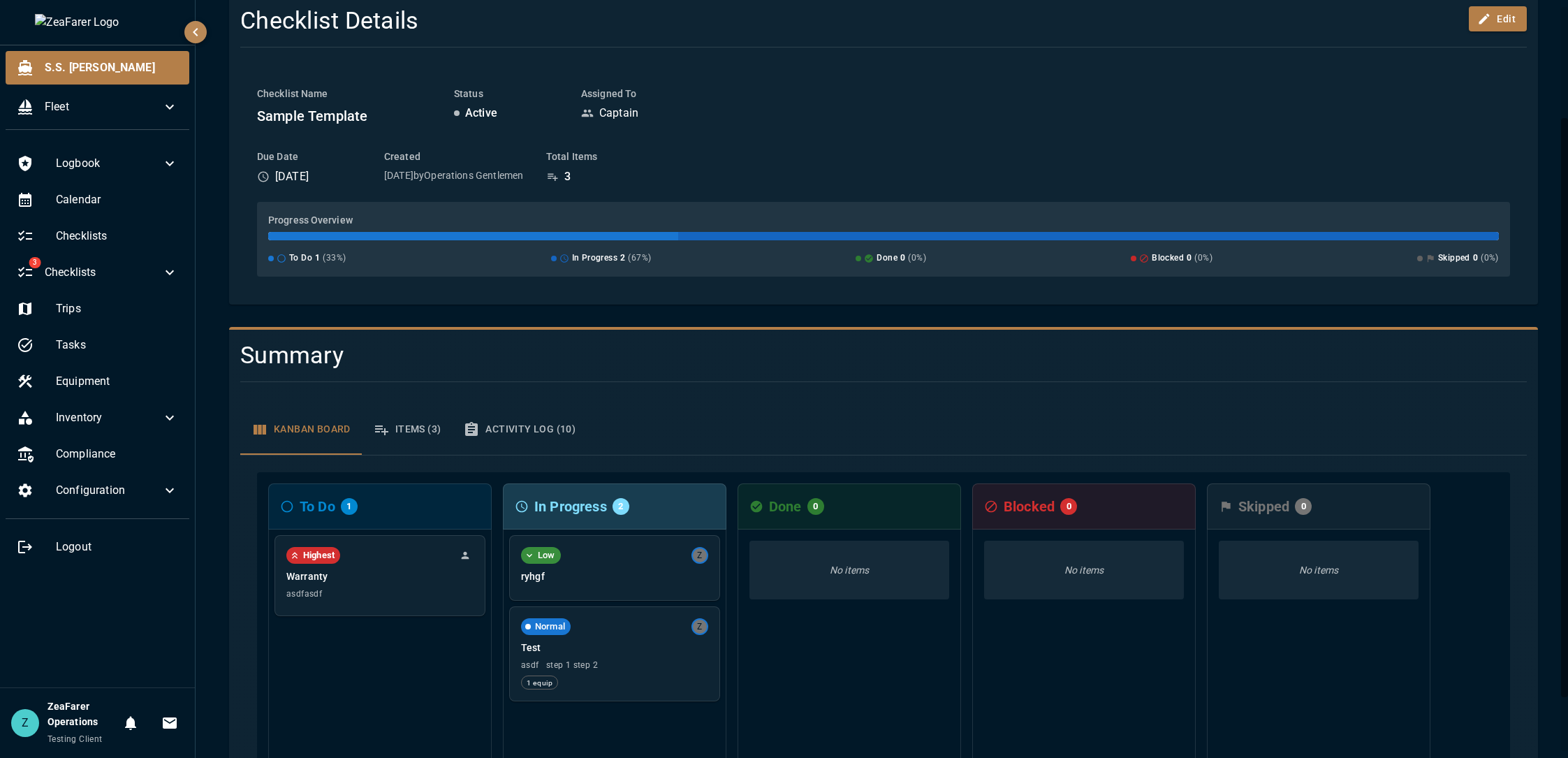
scroll to position [0, 0]
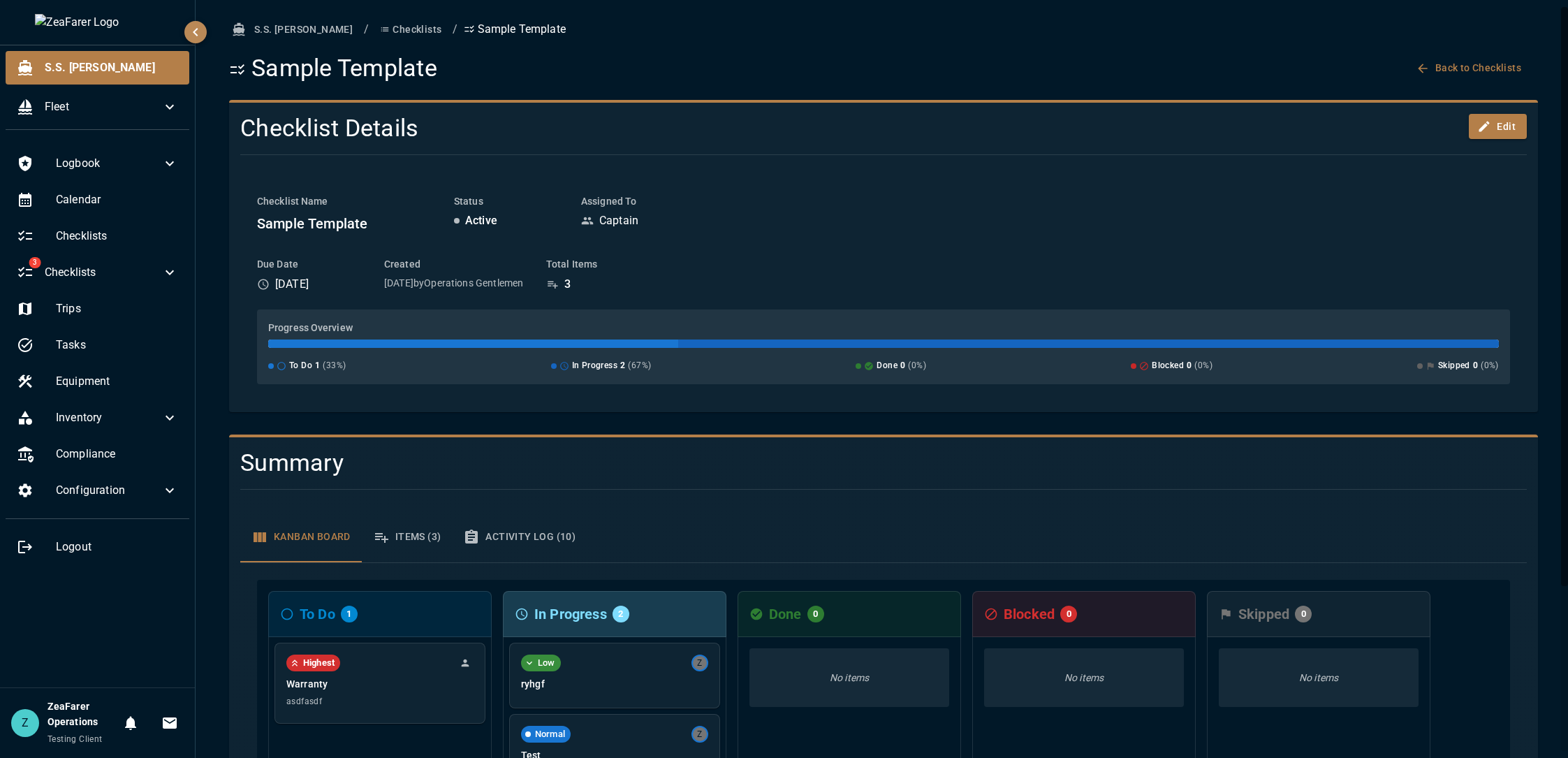
click at [372, 14] on div "S.S. [PERSON_NAME] / Checklists / Sample Template Sample Template Back to Check…" at bounding box center [884, 487] width 1376 height 974
click at [374, 34] on button "Checklists" at bounding box center [411, 30] width 73 height 26
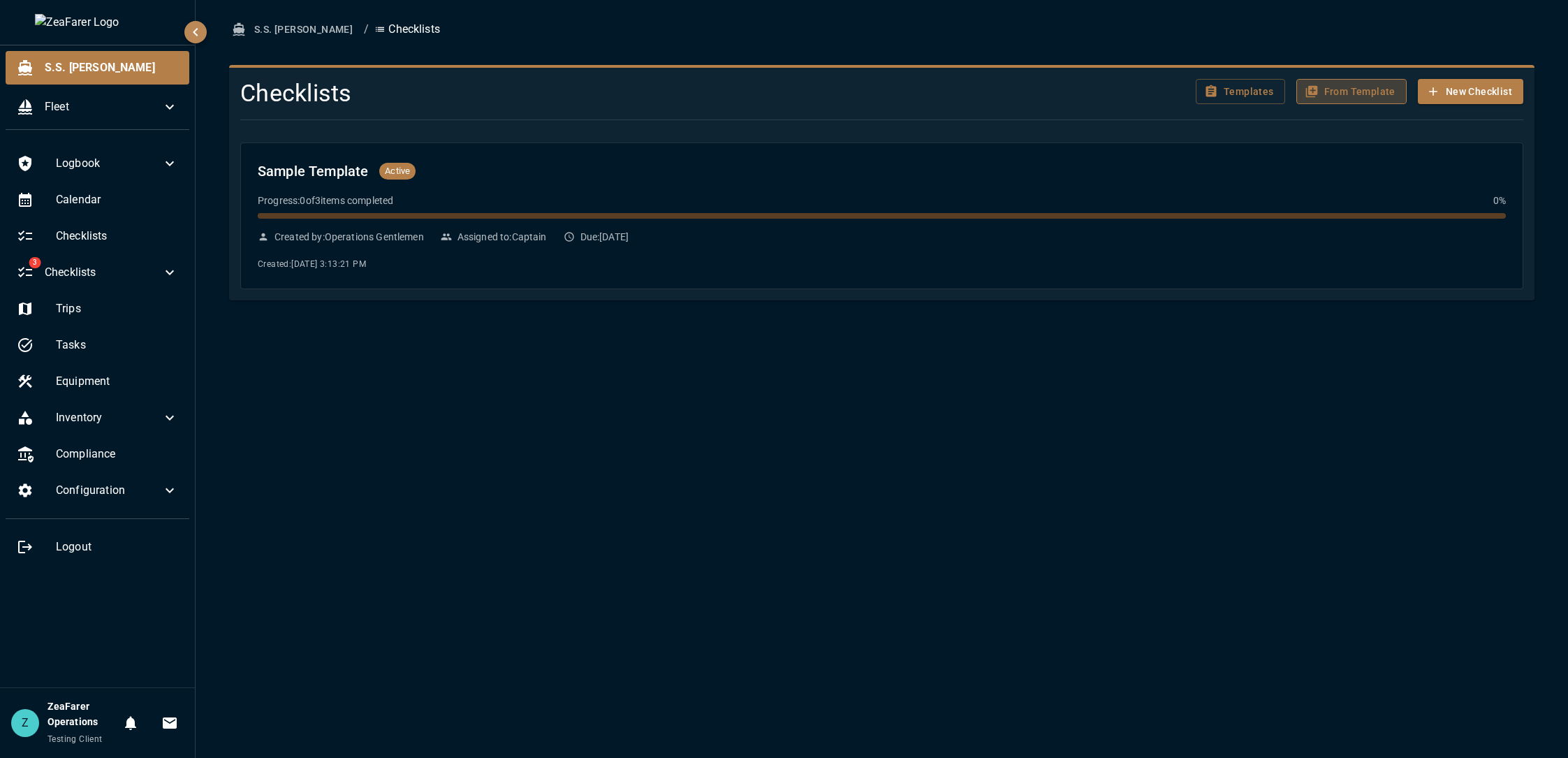
click at [1405, 88] on button "From Template" at bounding box center [1351, 92] width 111 height 26
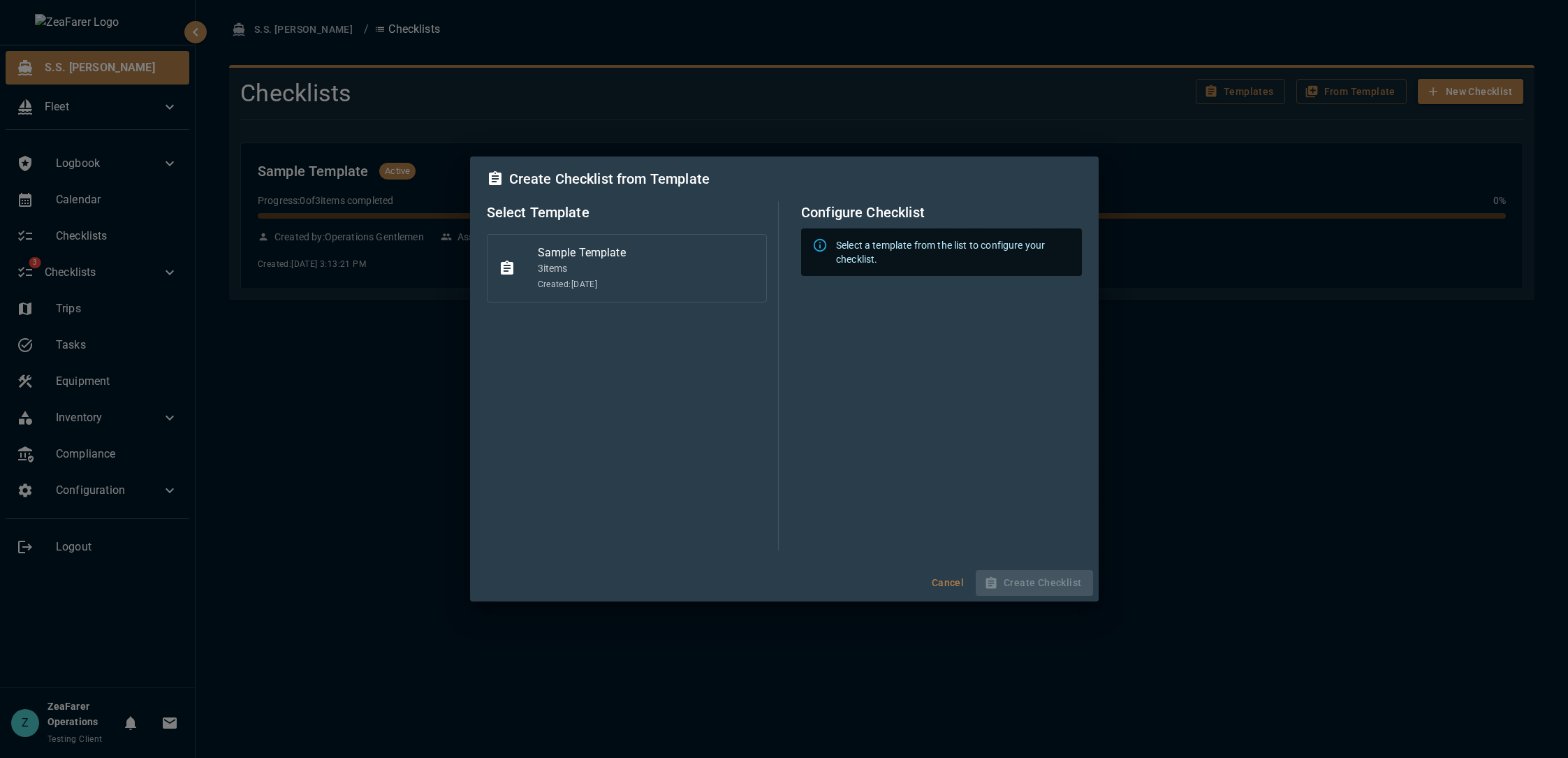
click at [644, 309] on ul "Sample Template 3 item s Created: [DATE]" at bounding box center [628, 271] width 281 height 86
click at [645, 264] on p "3 item s" at bounding box center [647, 268] width 218 height 14
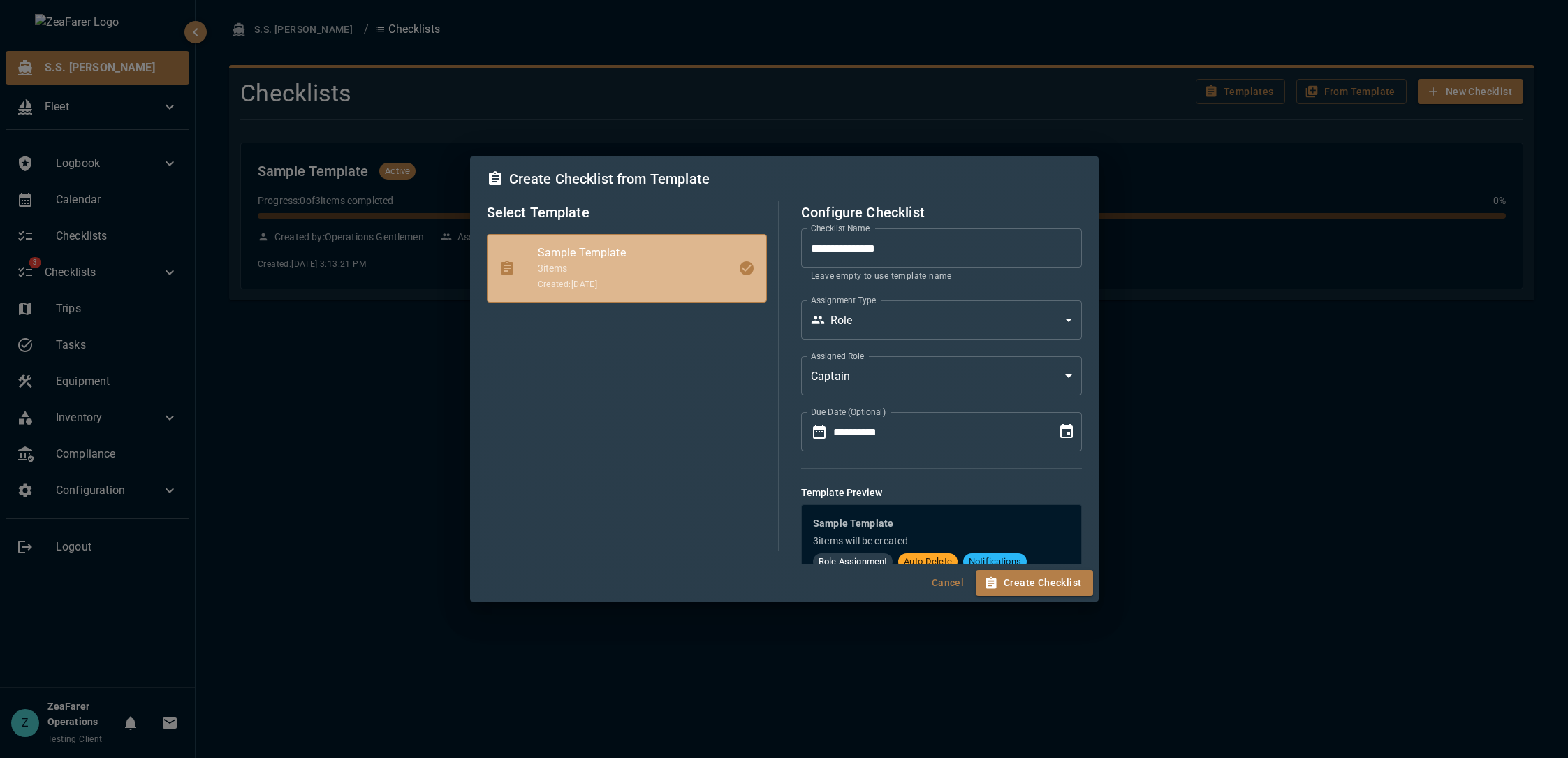
click at [1049, 588] on button "Create Checklist" at bounding box center [1034, 583] width 116 height 26
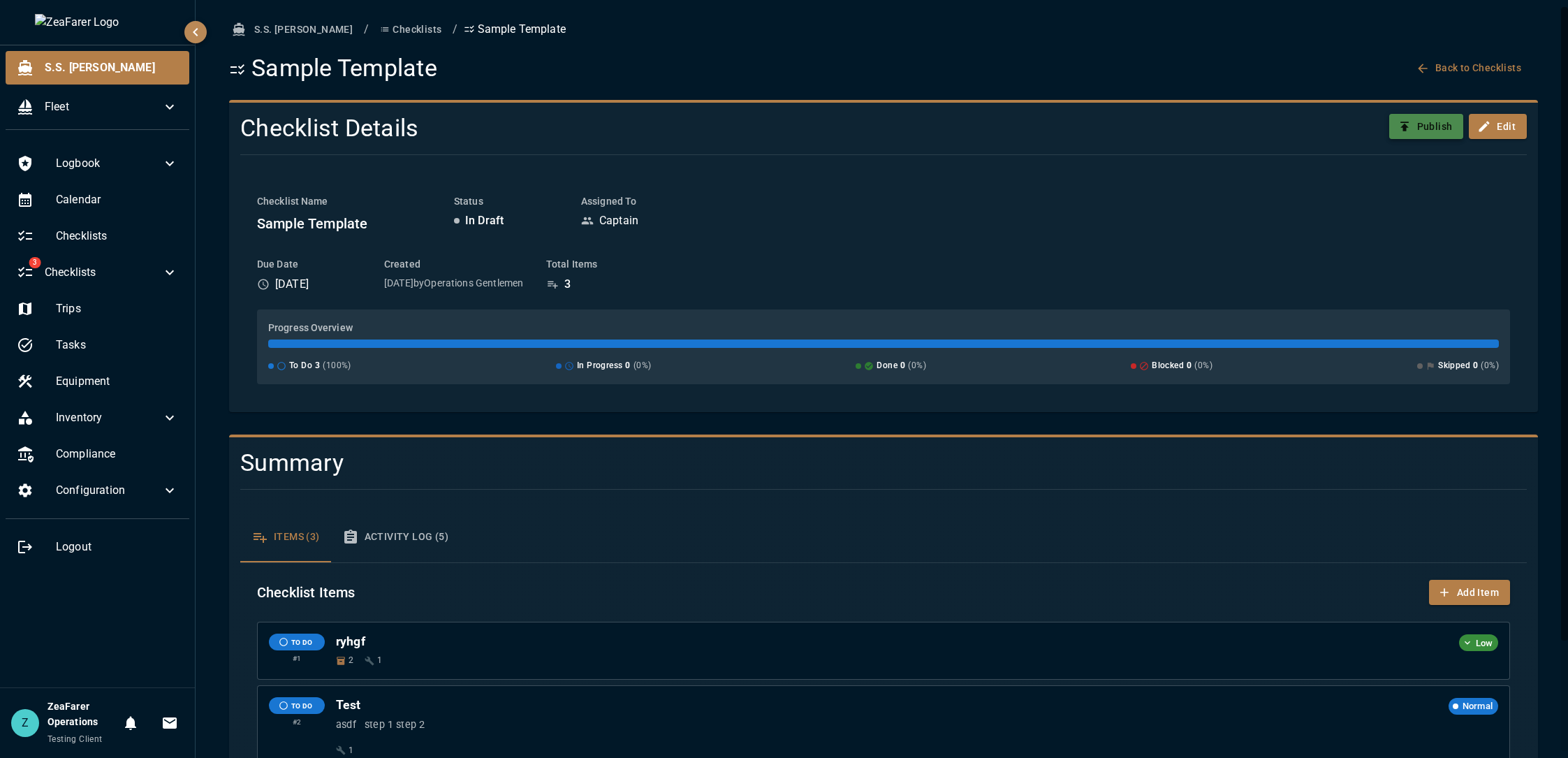
click at [1415, 128] on button "Publish" at bounding box center [1426, 127] width 74 height 26
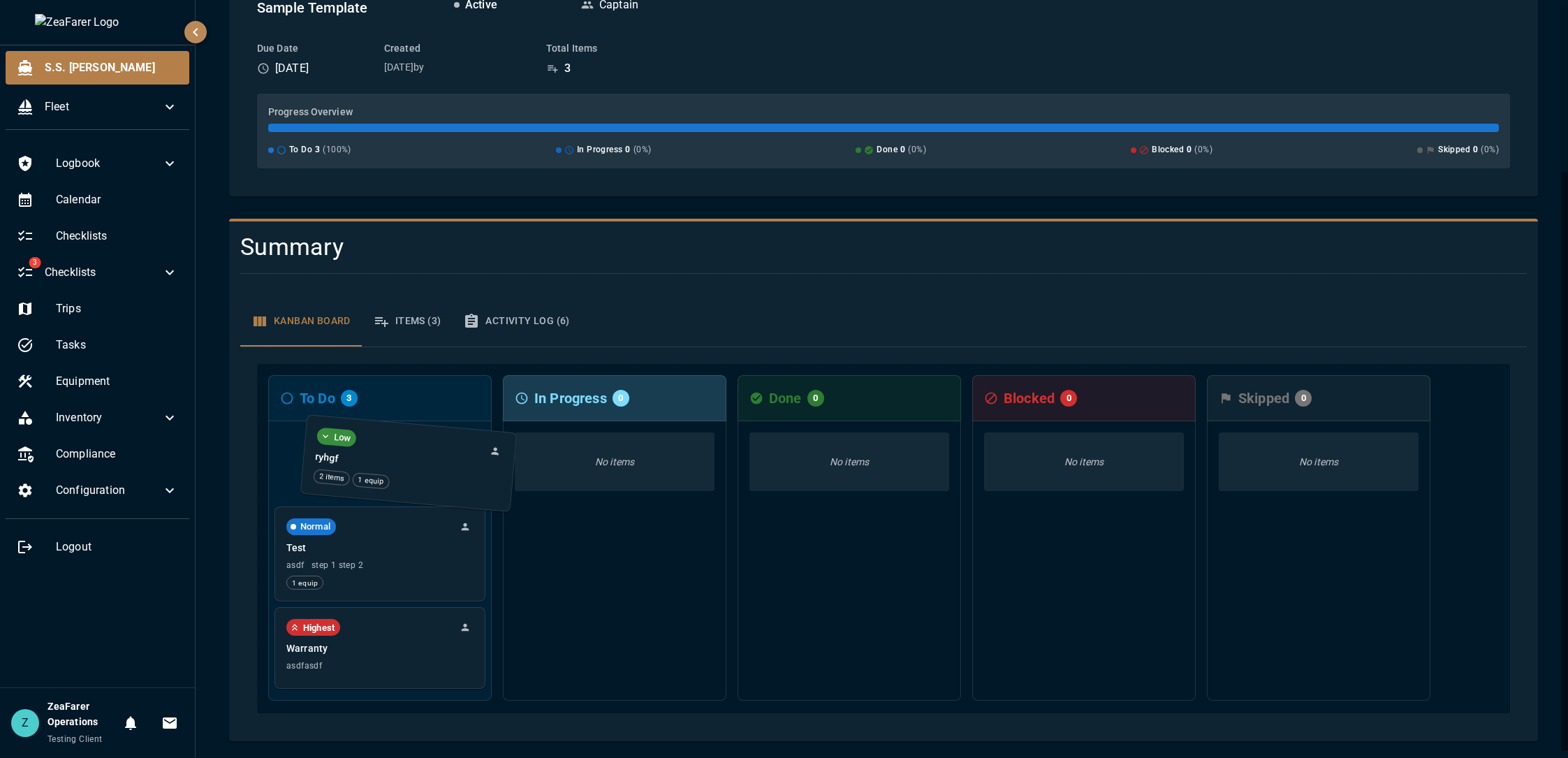
scroll to position [216, 0]
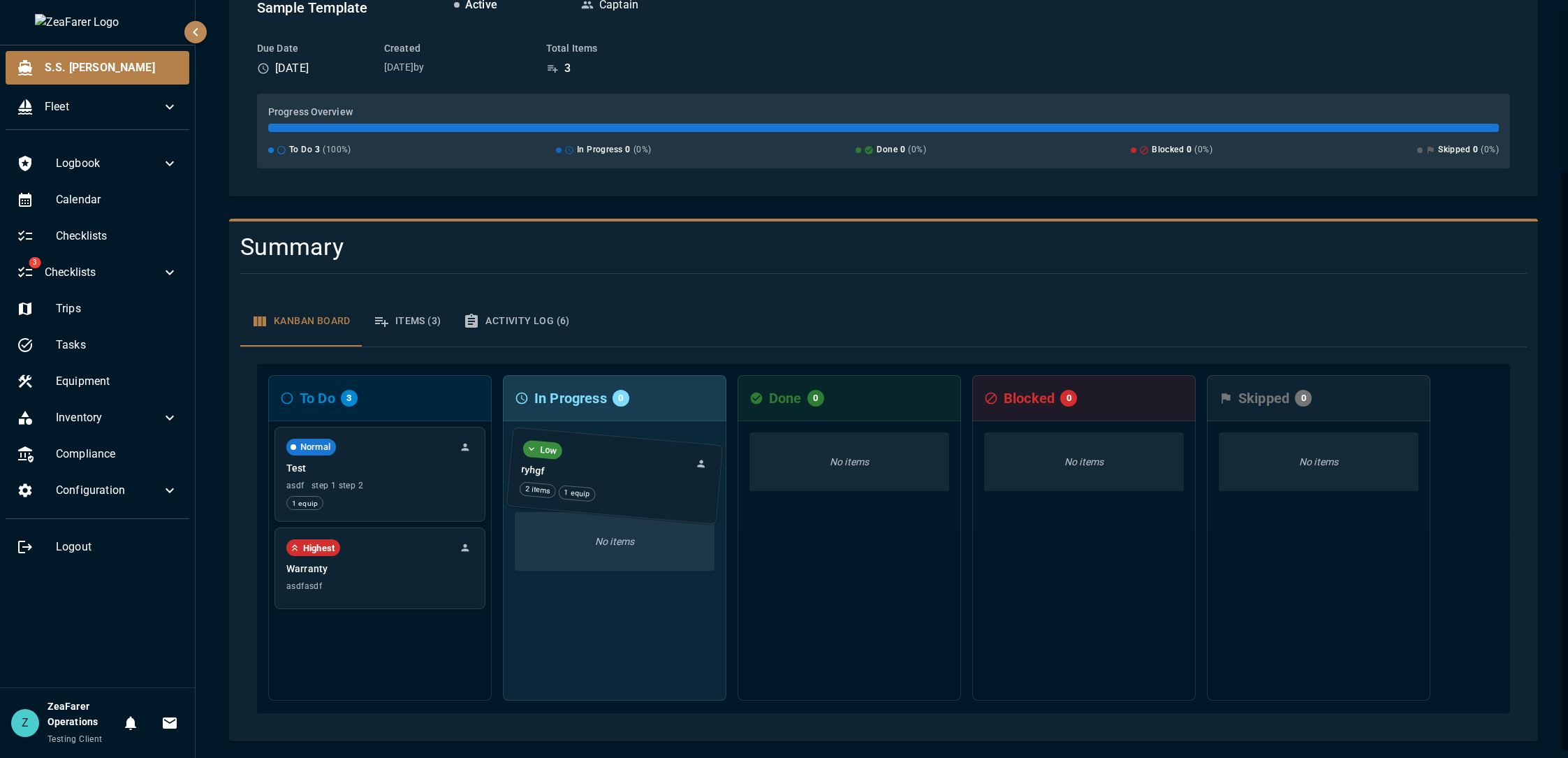
drag, startPoint x: 420, startPoint y: 462, endPoint x: 658, endPoint y: 475, distance: 238.4
click at [658, 475] on div "To Do 3 Low ryhgf 2 items 1 equip Normal Test asdf step 1 step 2 1 equip Highes…" at bounding box center [884, 538] width 1253 height 349
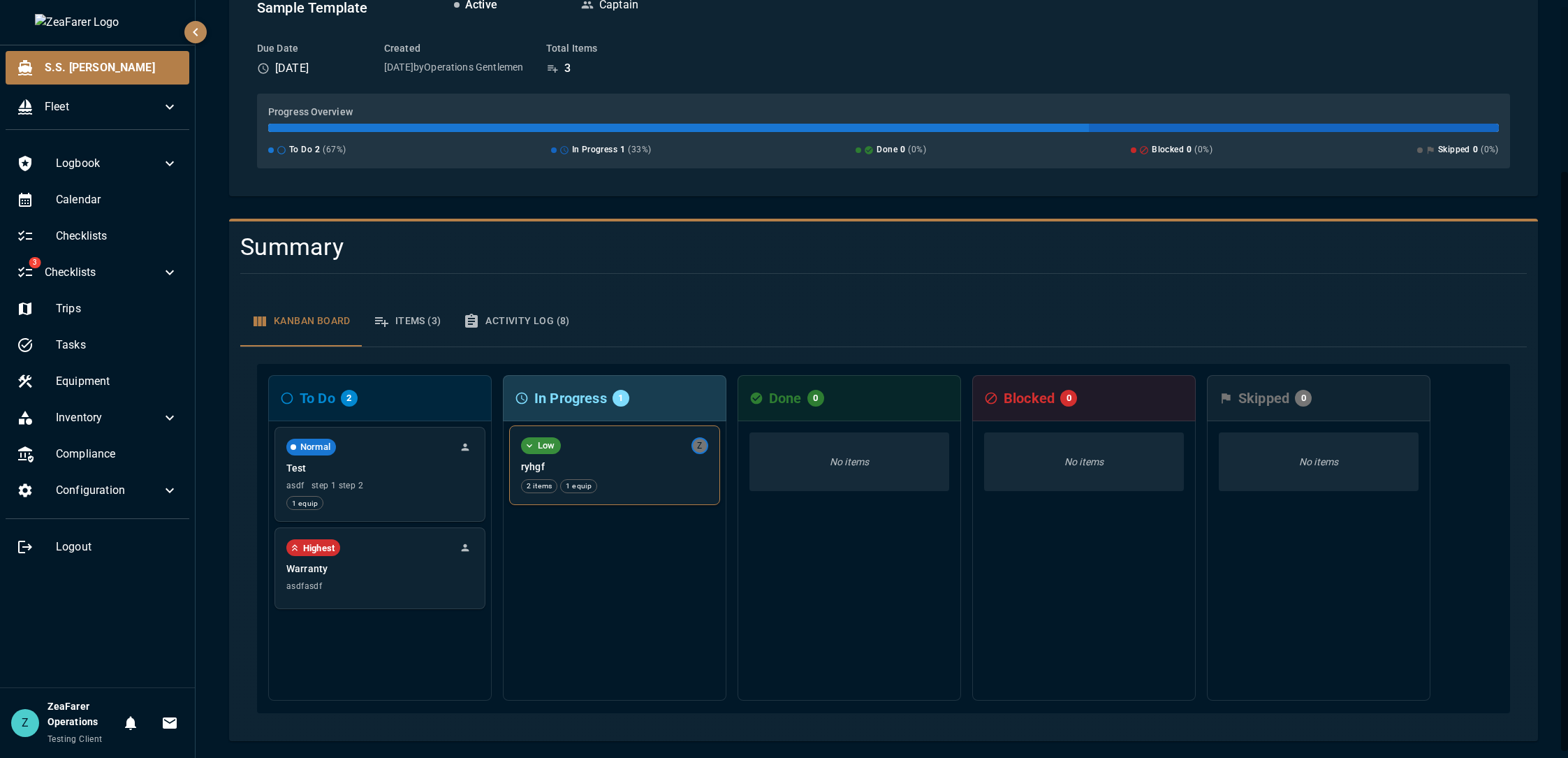
click at [650, 489] on div "2 items 1 equip" at bounding box center [615, 486] width 187 height 14
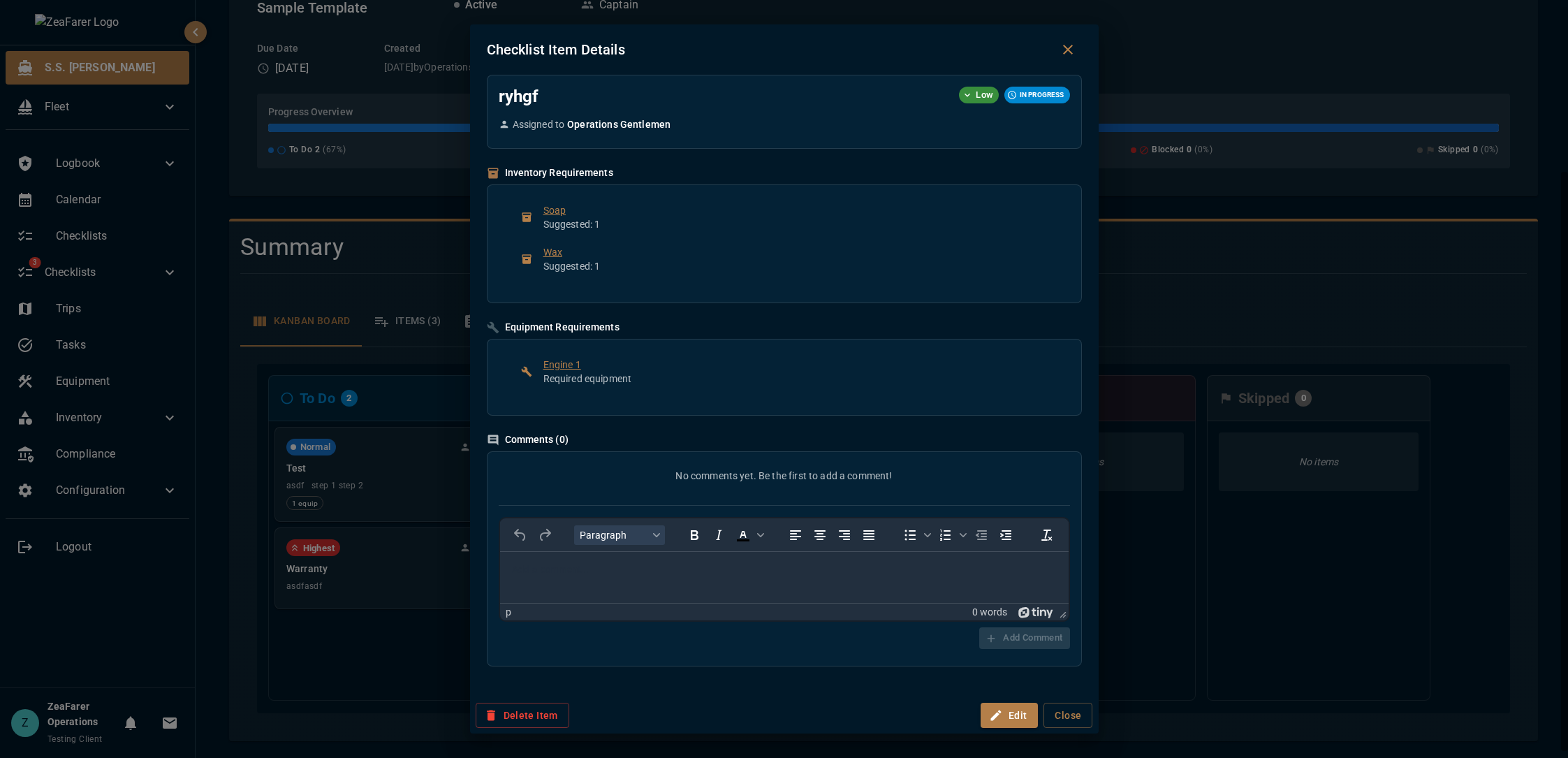
scroll to position [0, 0]
click at [1217, 681] on div "Checklist Item Details ryhgf Low IN PROGRESS Assigned to Operations Gentlemen I…" at bounding box center [784, 379] width 1568 height 758
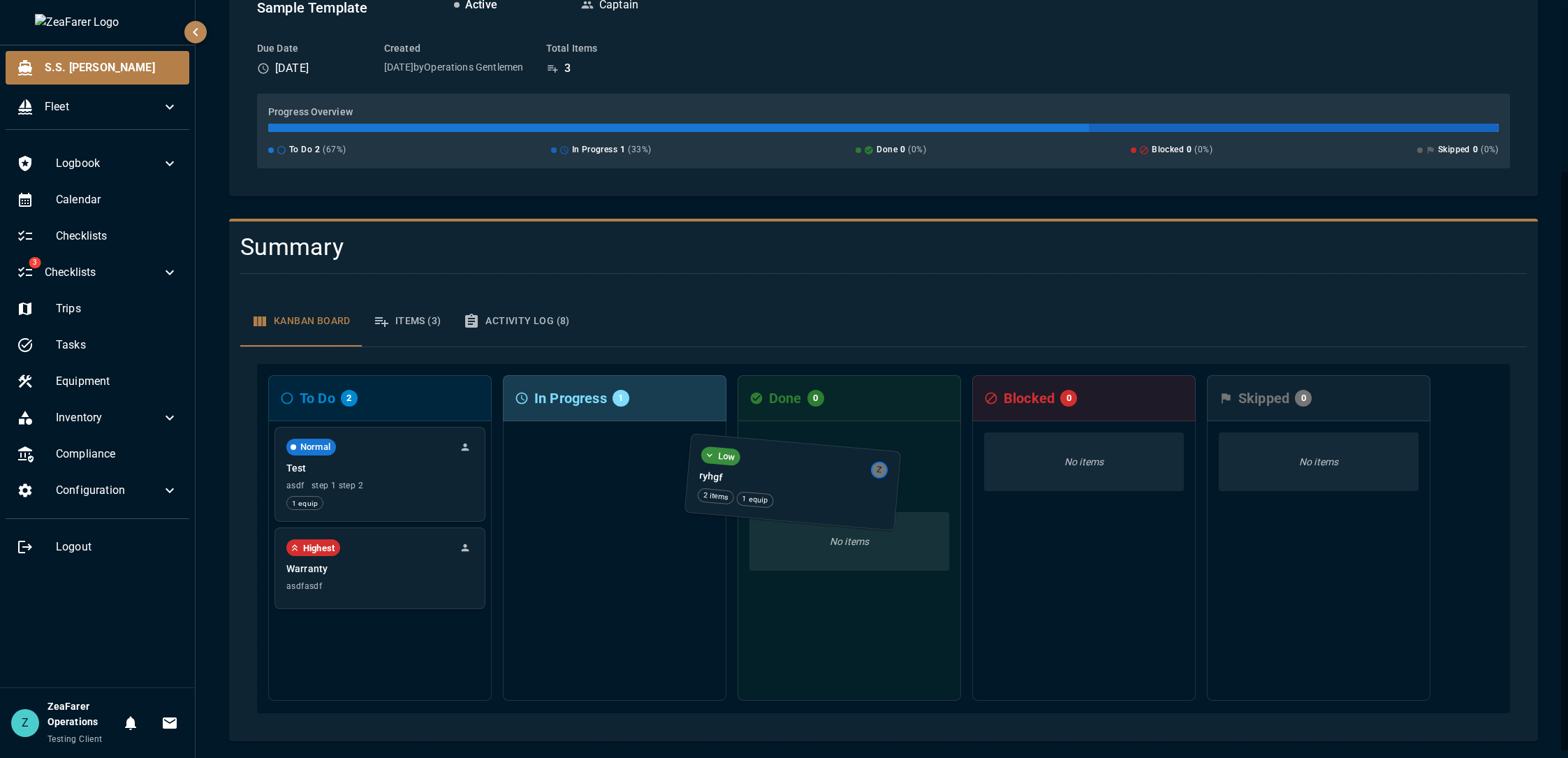
drag, startPoint x: 645, startPoint y: 463, endPoint x: 828, endPoint y: 481, distance: 183.9
click at [828, 481] on div "To Do 2 Normal Test asdf step 1 step 2 1 equip Highest Warranty asdfasdf In Pro…" at bounding box center [884, 538] width 1253 height 349
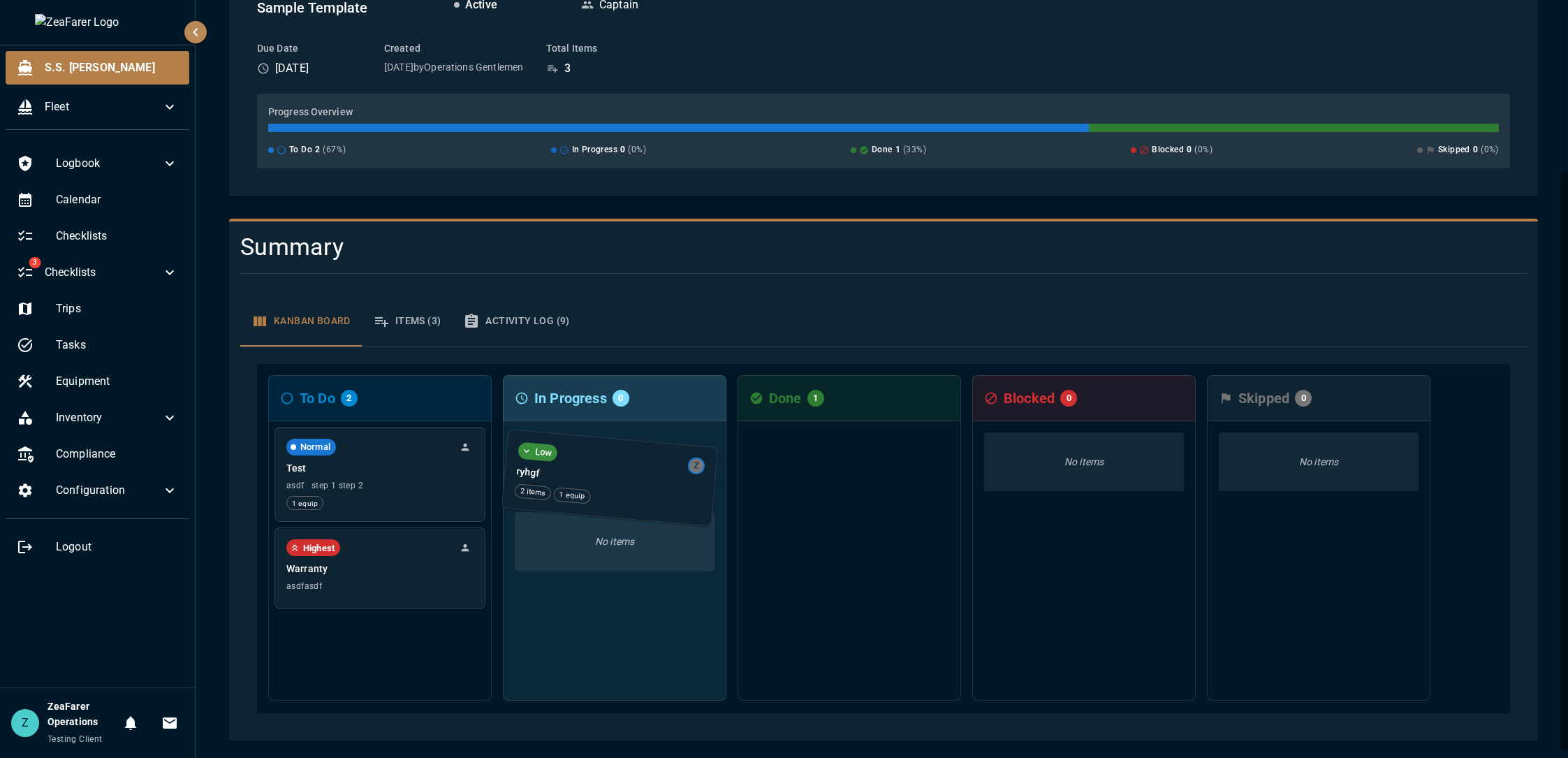
drag, startPoint x: 819, startPoint y: 469, endPoint x: 561, endPoint y: 479, distance: 258.2
click at [561, 479] on div "To Do 2 Normal Test asdf step 1 step 2 1 equip Highest Warranty asdfasdf In Pro…" at bounding box center [884, 538] width 1253 height 349
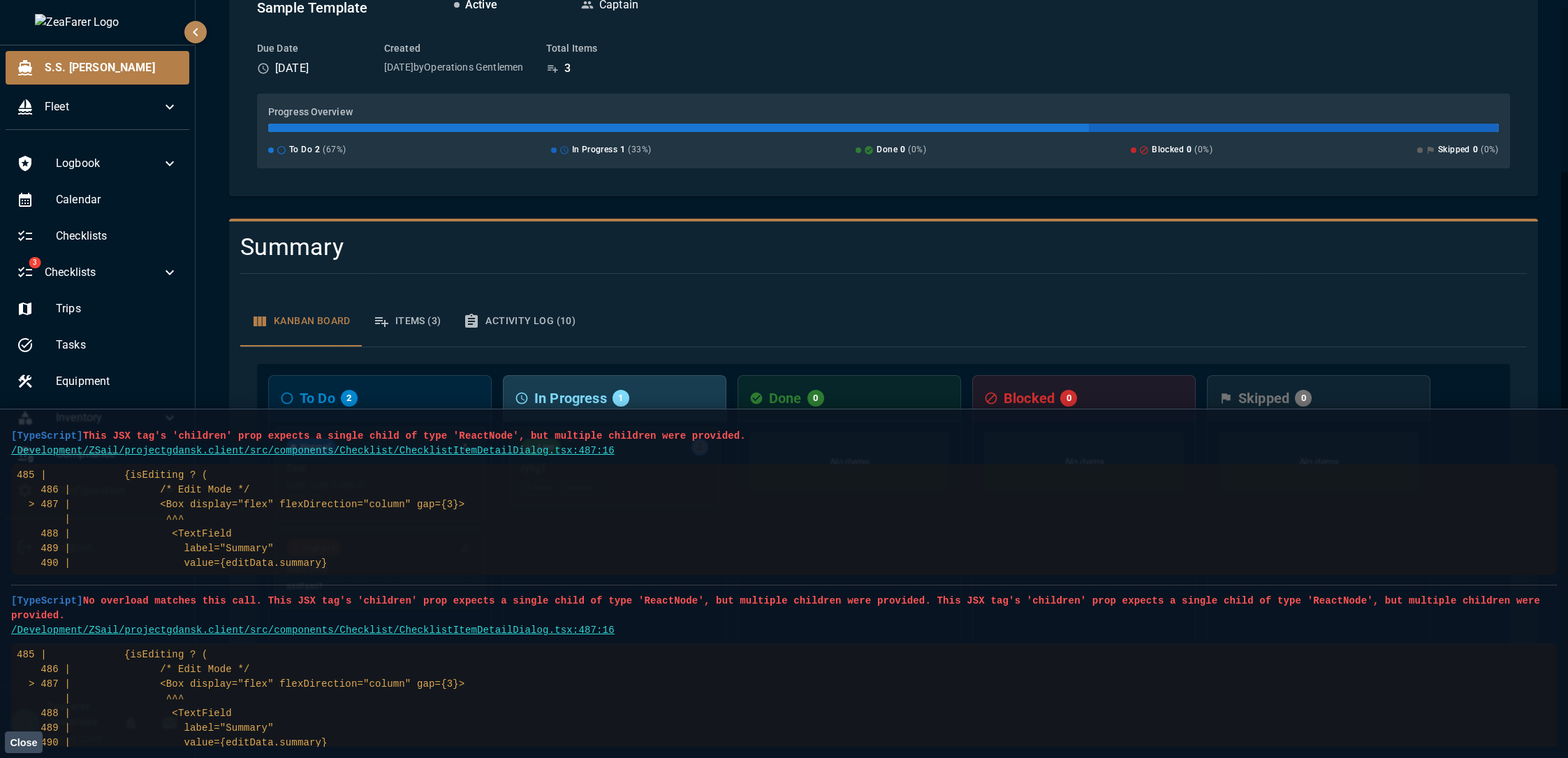
click at [1297, 315] on div "Kanban Board Items (3) Activity Log (10)" at bounding box center [884, 321] width 1287 height 50
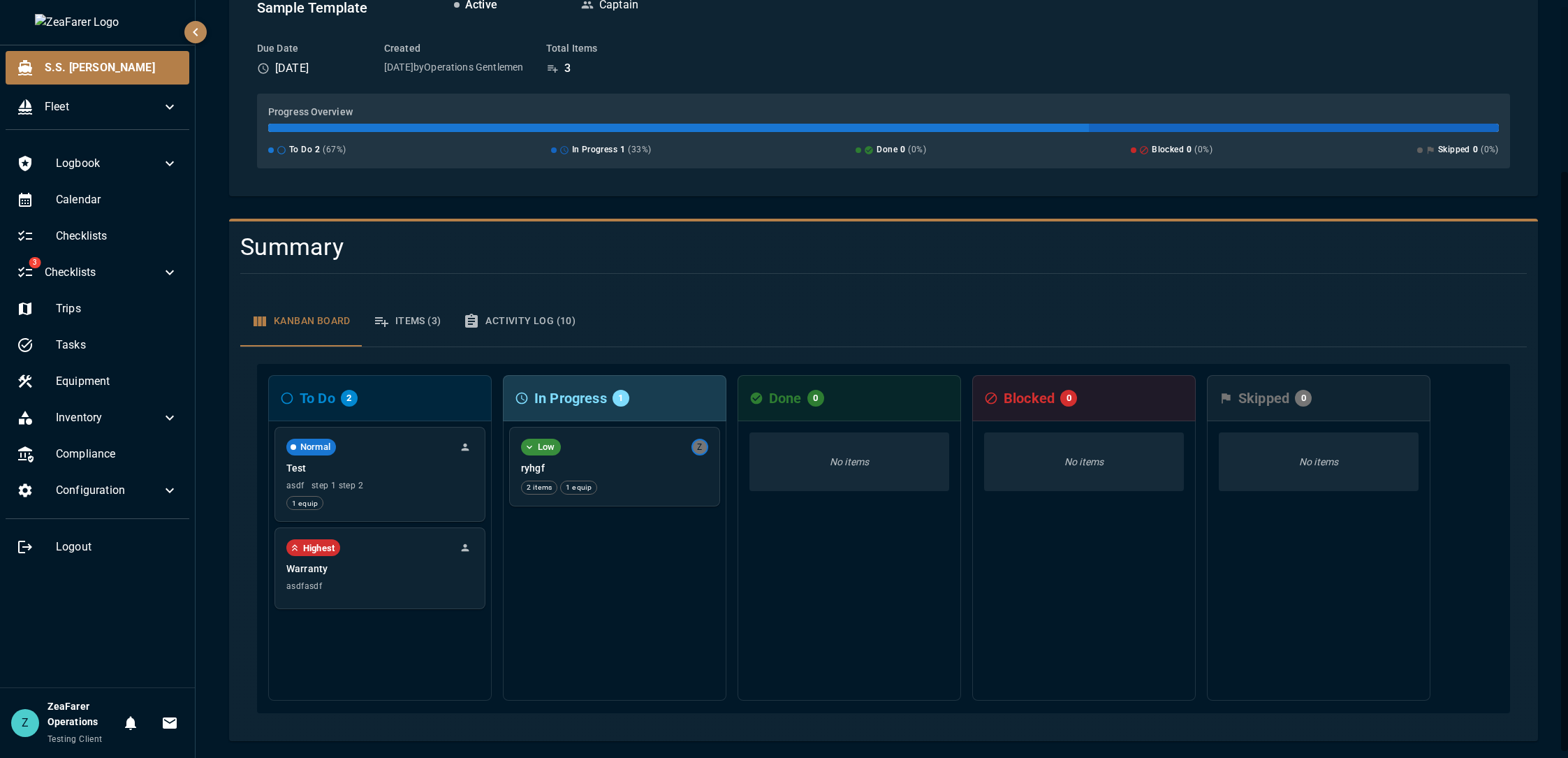
click at [1108, 300] on div "Kanban Board Items (3) Activity Log (10)" at bounding box center [884, 321] width 1287 height 50
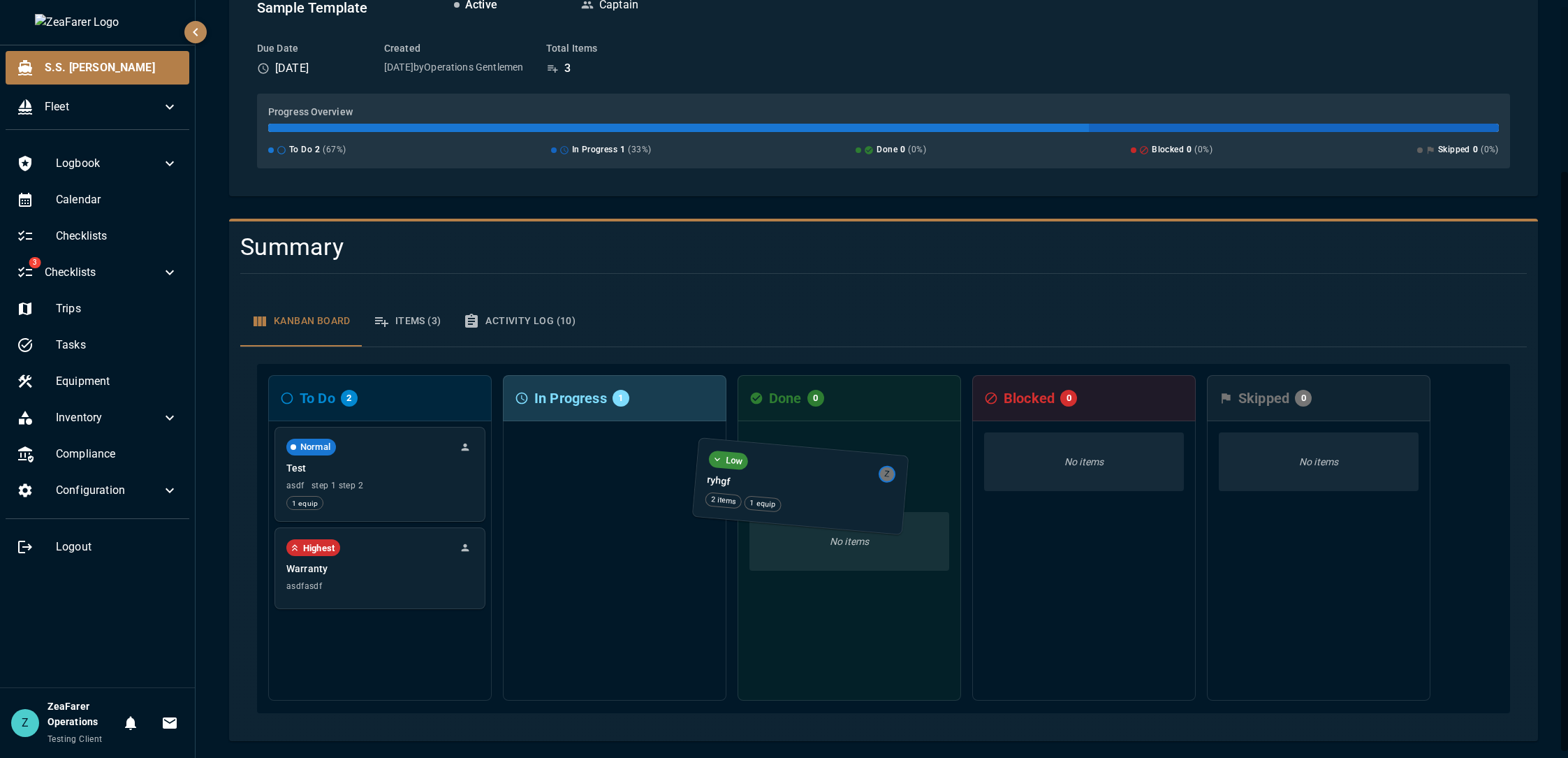
drag, startPoint x: 630, startPoint y: 453, endPoint x: 819, endPoint y: 477, distance: 190.5
click at [819, 477] on div "To Do 2 Normal Test asdf step 1 step 2 1 equip Highest Warranty asdfasdf In Pro…" at bounding box center [884, 538] width 1253 height 349
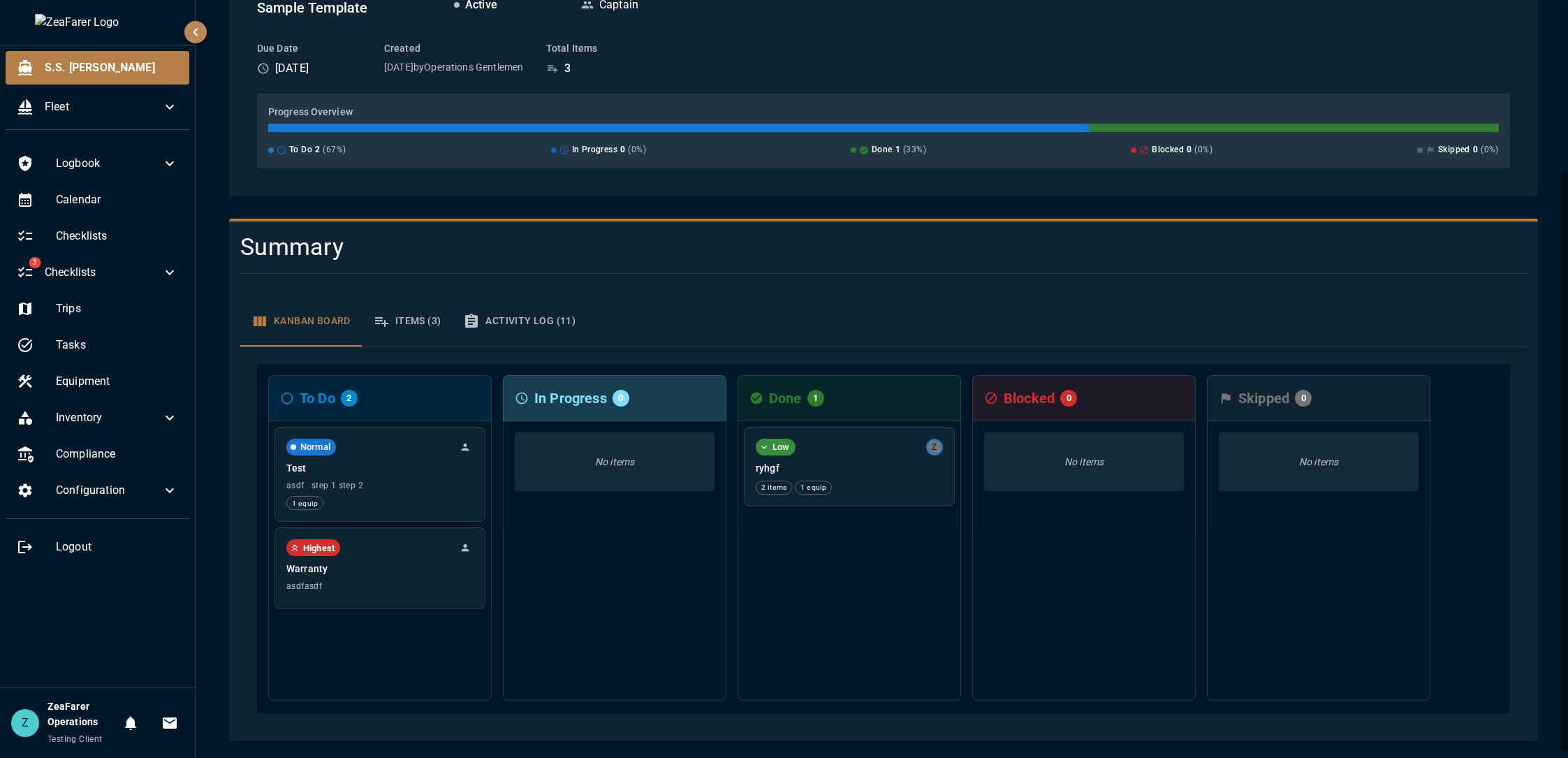
drag, startPoint x: 1566, startPoint y: 204, endPoint x: 1547, endPoint y: 211, distance: 20.2
click at [1547, 211] on div "S.S. [PERSON_NAME] / Checklists / Sample Template Sample Template Back to Check…" at bounding box center [882, 379] width 1372 height 758
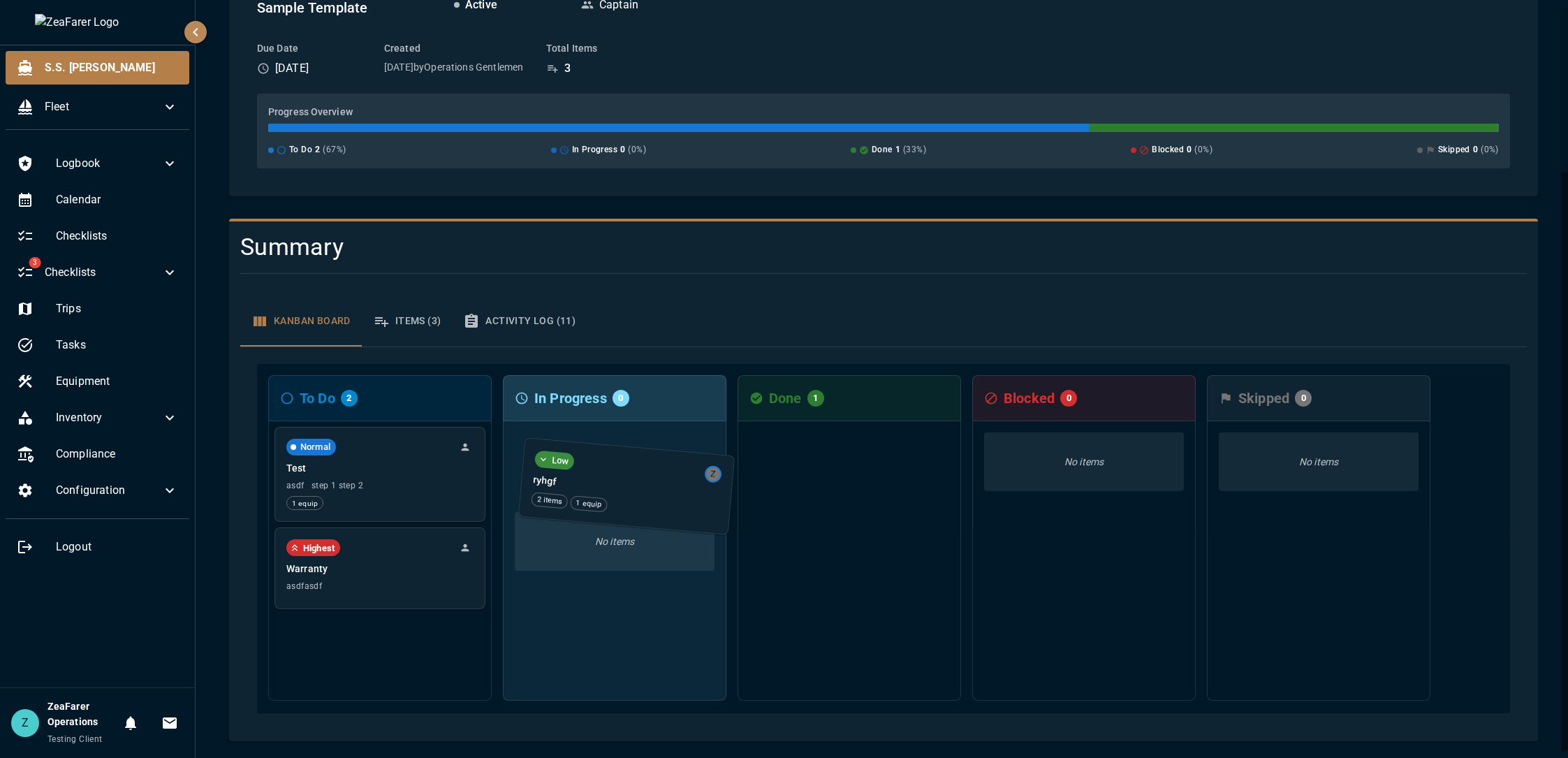
drag, startPoint x: 876, startPoint y: 478, endPoint x: 650, endPoint y: 497, distance: 226.8
click at [650, 497] on div "To Do 2 Normal Test asdf step 1 step 2 1 equip Highest Warranty asdfasdf In Pro…" at bounding box center [884, 538] width 1253 height 349
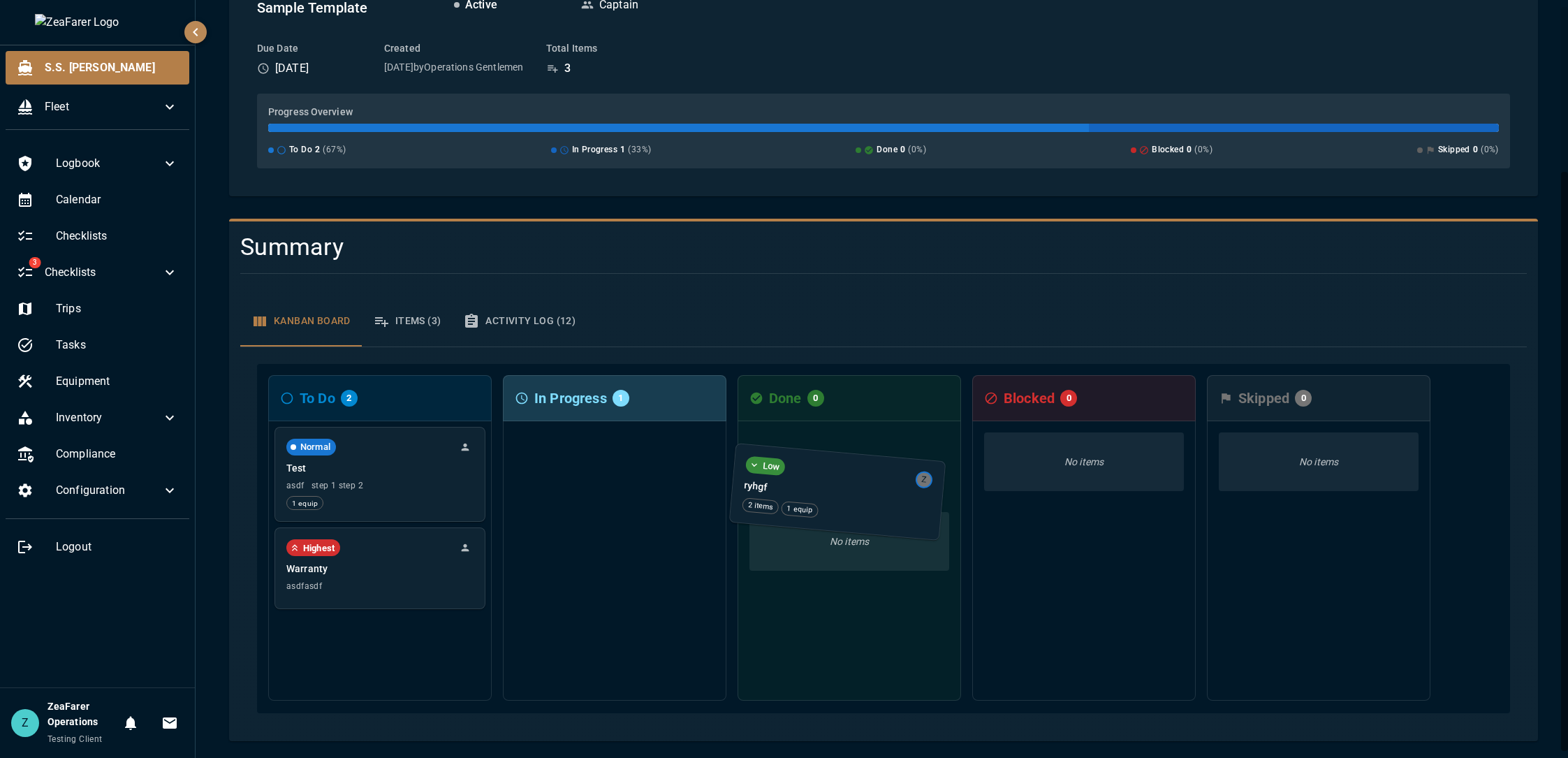
drag, startPoint x: 635, startPoint y: 477, endPoint x: 861, endPoint y: 503, distance: 227.5
click at [861, 503] on div "To Do 2 Normal Test asdf step 1 step 2 1 equip Highest Warranty asdfasdf In Pro…" at bounding box center [884, 538] width 1253 height 349
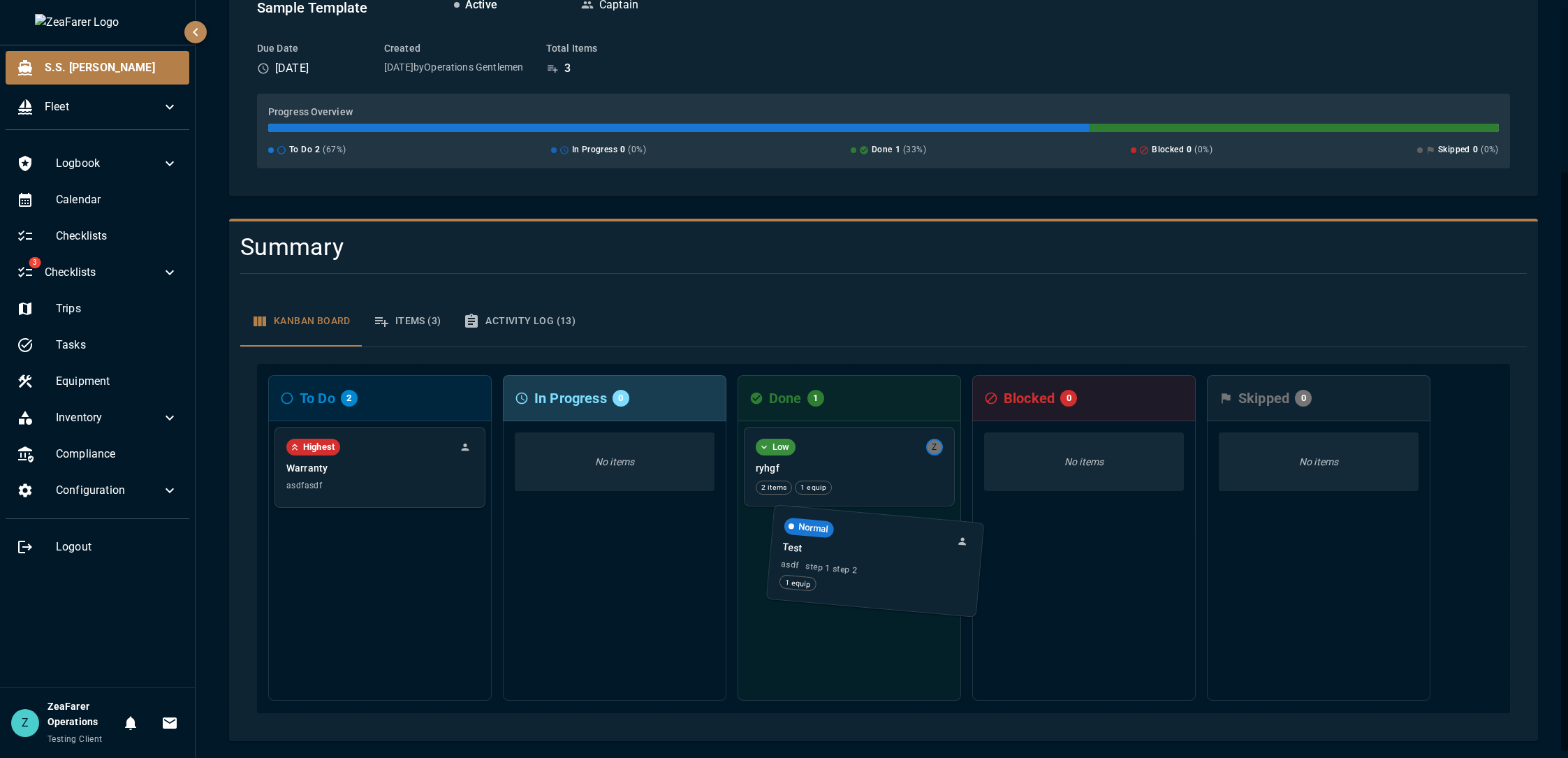
drag, startPoint x: 506, startPoint y: 511, endPoint x: 858, endPoint y: 570, distance: 356.9
click at [858, 570] on div "To Do 2 Normal Test asdf step 1 step 2 1 equip Highest Warranty asdfasdf In Pro…" at bounding box center [884, 538] width 1253 height 349
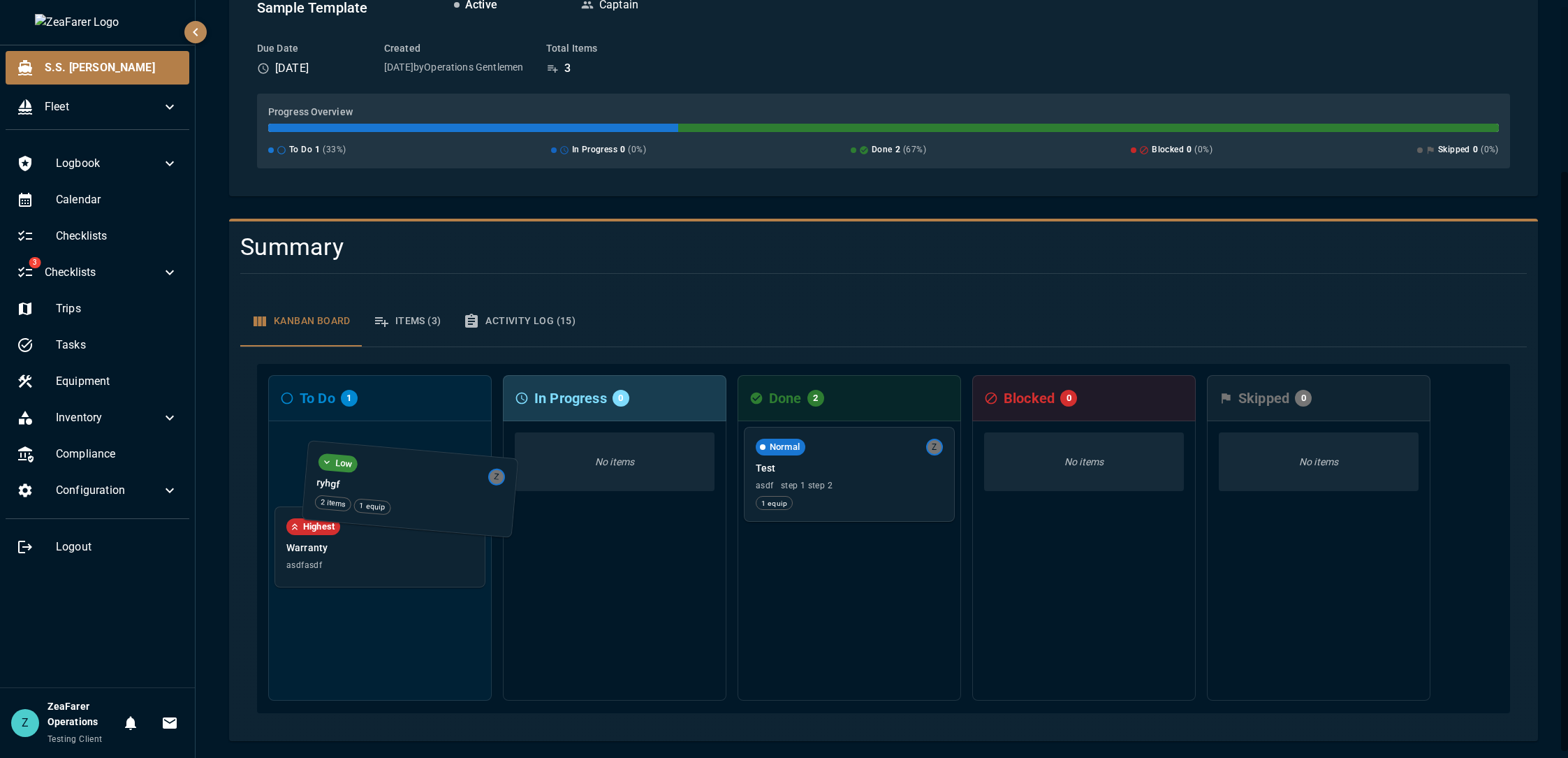
drag, startPoint x: 851, startPoint y: 454, endPoint x: 466, endPoint y: 482, distance: 386.0
click at [409, 479] on div "To Do 1 Highest Warranty asdfasdf In Progress 0 No items Done 2 Low Z ryhgf 2 i…" at bounding box center [884, 538] width 1253 height 349
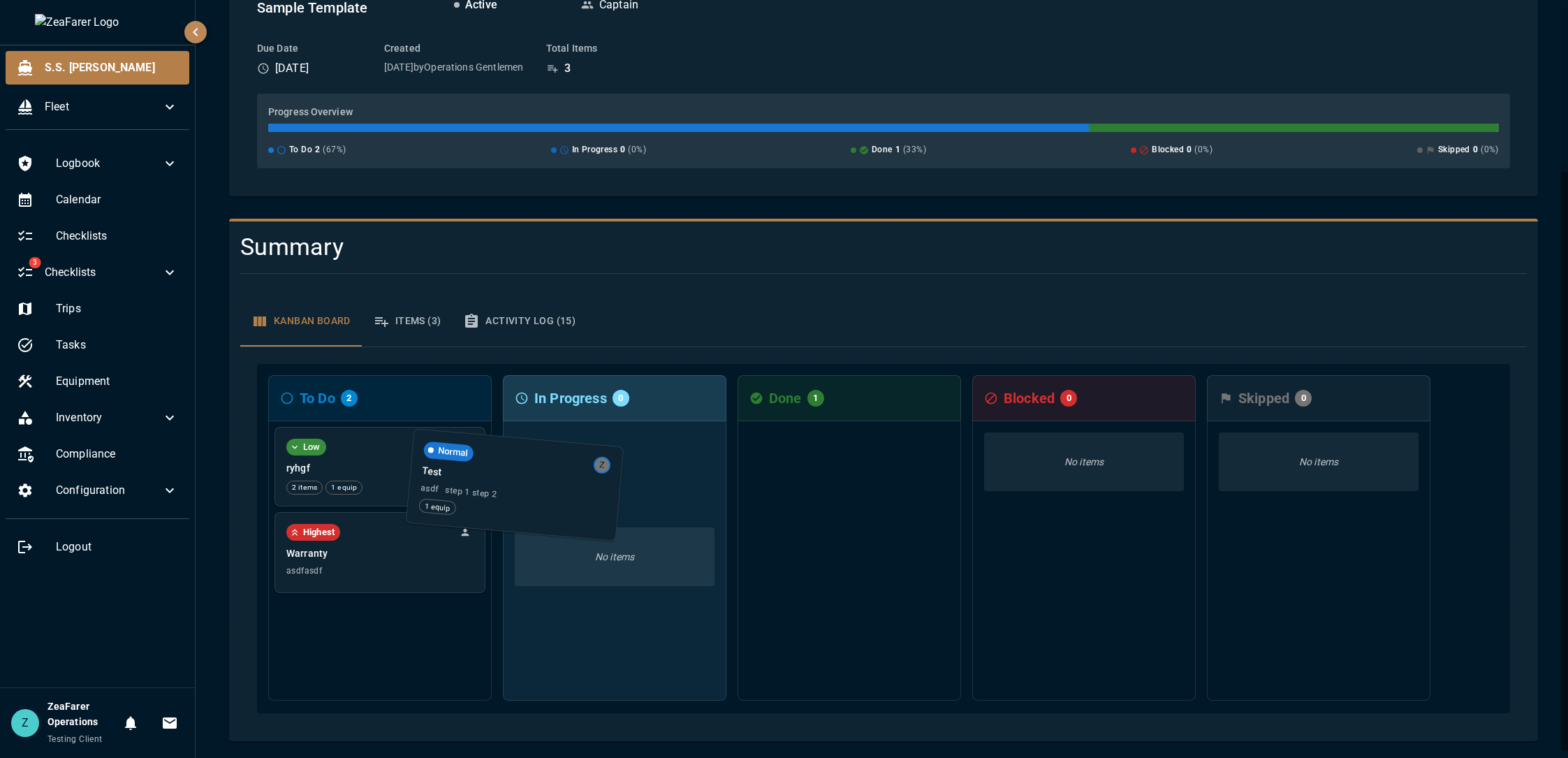
drag, startPoint x: 869, startPoint y: 482, endPoint x: 462, endPoint y: 478, distance: 407.0
click at [462, 477] on div "To Do 2 Low Z ryhgf 2 items 1 equip Highest Warranty asdfasdf In Progress 0 No …" at bounding box center [884, 538] width 1253 height 349
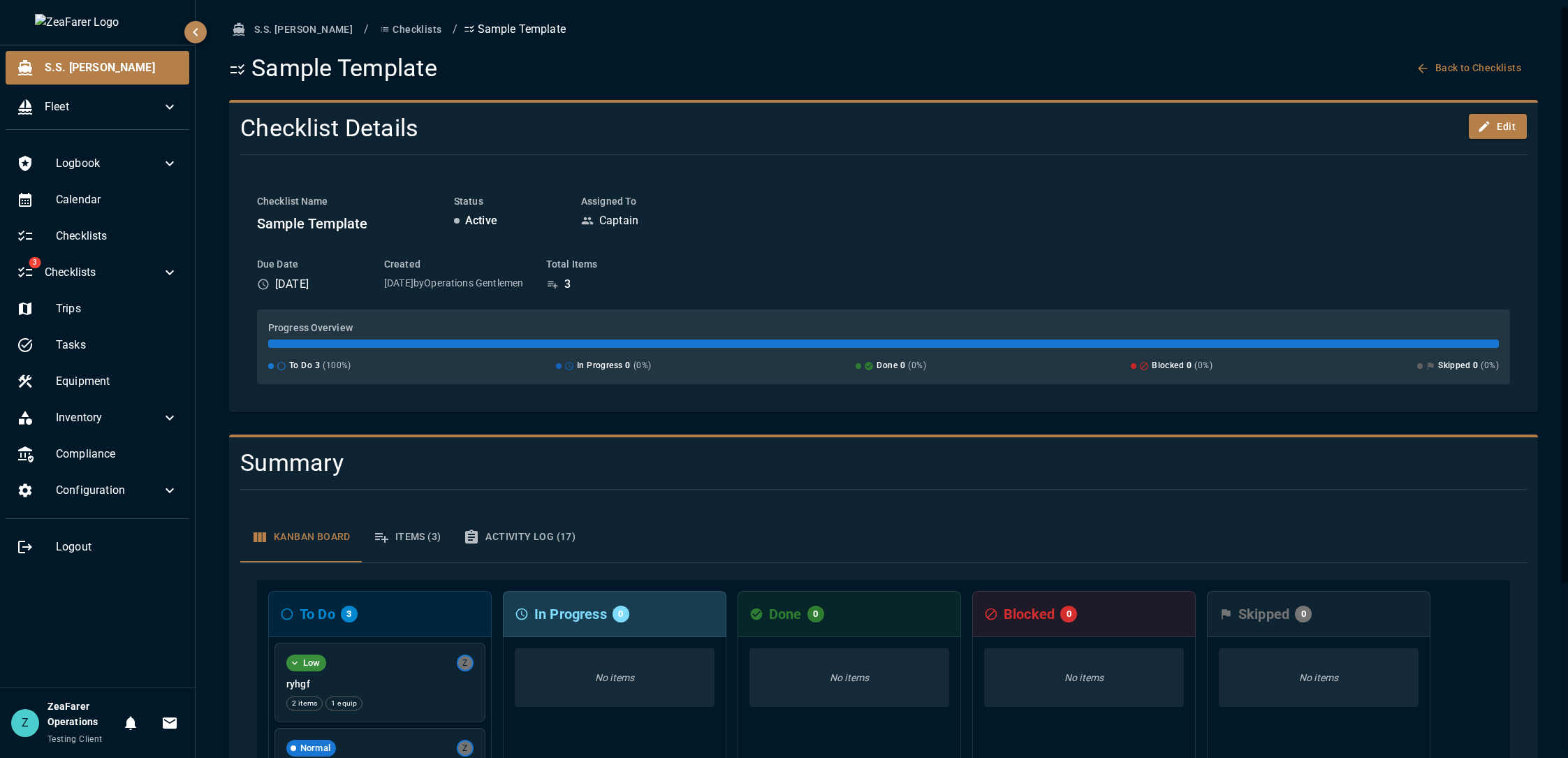
click at [1276, 23] on ol "S.S. [PERSON_NAME] / Checklists / Sample Template" at bounding box center [884, 30] width 1309 height 26
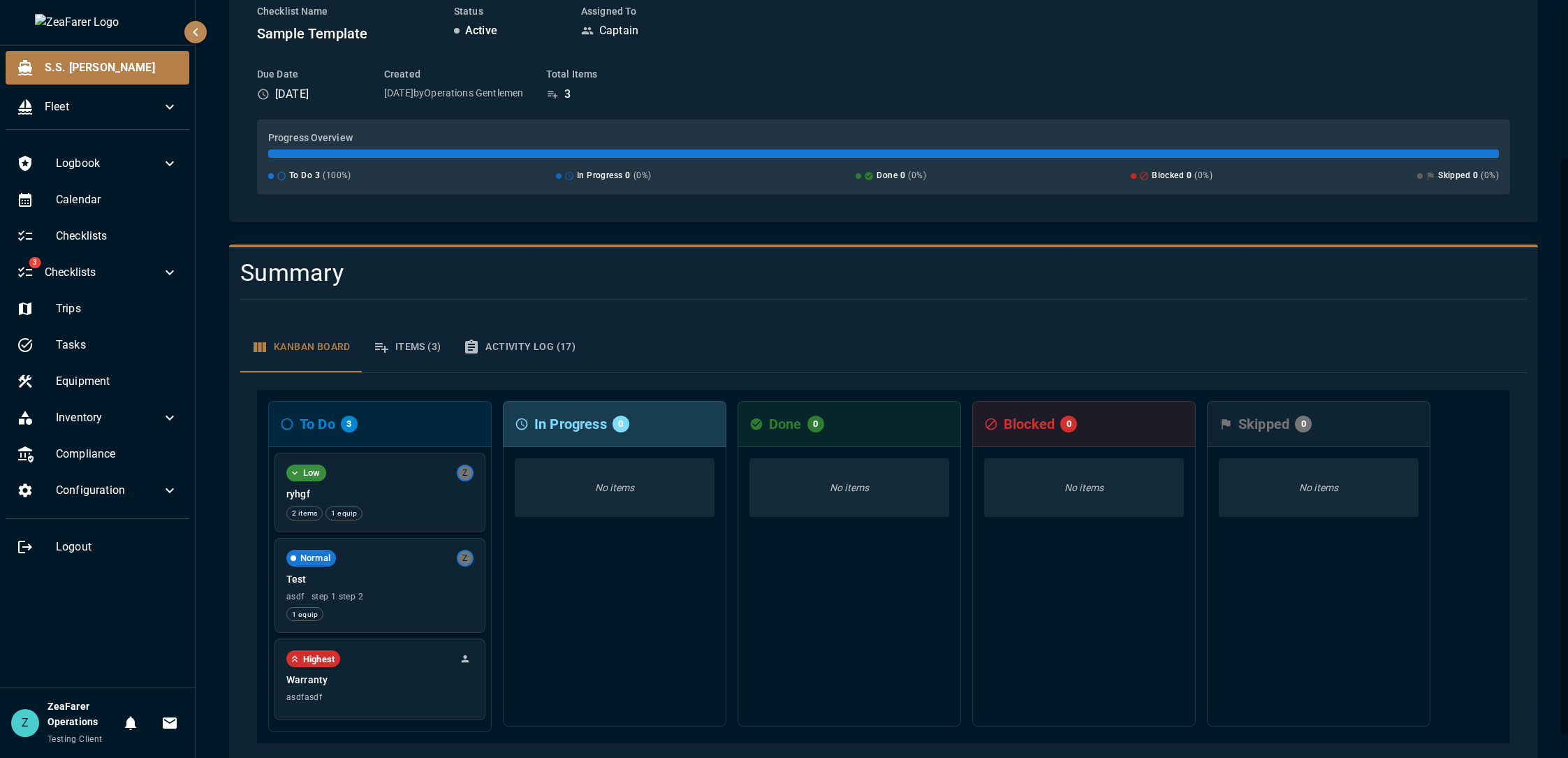
scroll to position [220, 0]
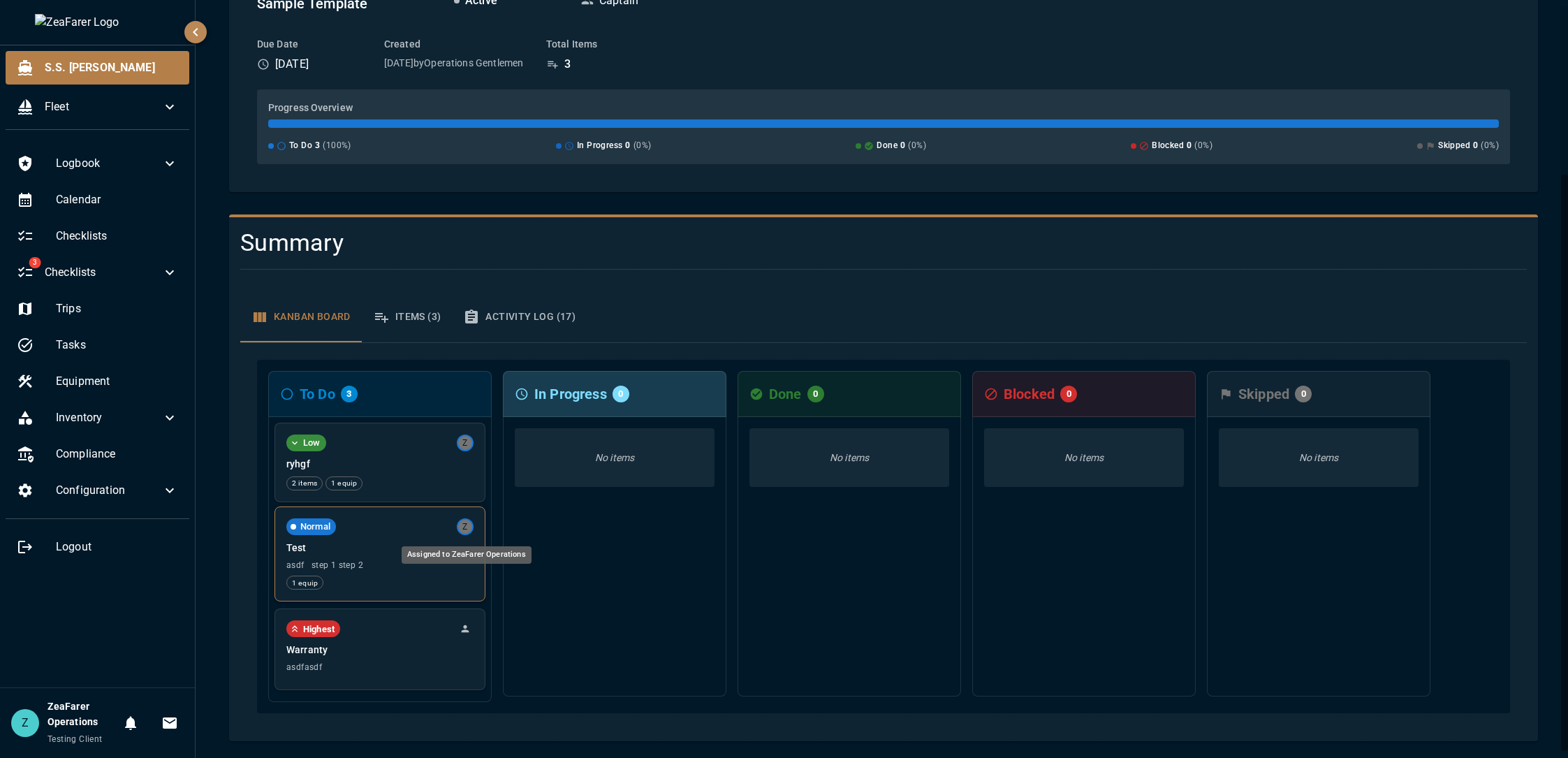
click at [463, 530] on div "Z" at bounding box center [466, 527] width 17 height 17
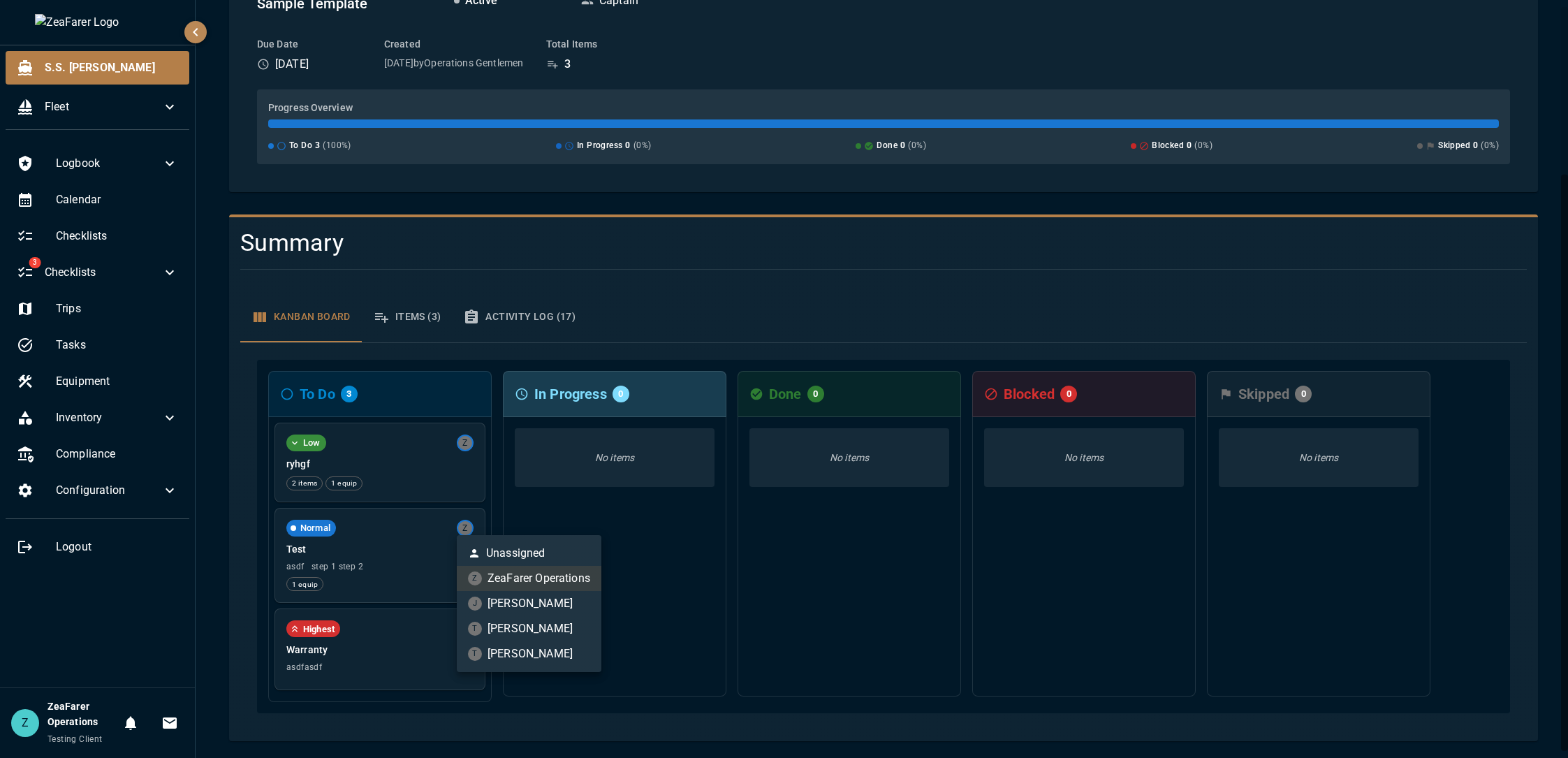
click at [497, 499] on div at bounding box center [784, 379] width 1568 height 758
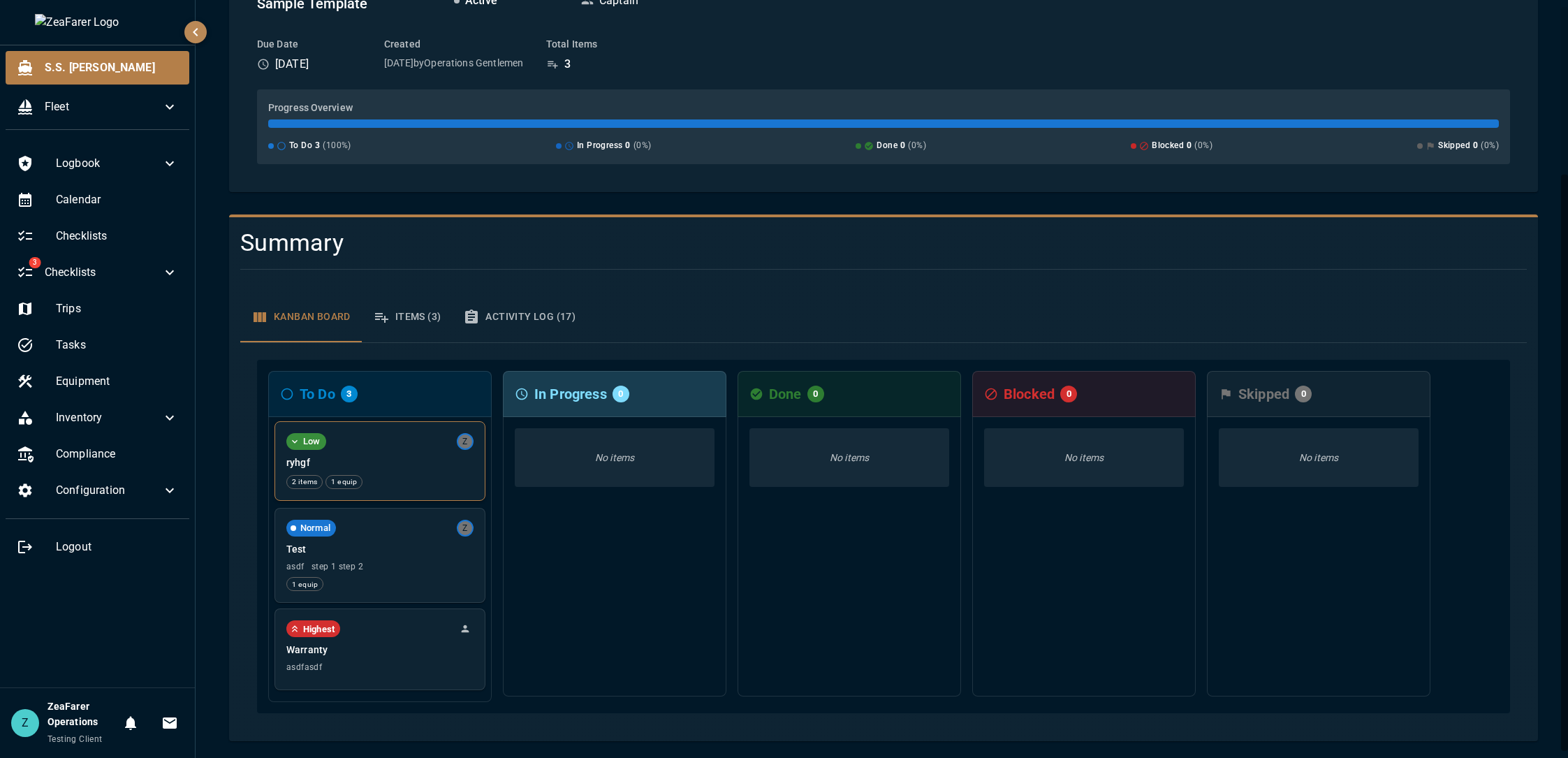
click at [409, 468] on p "ryhgf" at bounding box center [380, 462] width 187 height 14
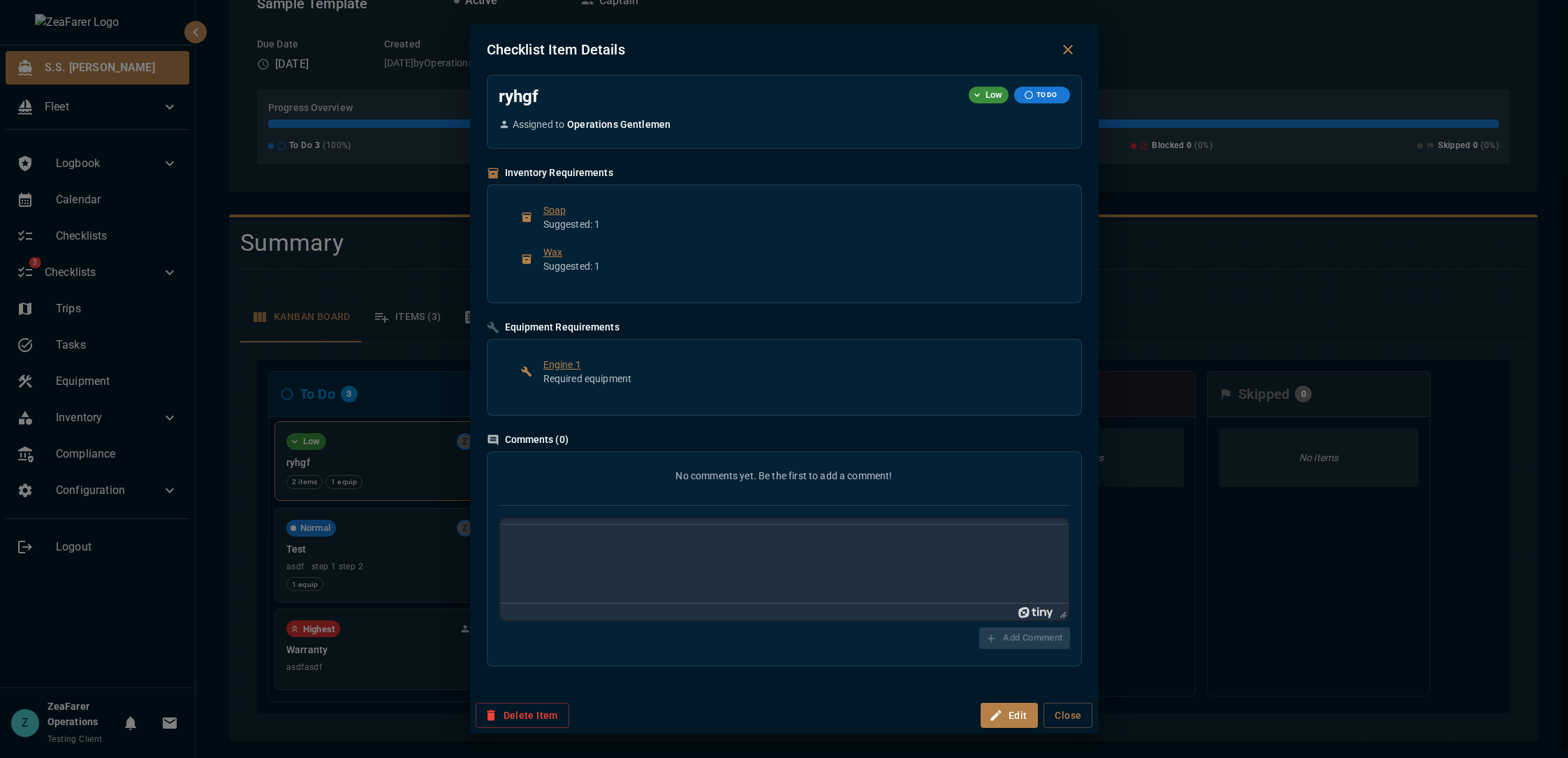
scroll to position [0, 0]
click at [402, 354] on div "Checklist Item Details ryhgf Low TO DO Assigned to Operations Gentlemen Invento…" at bounding box center [784, 379] width 1568 height 758
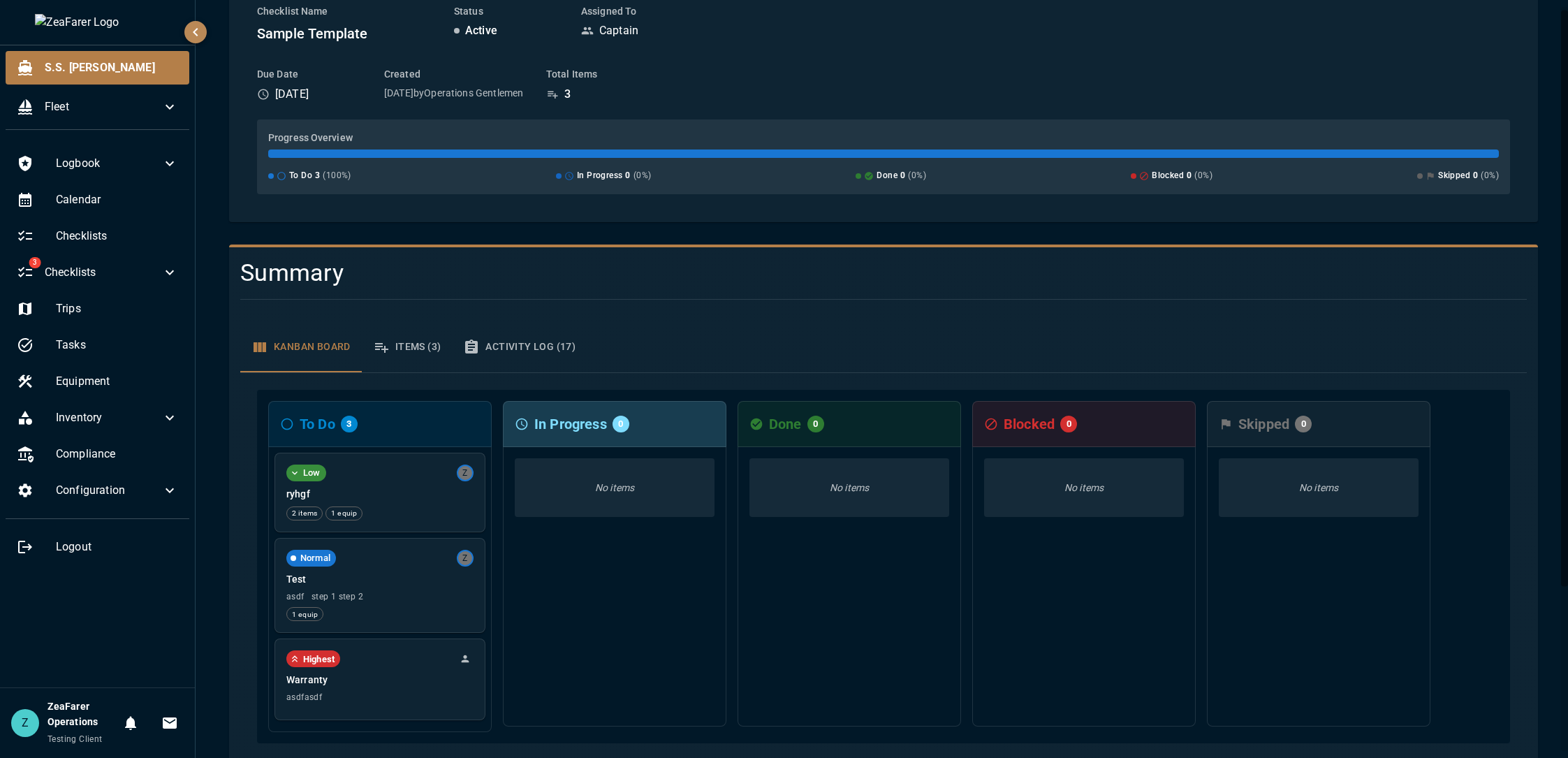
scroll to position [210, 0]
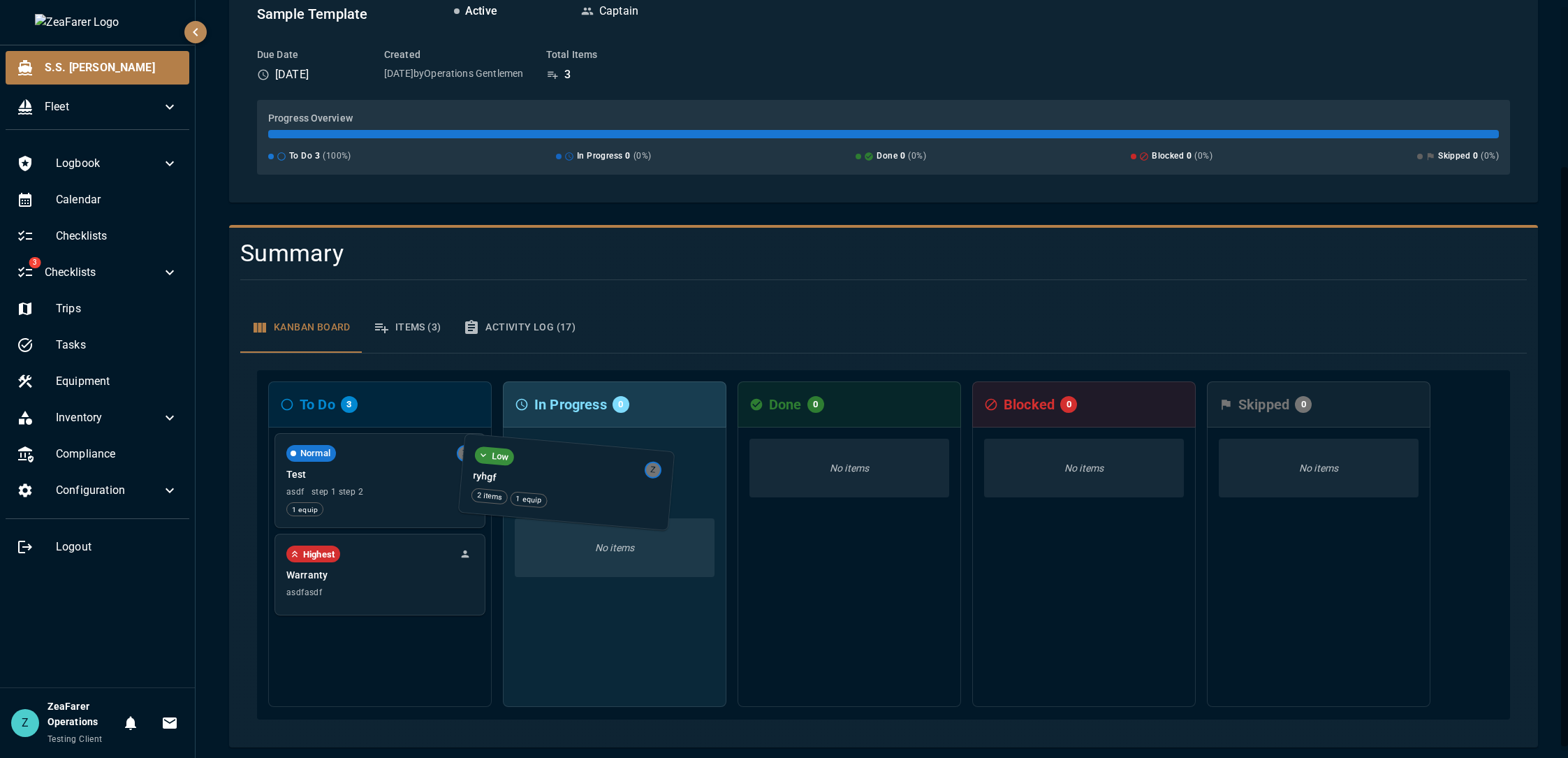
drag, startPoint x: 428, startPoint y: 471, endPoint x: 622, endPoint y: 480, distance: 194.2
click at [622, 480] on div "To Do 3 Low Z ryhgf 2 items 1 equip Normal Z Test asdf step 1 step 2 1 equip Hi…" at bounding box center [884, 545] width 1253 height 349
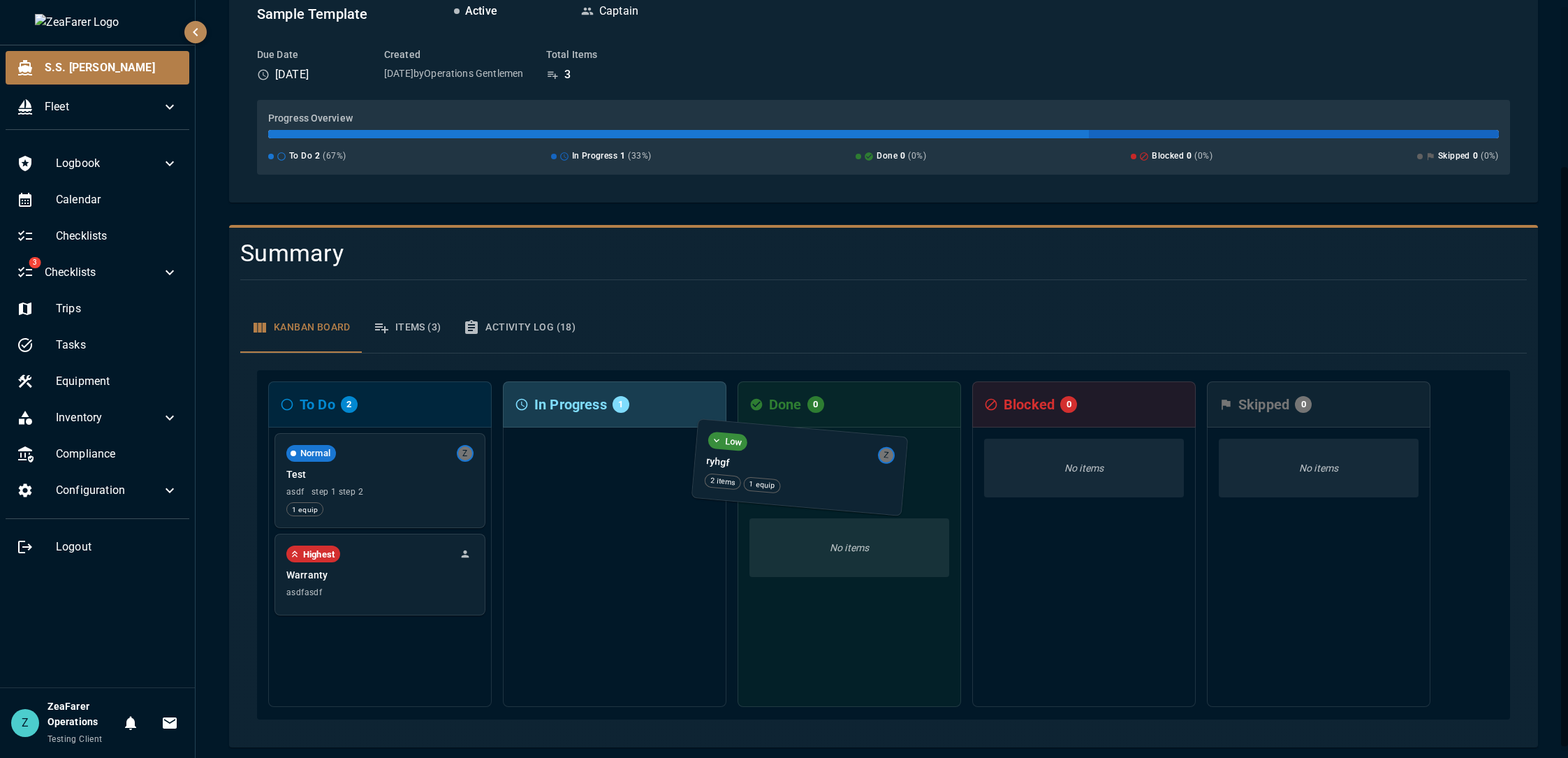
drag, startPoint x: 624, startPoint y: 474, endPoint x: 822, endPoint y: 467, distance: 198.1
click at [822, 467] on div "To Do 2 Normal Z Test asdf step 1 step 2 1 equip Highest Warranty asdfasdf In P…" at bounding box center [884, 545] width 1253 height 349
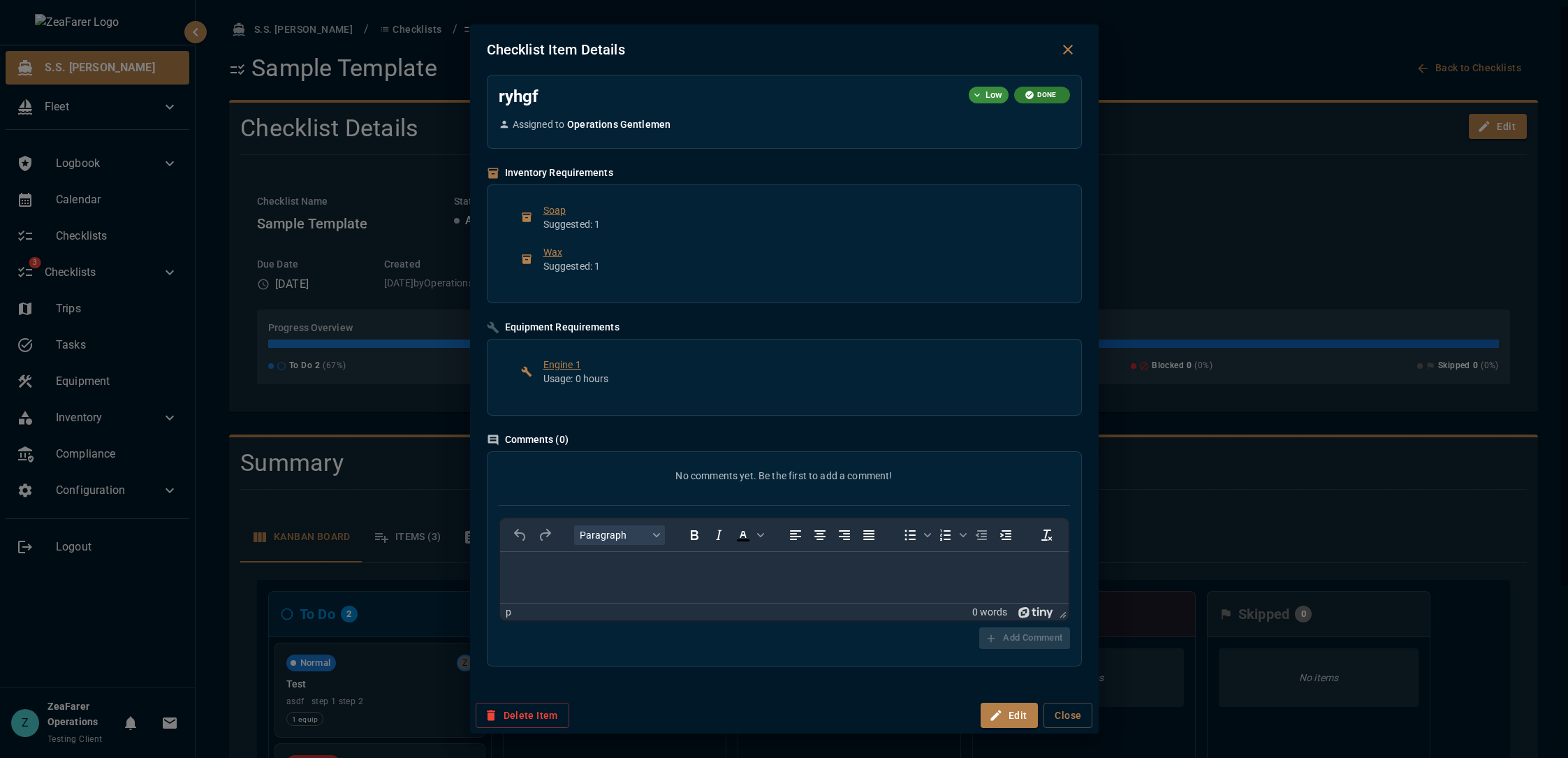
scroll to position [0, 0]
click at [1079, 46] on button "Close dialog" at bounding box center [1068, 49] width 28 height 28
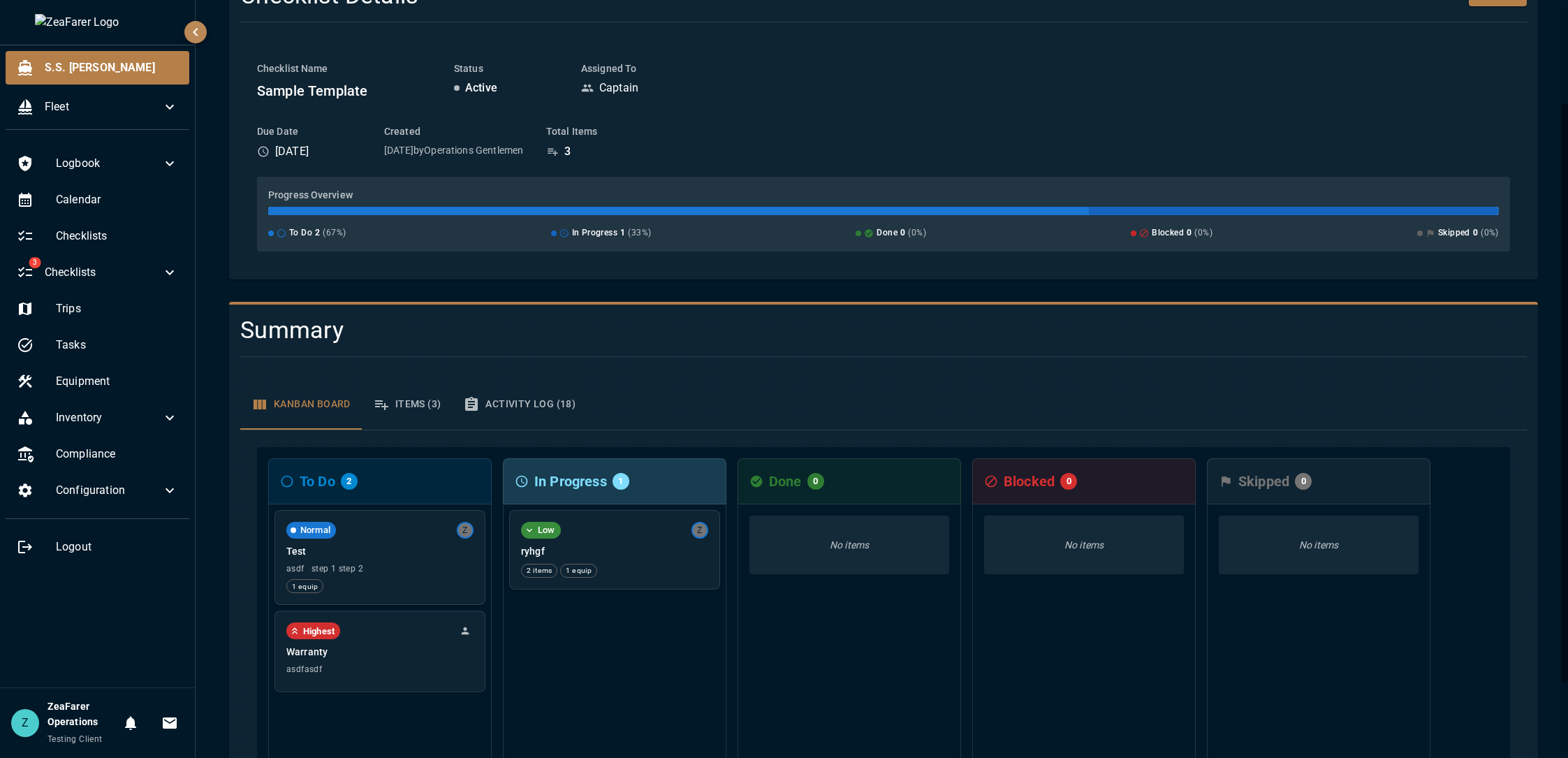
scroll to position [140, 0]
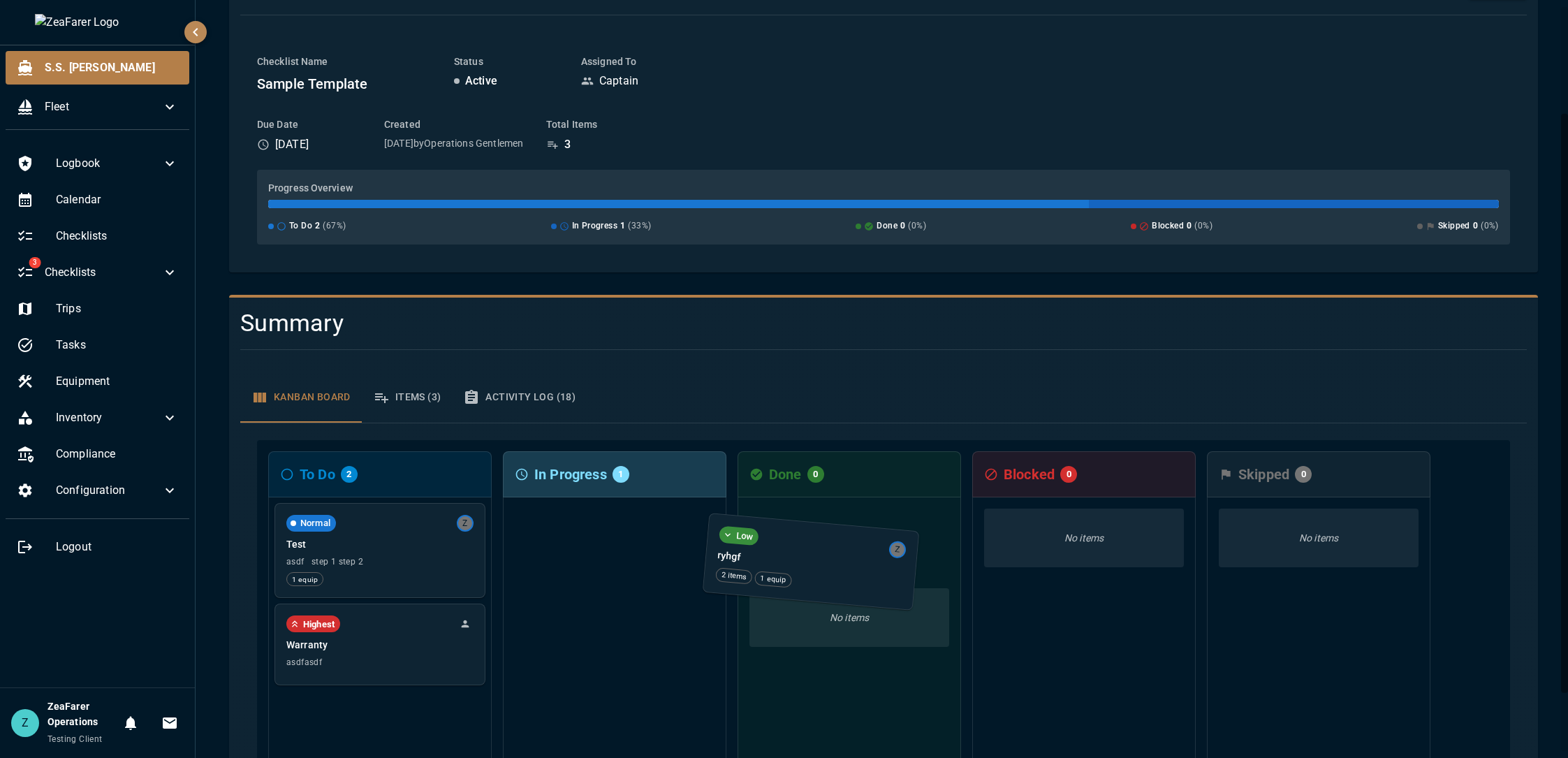
drag, startPoint x: 626, startPoint y: 535, endPoint x: 826, endPoint y: 554, distance: 200.9
click at [826, 554] on div "To Do 2 Normal Z Test asdf step 1 step 2 1 equip Highest Warranty asdfasdf In P…" at bounding box center [884, 615] width 1253 height 349
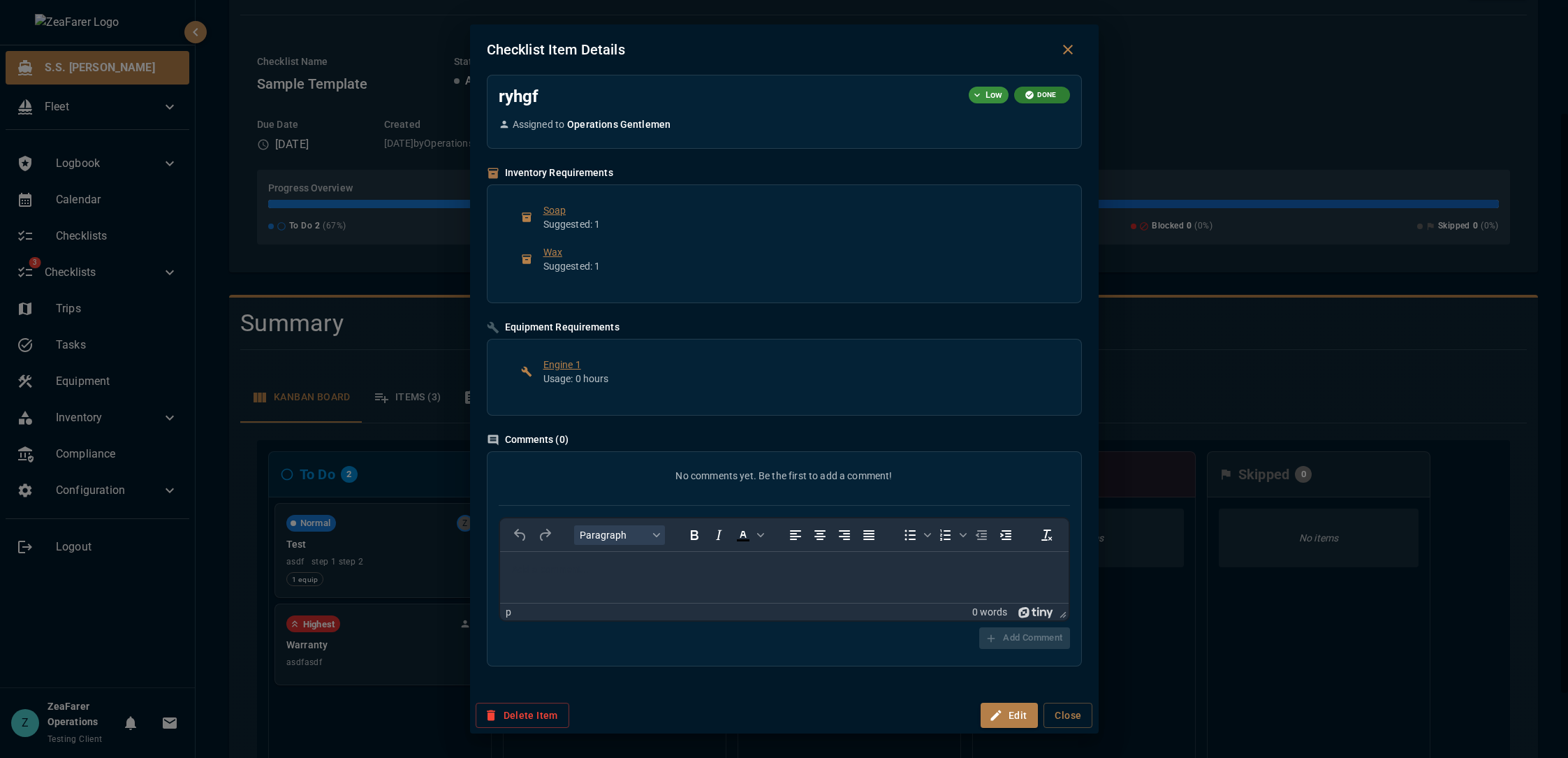
scroll to position [0, 0]
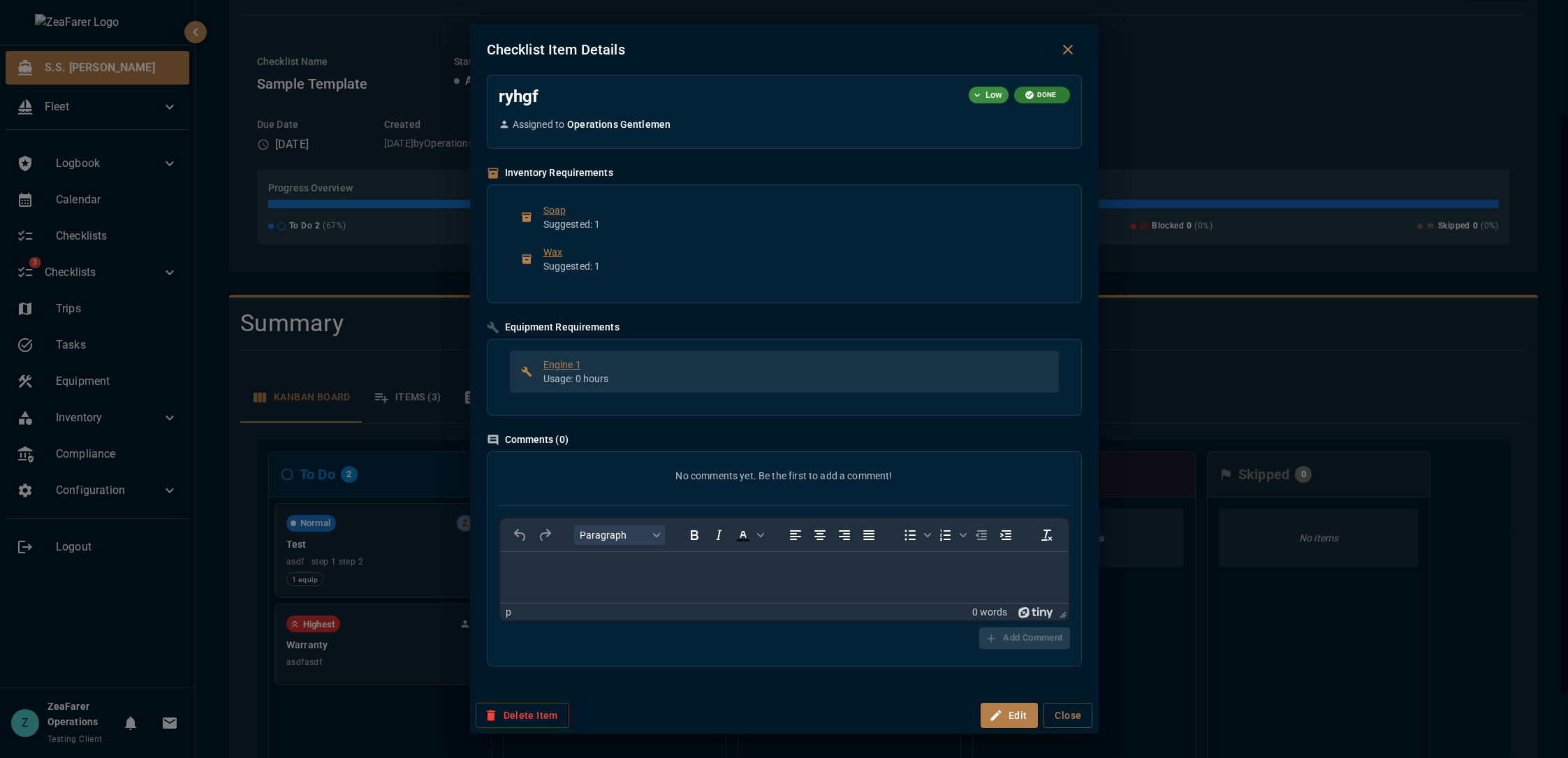
click at [707, 379] on p "Usage: 0 hours" at bounding box center [796, 378] width 505 height 14
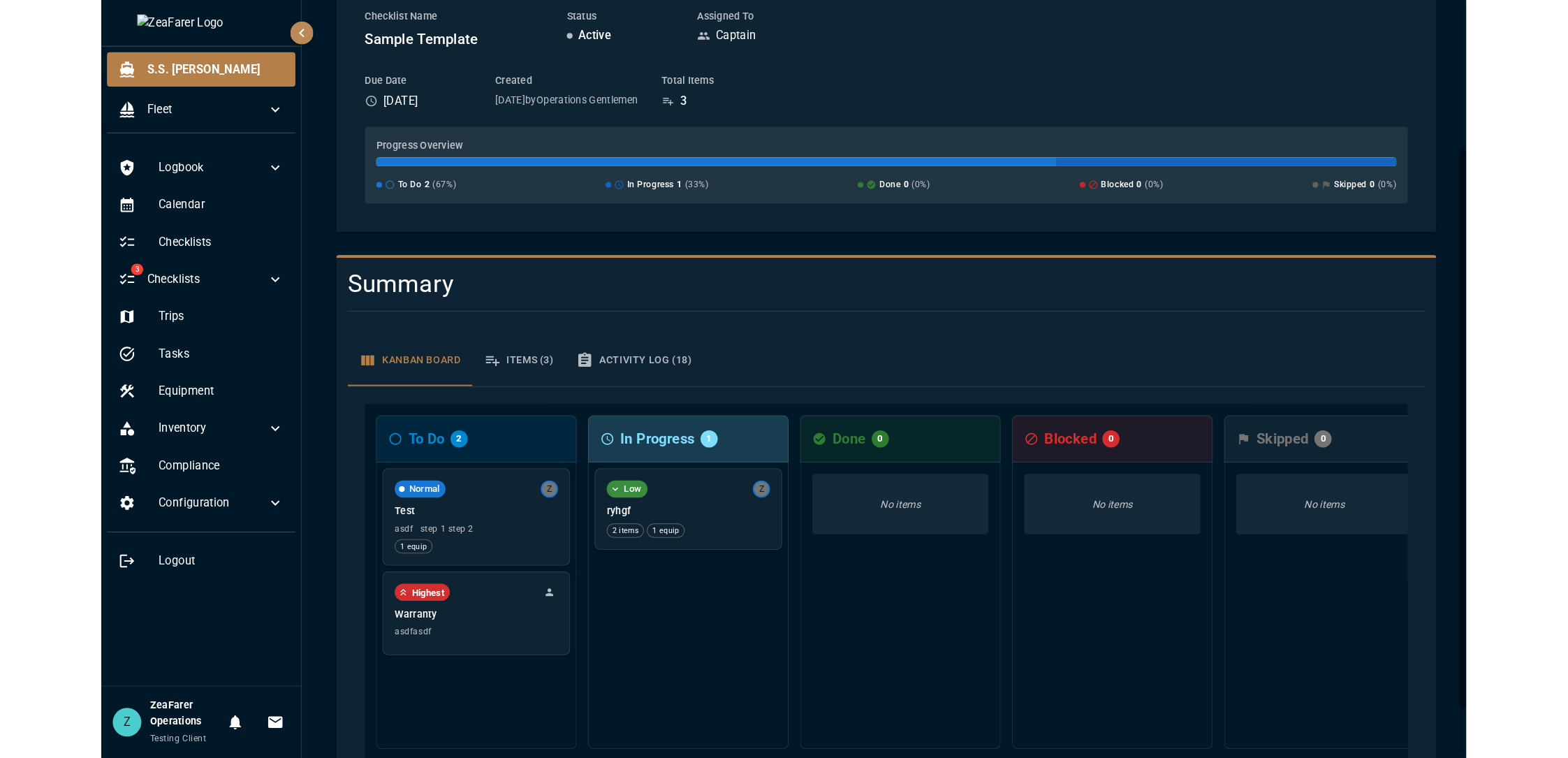
scroll to position [188, 0]
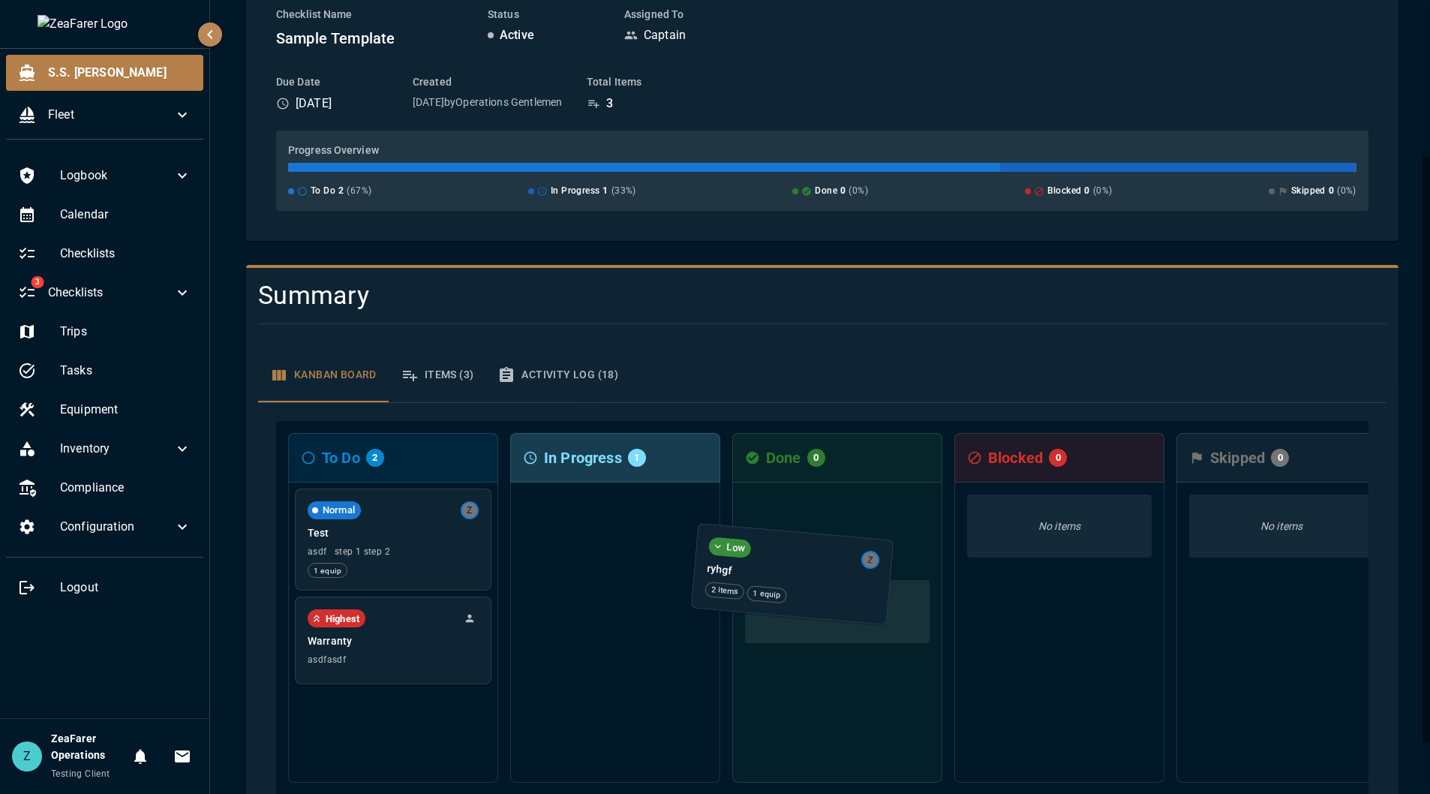
drag, startPoint x: 646, startPoint y: 524, endPoint x: 829, endPoint y: 567, distance: 188.1
click at [829, 567] on div "To Do 2 Normal Z Test asdf step 1 step 2 1 equip Highest Warranty asdfasdf In P…" at bounding box center [822, 608] width 1092 height 375
